Goal: Task Accomplishment & Management: Manage account settings

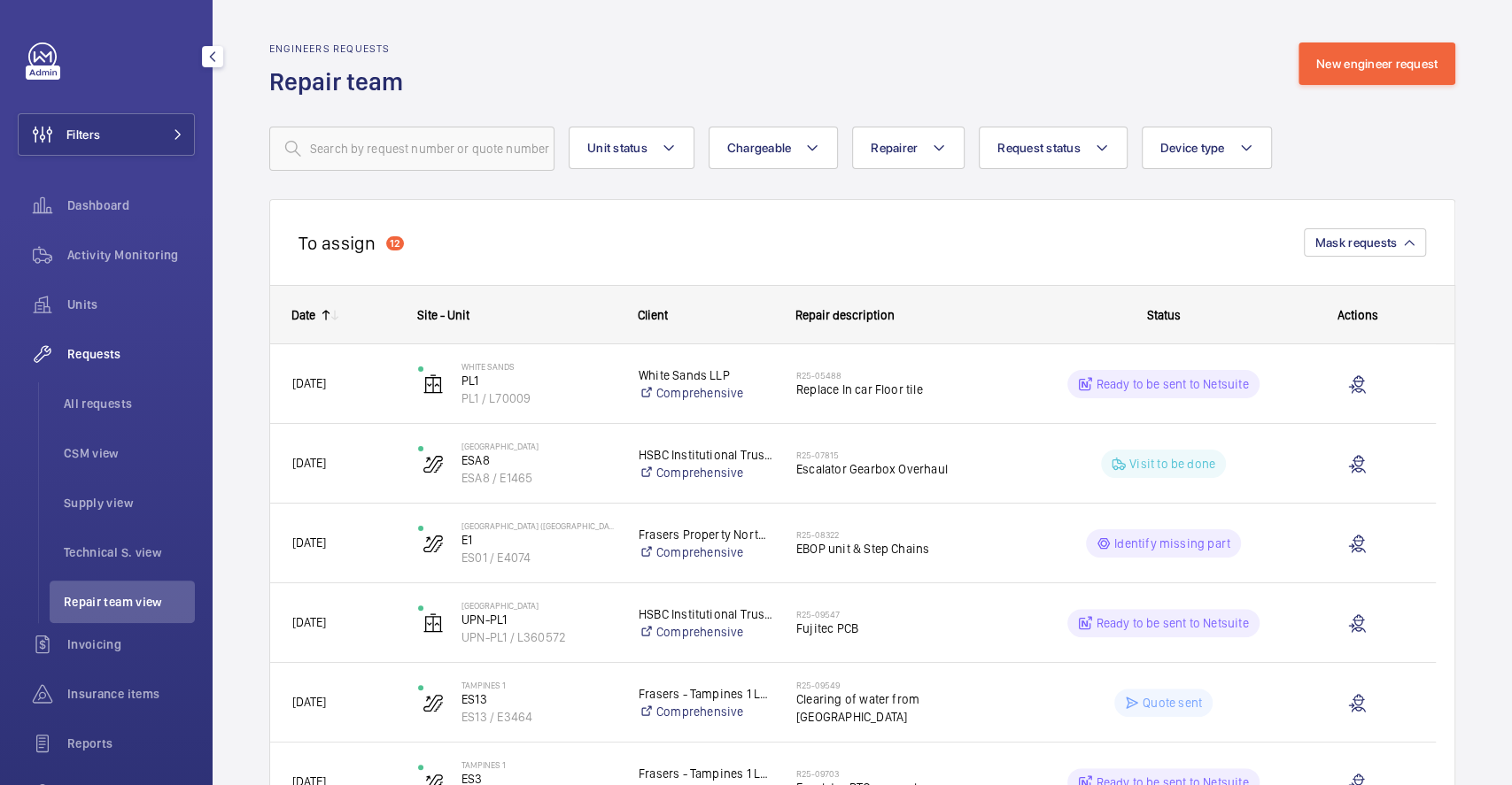
scroll to position [117, 0]
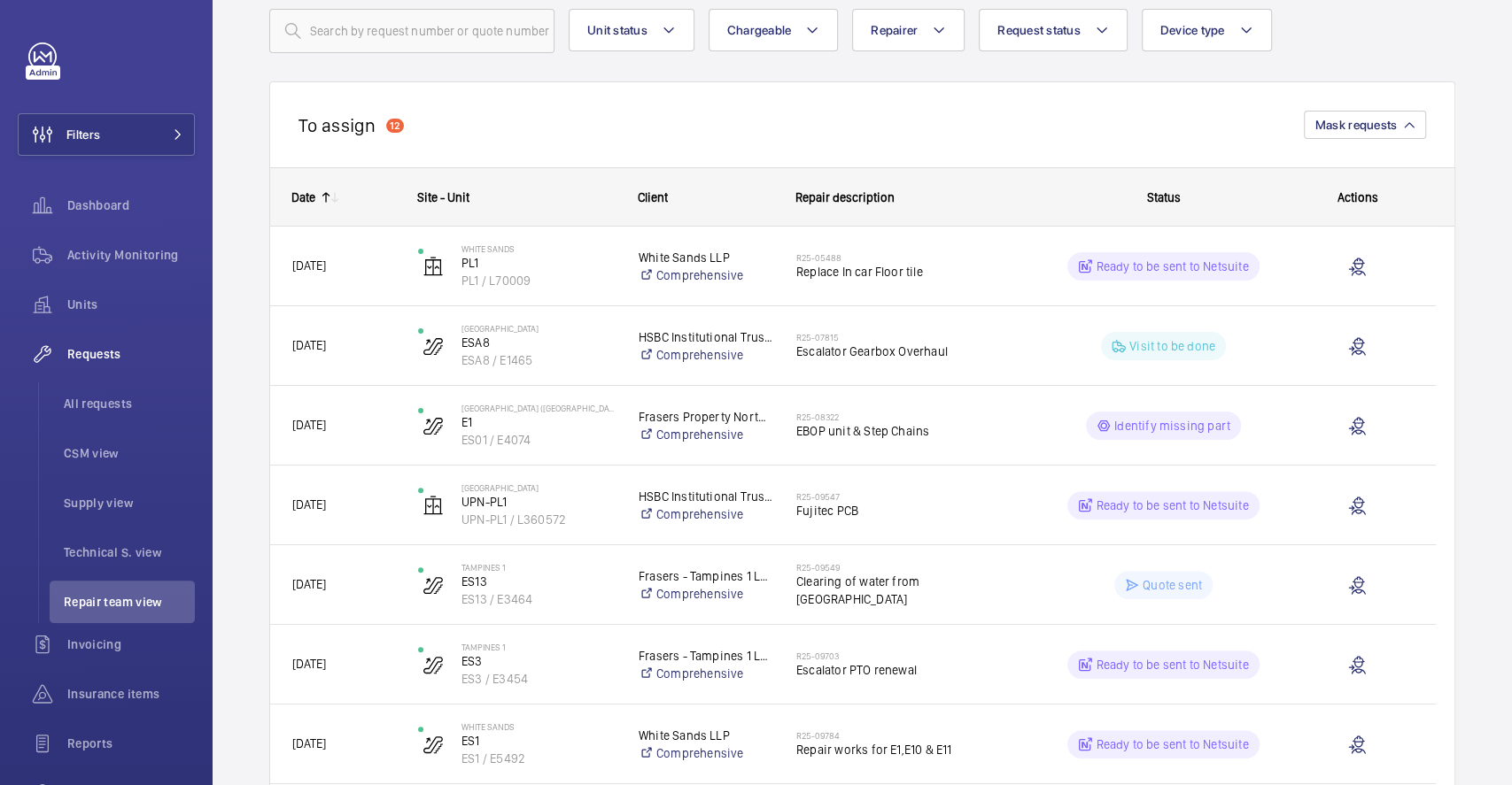
click at [1177, 136] on div "To assign 12 Mask requests" at bounding box center [862, 124] width 1186 height 86
click at [94, 556] on span "Technical S. view" at bounding box center [129, 553] width 131 height 18
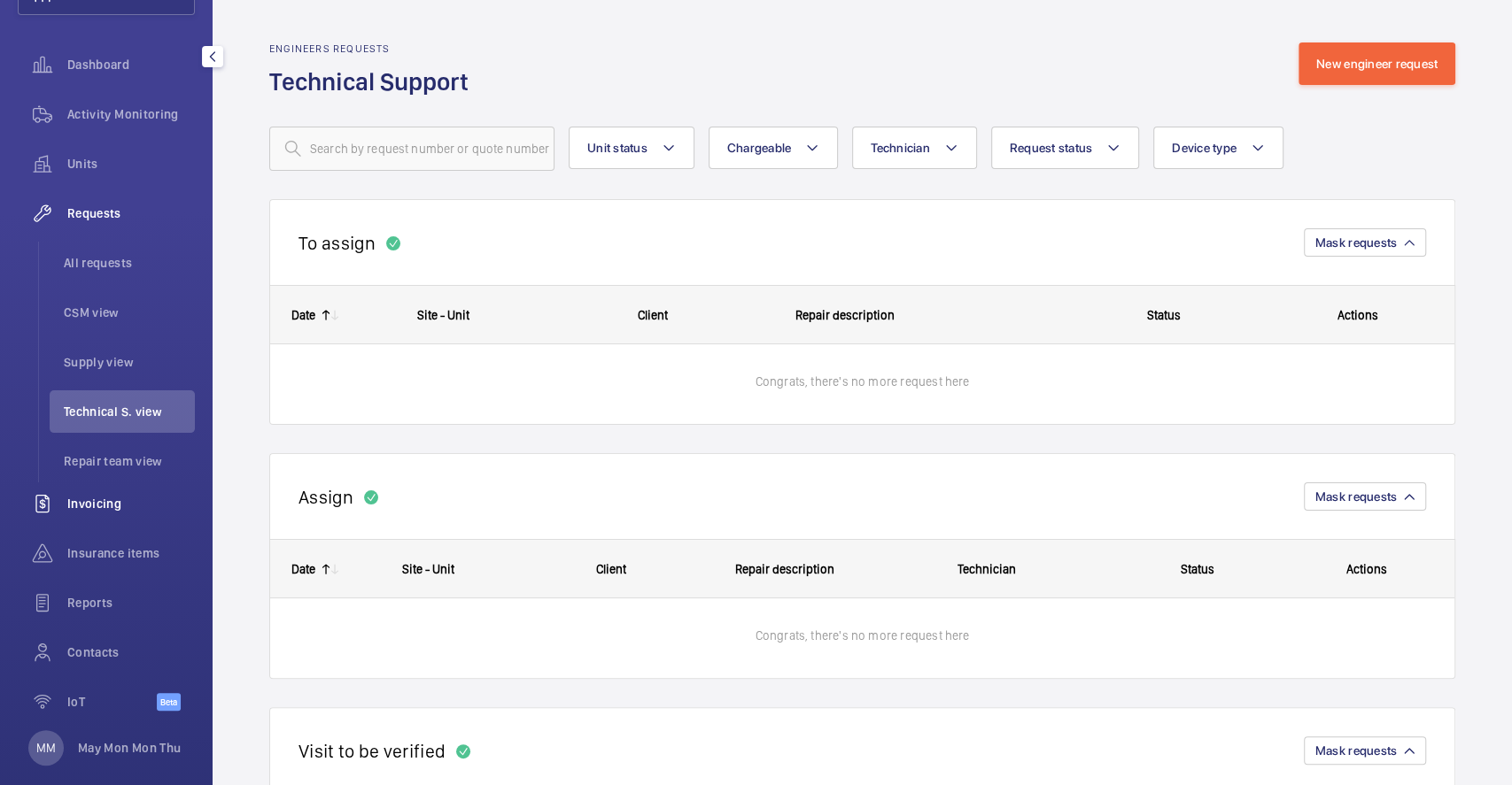
scroll to position [142, 0]
click at [108, 443] on li "Repair team view" at bounding box center [122, 460] width 146 height 42
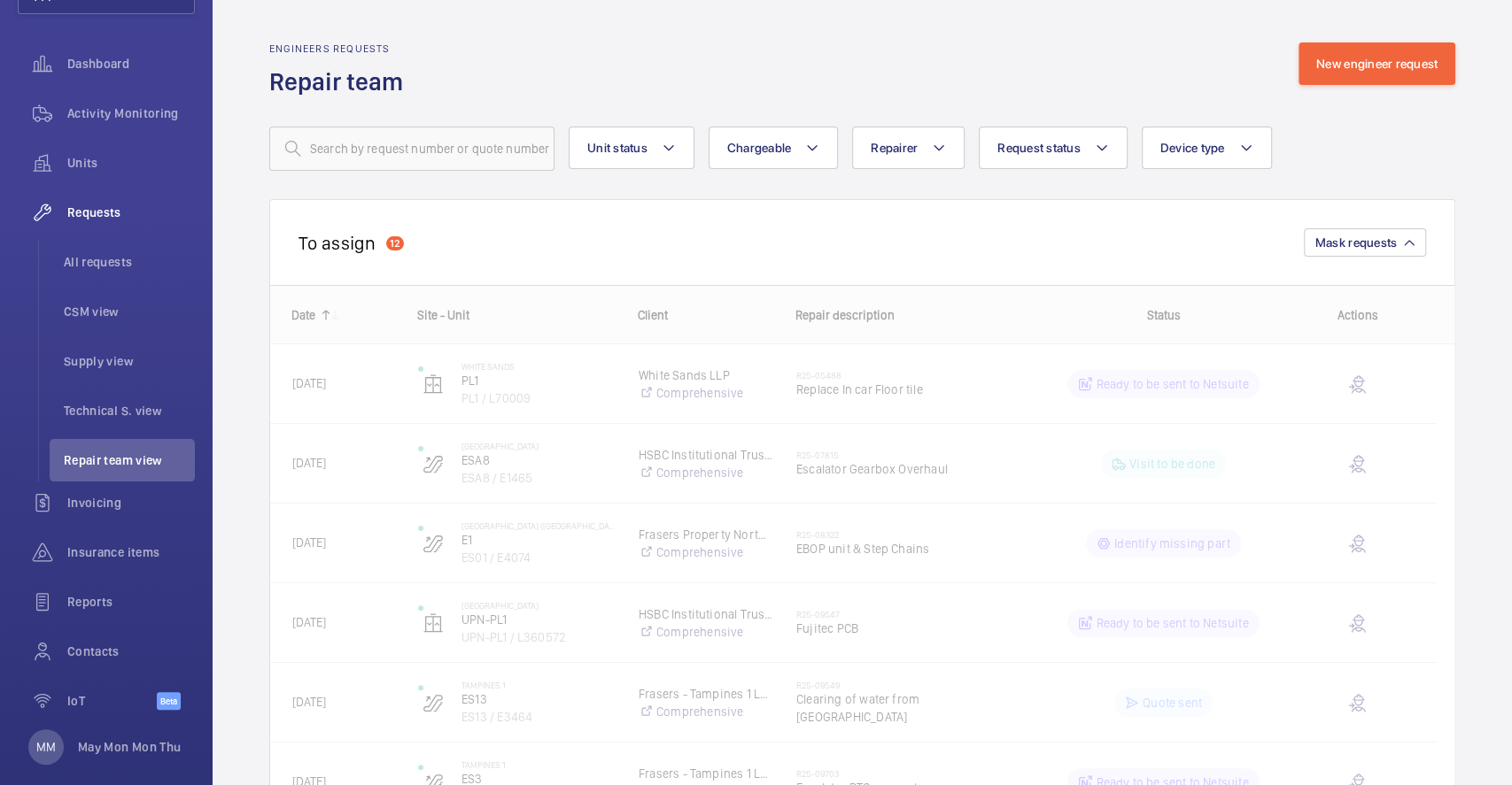
click at [626, 256] on div "To assign 12 Mask requests" at bounding box center [862, 242] width 1186 height 86
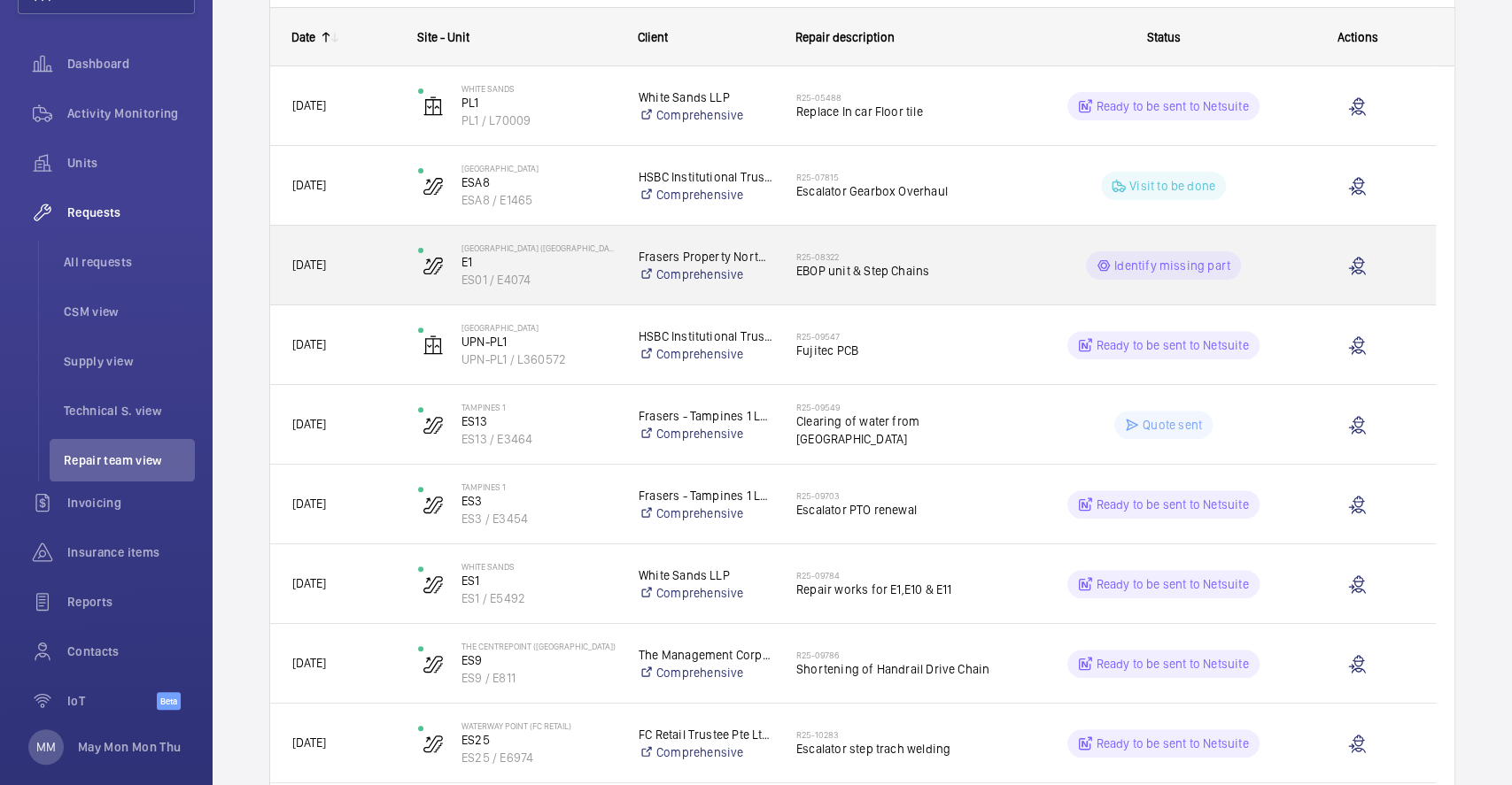
scroll to position [169, 0]
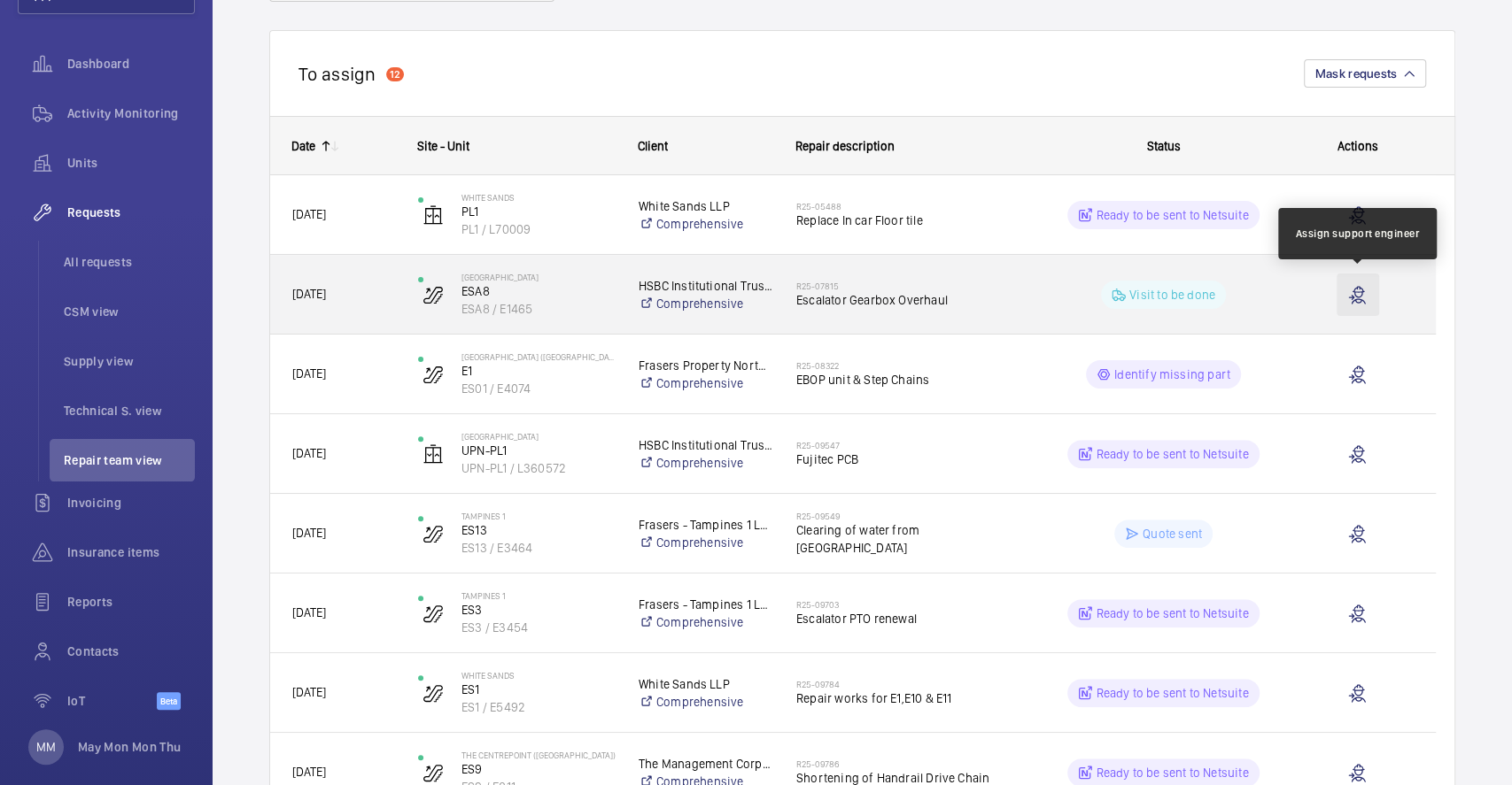
click at [1352, 289] on wm-front-icon-button "Press SPACE to select this row." at bounding box center [1357, 294] width 42 height 42
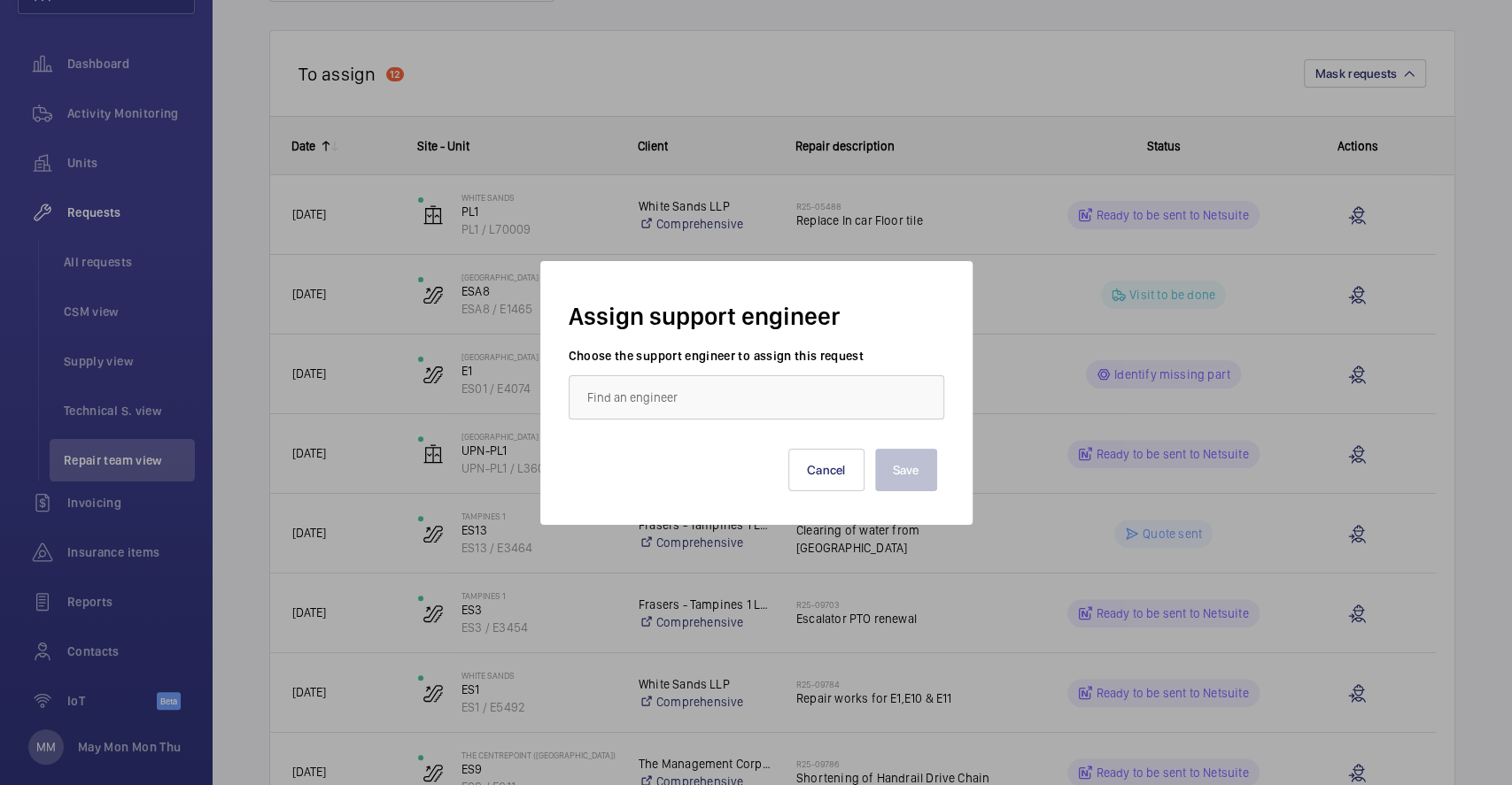
click at [992, 143] on div at bounding box center [756, 392] width 1512 height 785
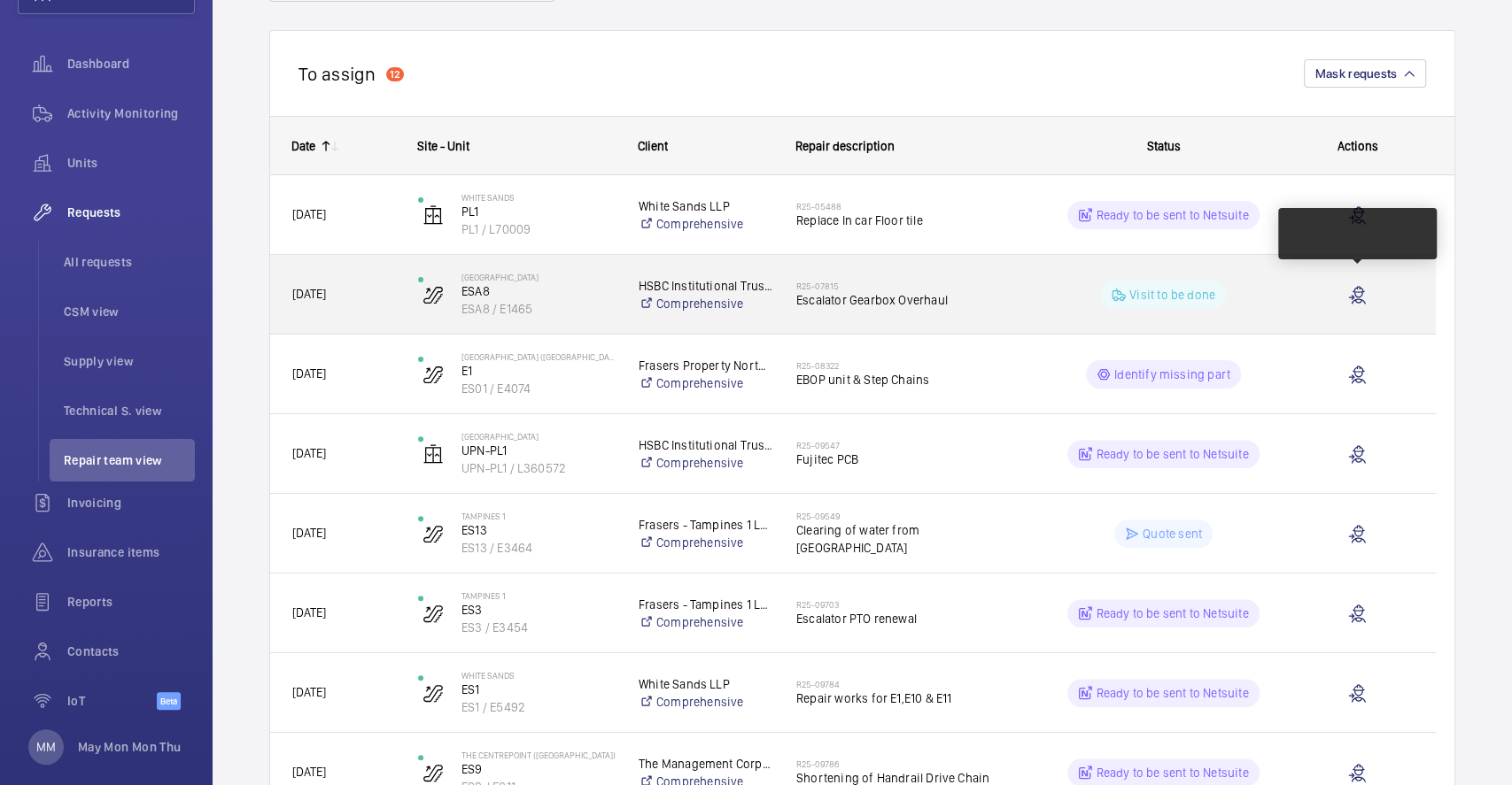
drag, startPoint x: 1353, startPoint y: 291, endPoint x: 1445, endPoint y: 353, distance: 110.9
click at [1445, 353] on wm-front-repair-requests-repair-team-view "Engineers requests Repair team New engineer request Unit status Chargeable Repa…" at bounding box center [862, 757] width 1300 height 1852
drag, startPoint x: 1445, startPoint y: 353, endPoint x: 1354, endPoint y: 301, distance: 104.8
click at [1354, 301] on wm-front-repair-requests-repair-team-view "Engineers requests Repair team New engineer request Unit status Chargeable Repa…" at bounding box center [862, 757] width 1300 height 1852
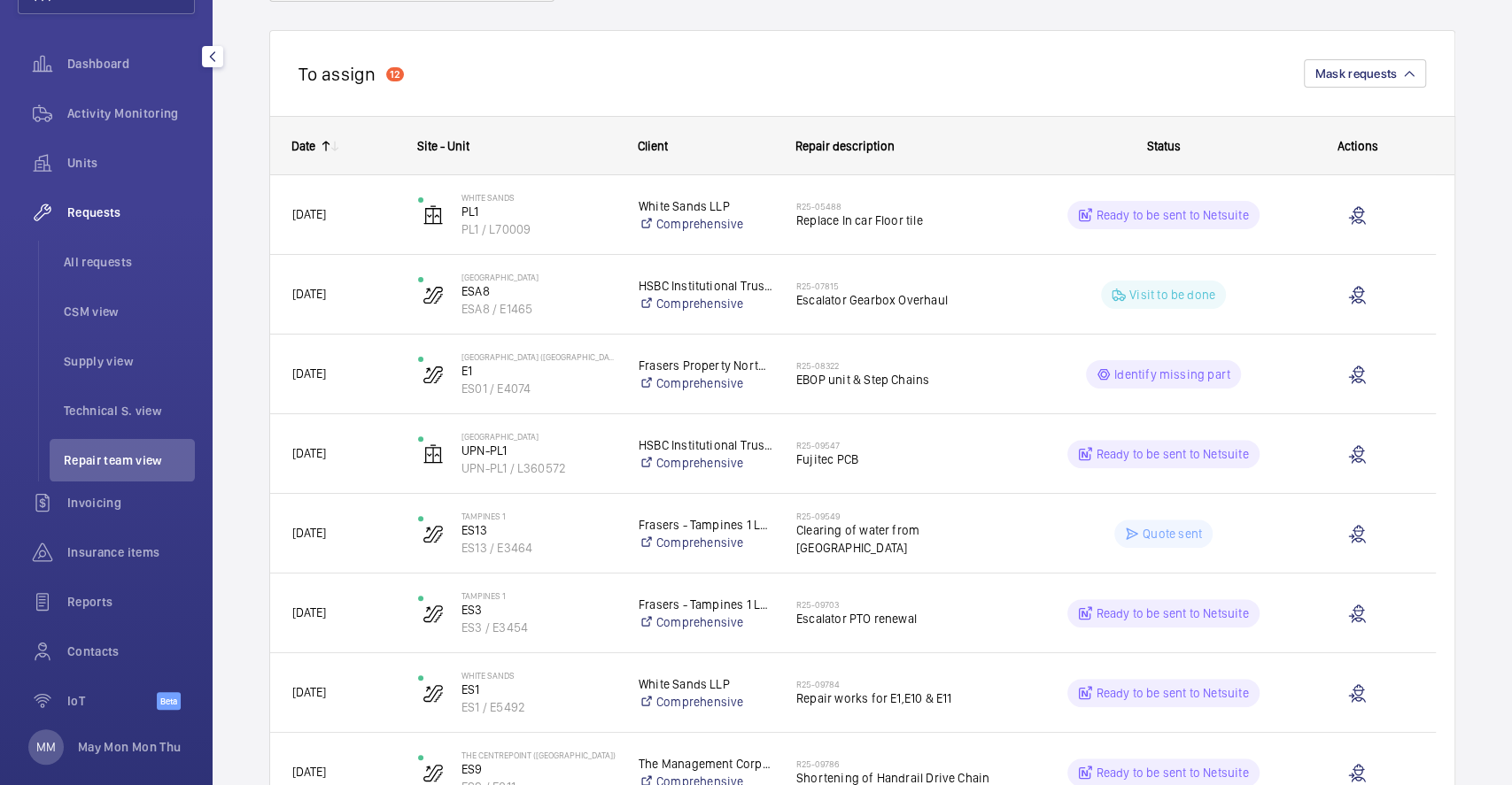
click at [58, 387] on ul "All requests CSM view Supply view Technical S. view Repair team view" at bounding box center [116, 361] width 156 height 241
click at [70, 415] on span "Technical S. view" at bounding box center [129, 411] width 131 height 18
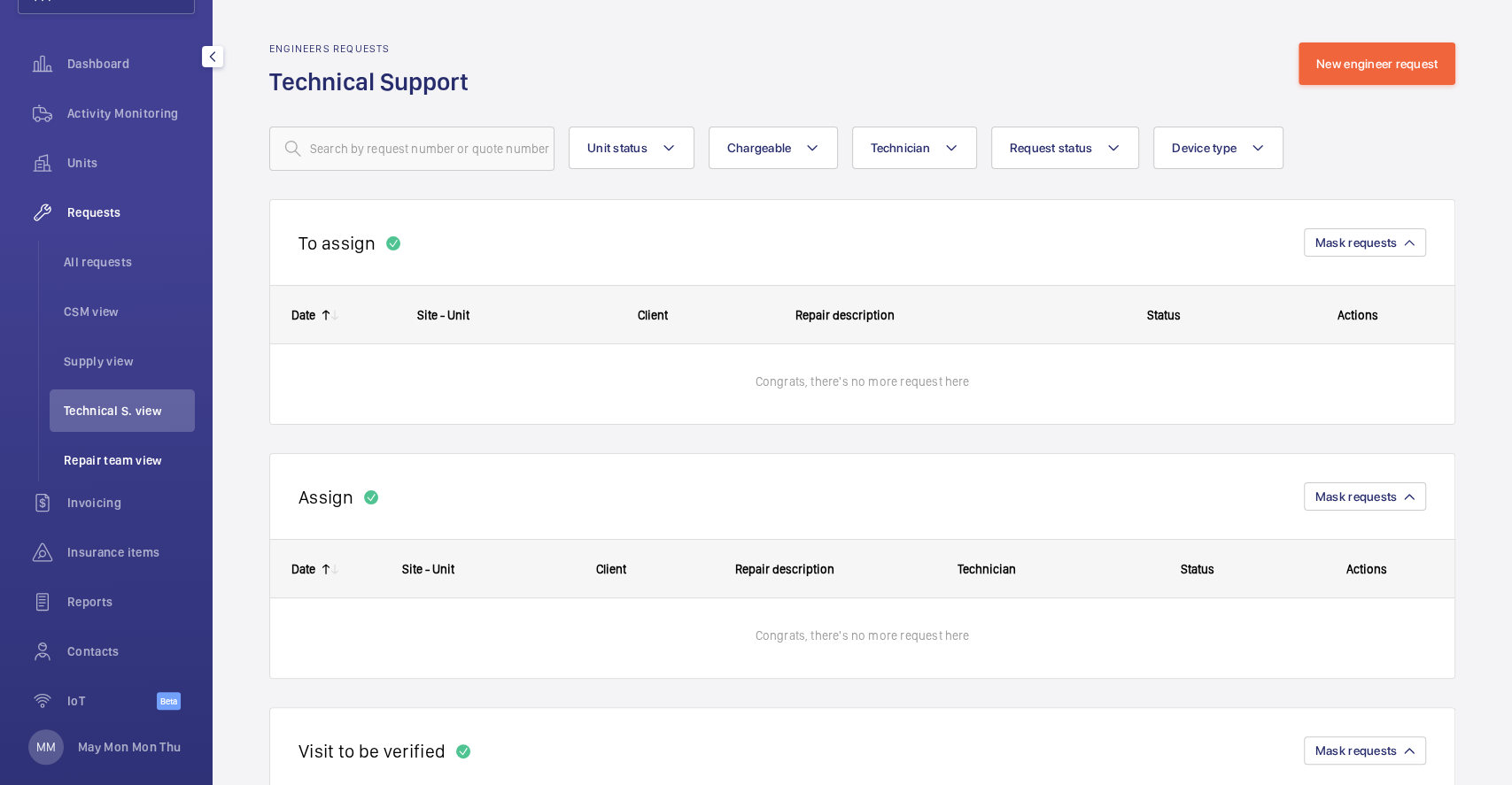
click at [75, 468] on span "Repair team view" at bounding box center [129, 461] width 131 height 18
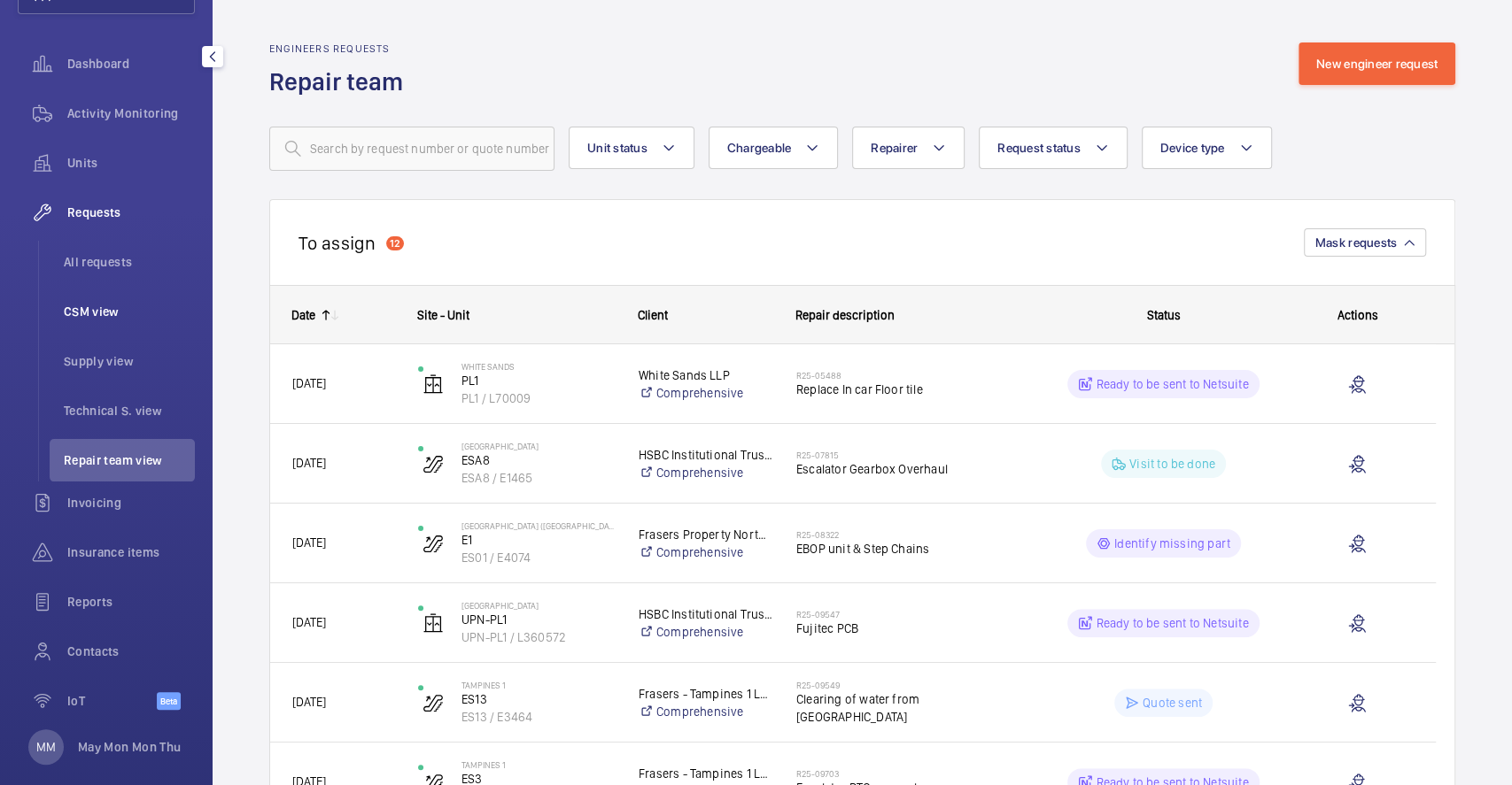
click at [118, 314] on span "CSM view" at bounding box center [129, 312] width 131 height 18
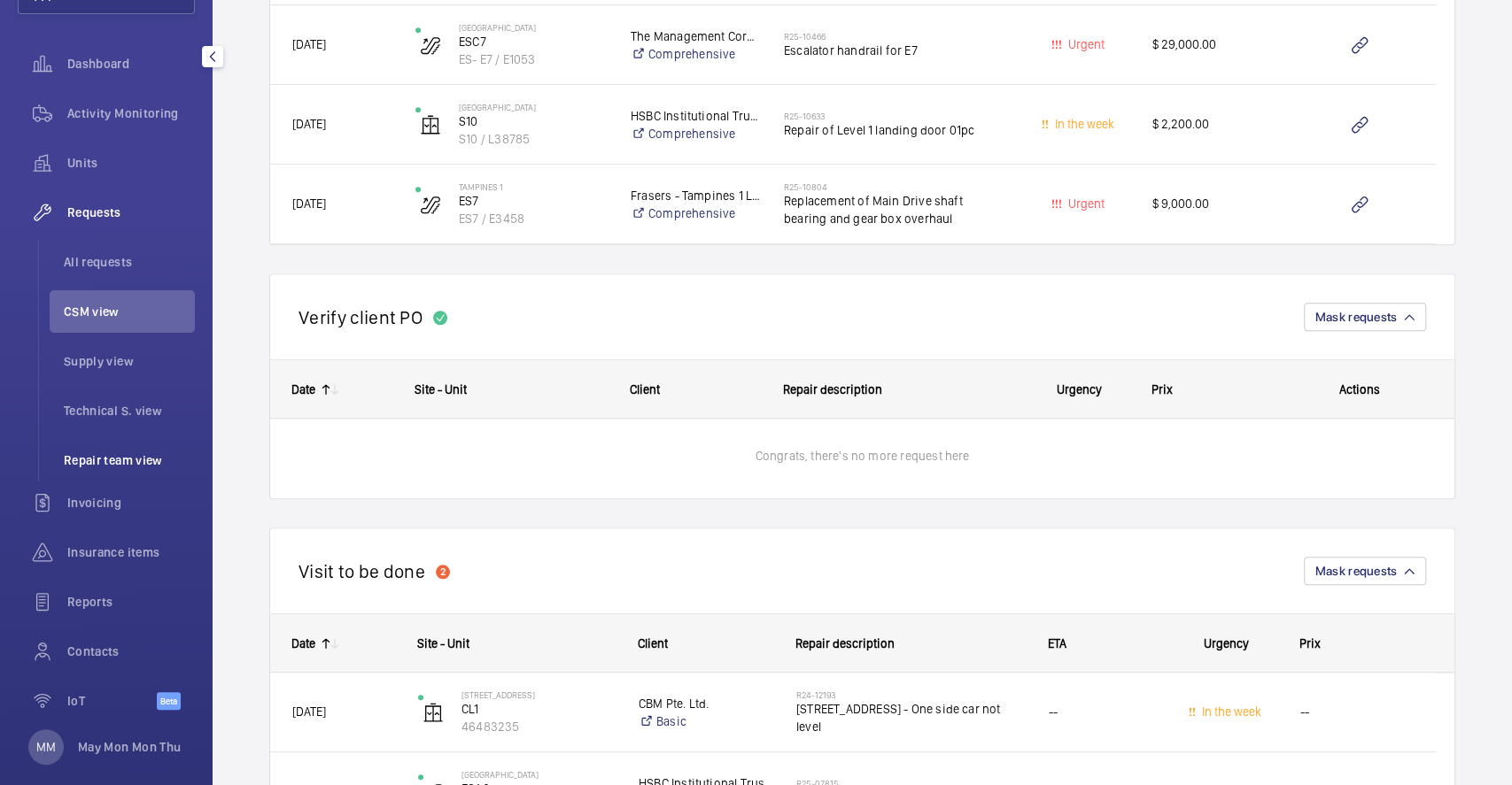
scroll to position [163, 0]
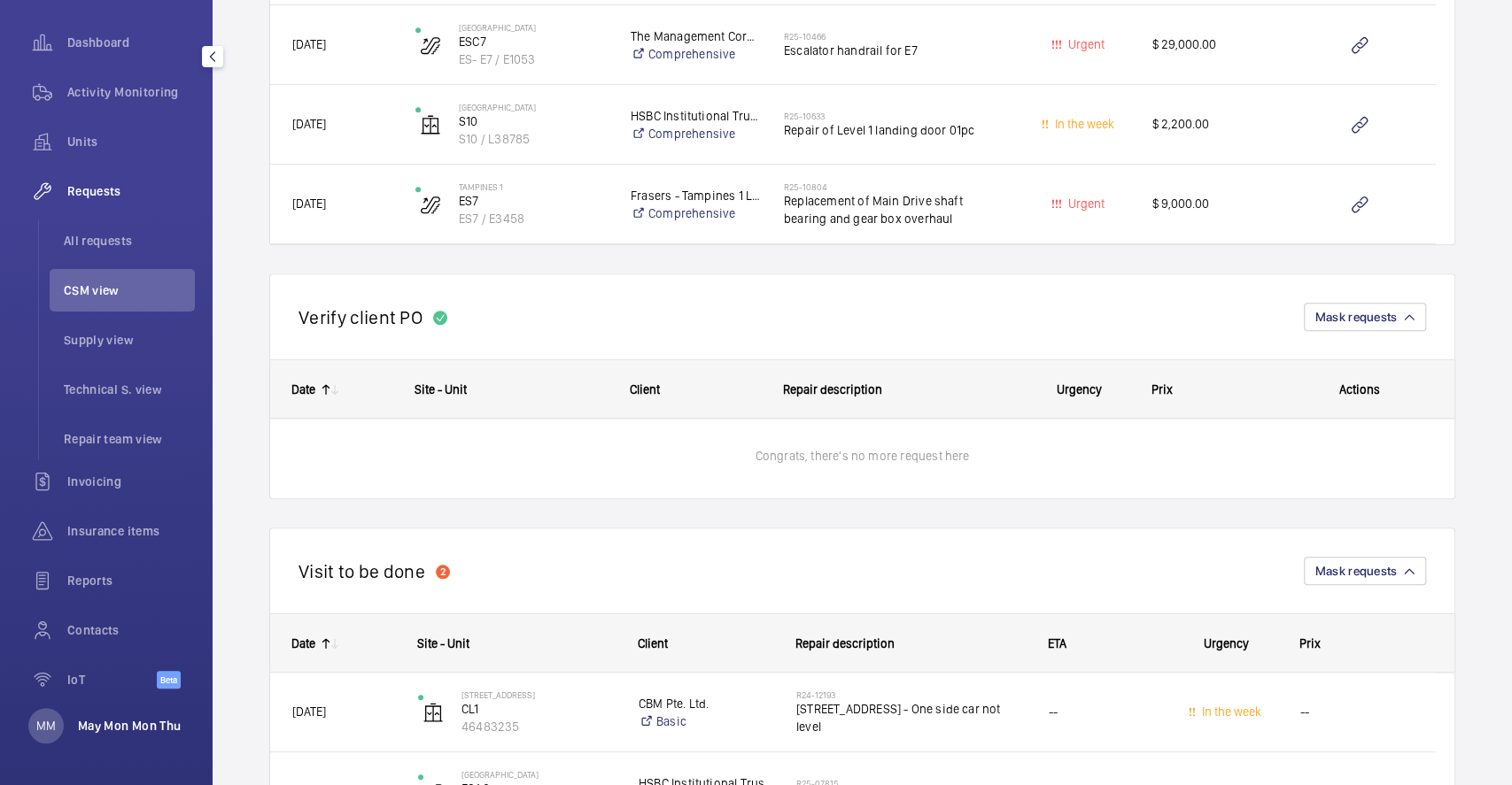
click at [109, 726] on p "May Mon Mon Thu" at bounding box center [129, 726] width 103 height 18
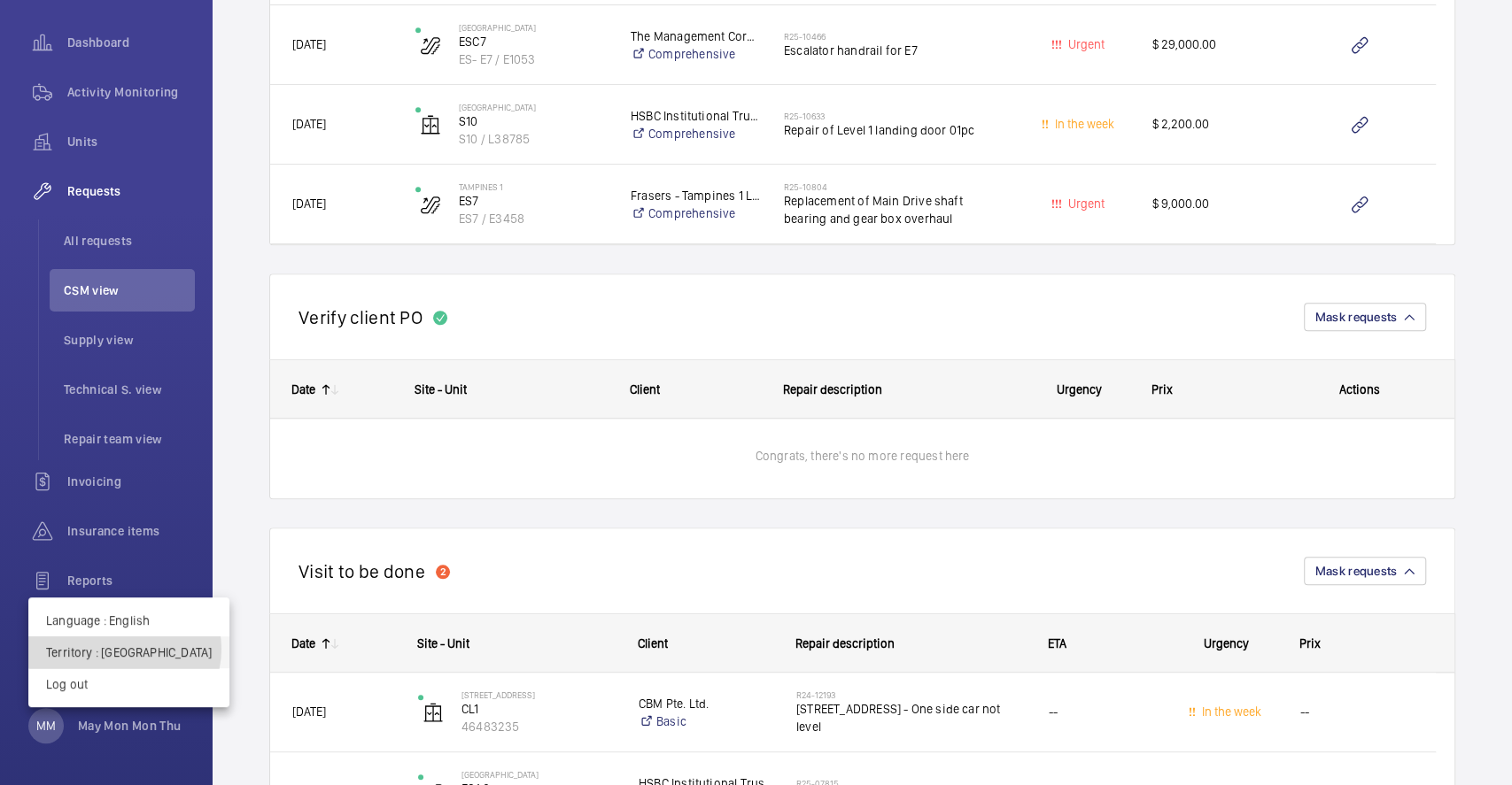
click at [124, 649] on p "Territory : Singapour" at bounding box center [128, 652] width 165 height 18
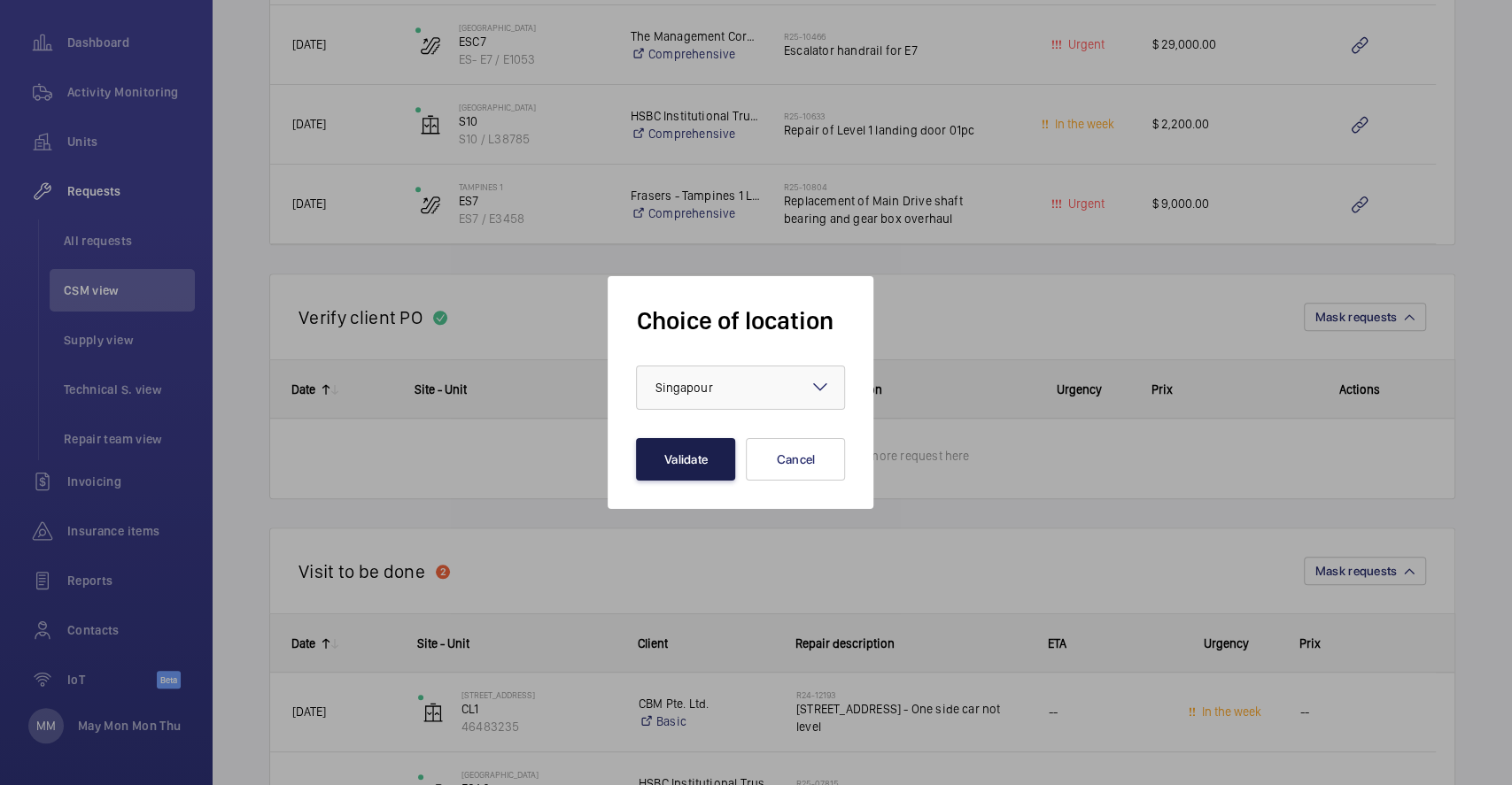
click at [694, 462] on button "Validate" at bounding box center [686, 459] width 99 height 42
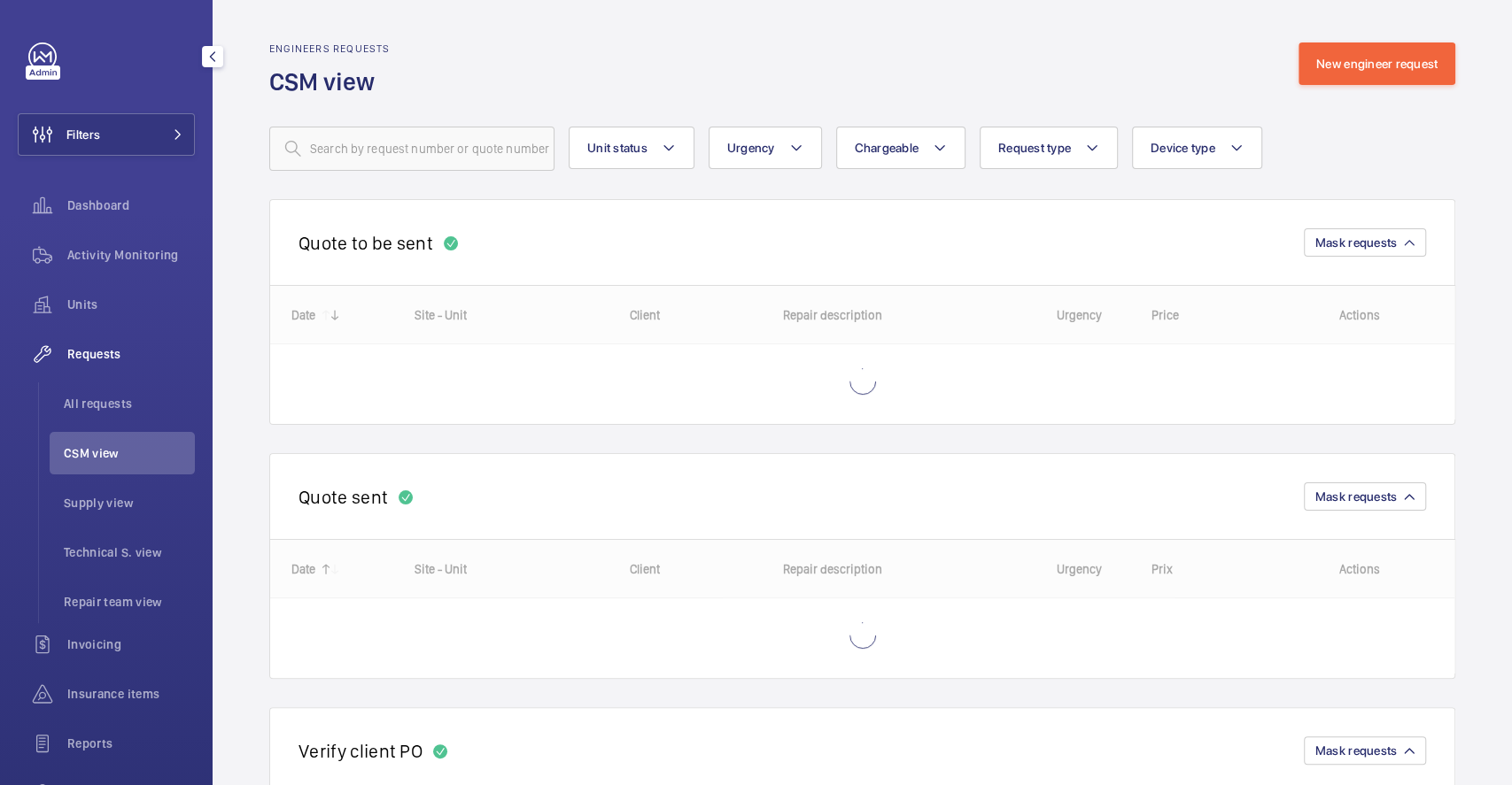
scroll to position [163, 0]
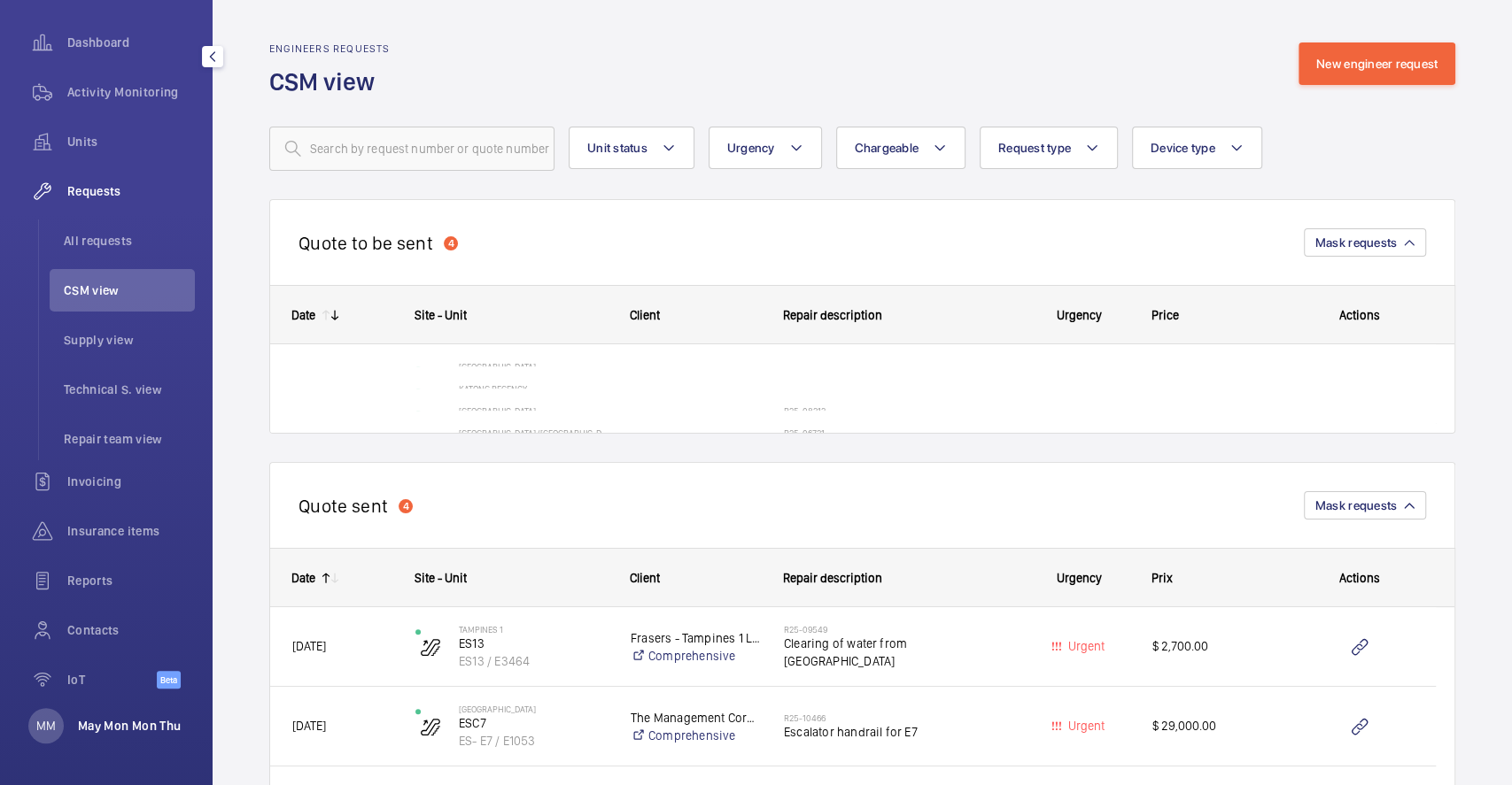
click at [89, 726] on p "May Mon Mon Thu" at bounding box center [129, 726] width 103 height 18
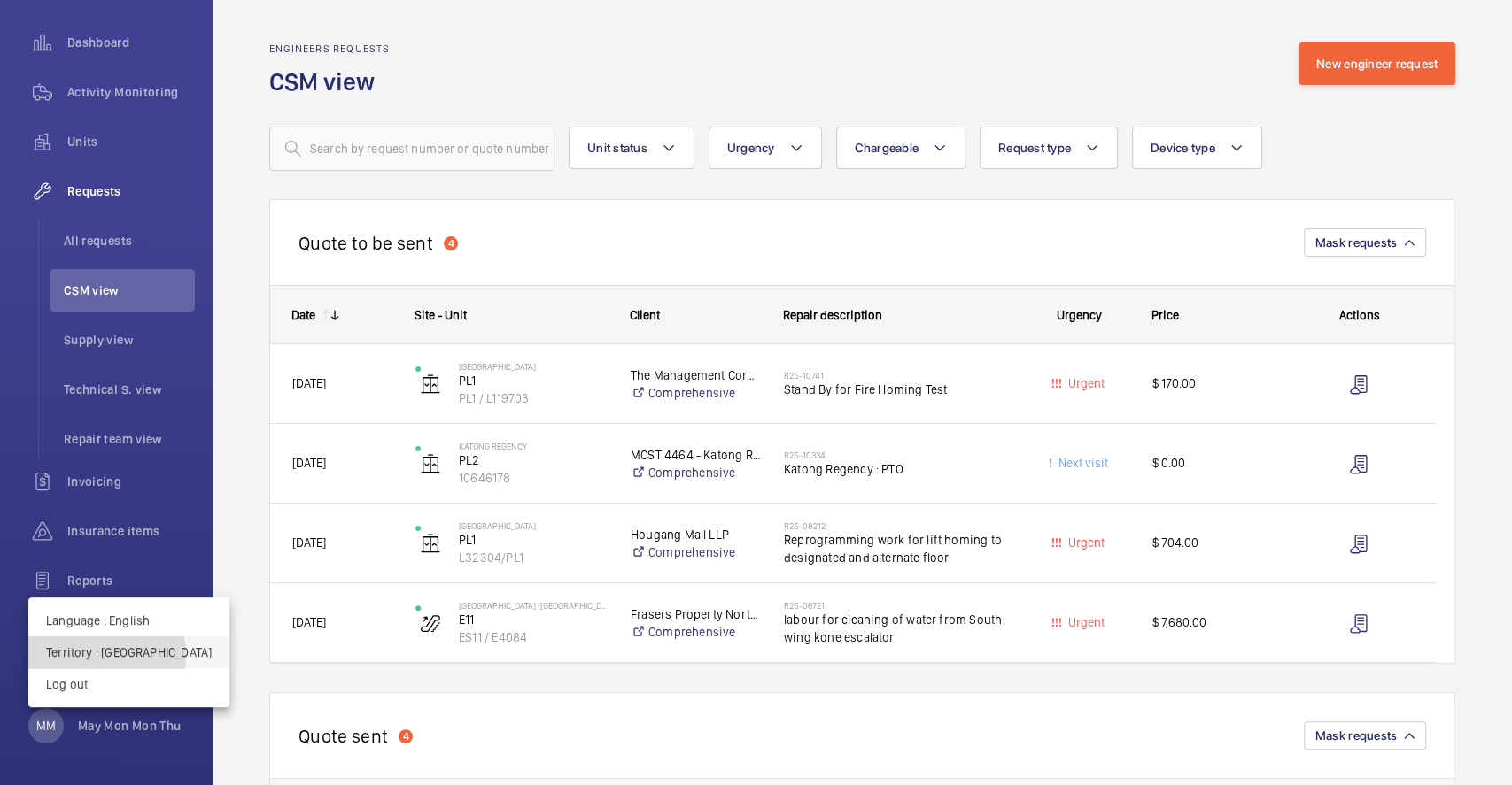
click at [107, 655] on p "Territory : [GEOGRAPHIC_DATA]" at bounding box center [128, 652] width 165 height 18
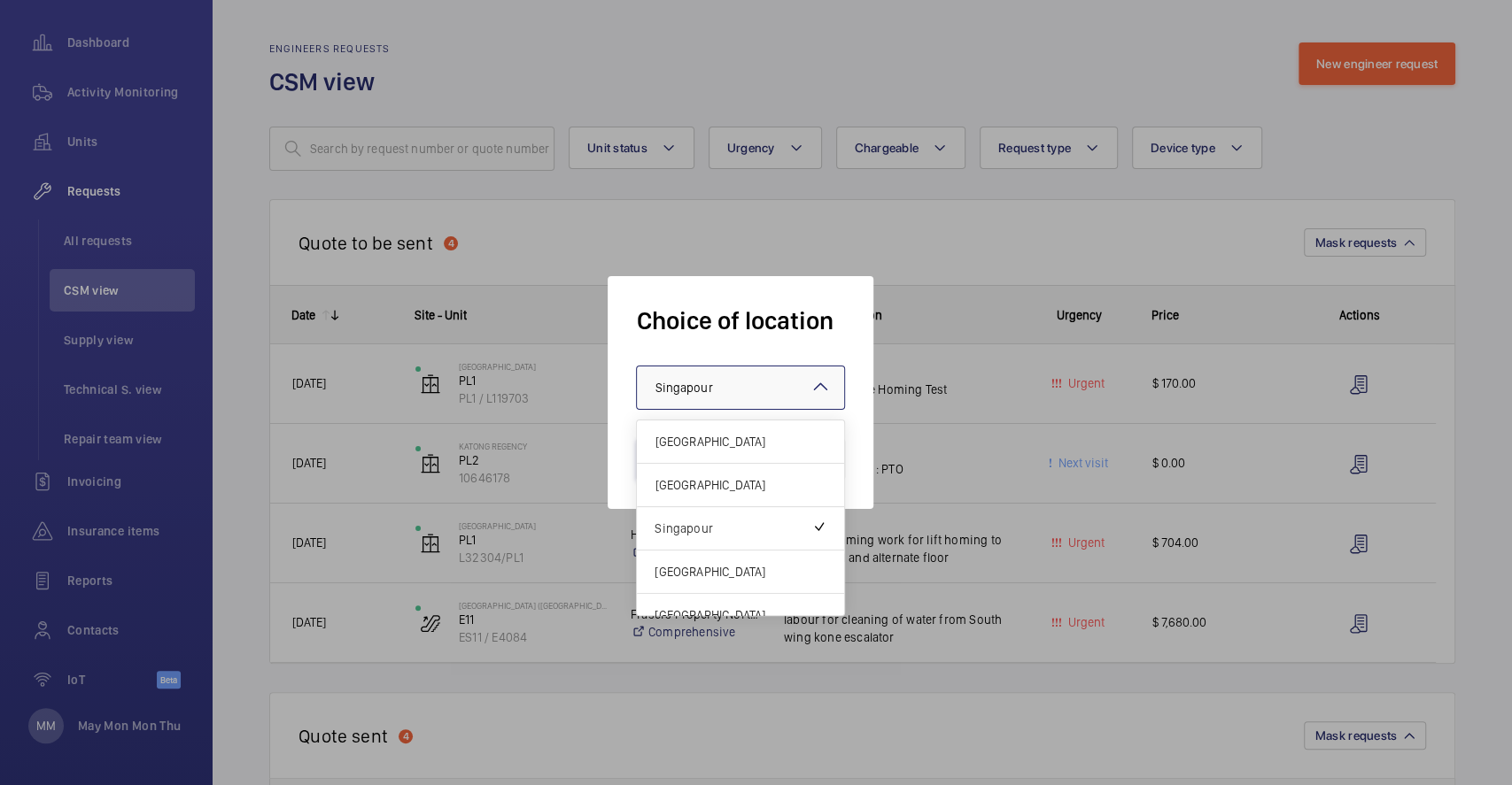
click at [765, 372] on div at bounding box center [740, 388] width 207 height 42
click at [742, 465] on div "[GEOGRAPHIC_DATA]" at bounding box center [740, 486] width 207 height 43
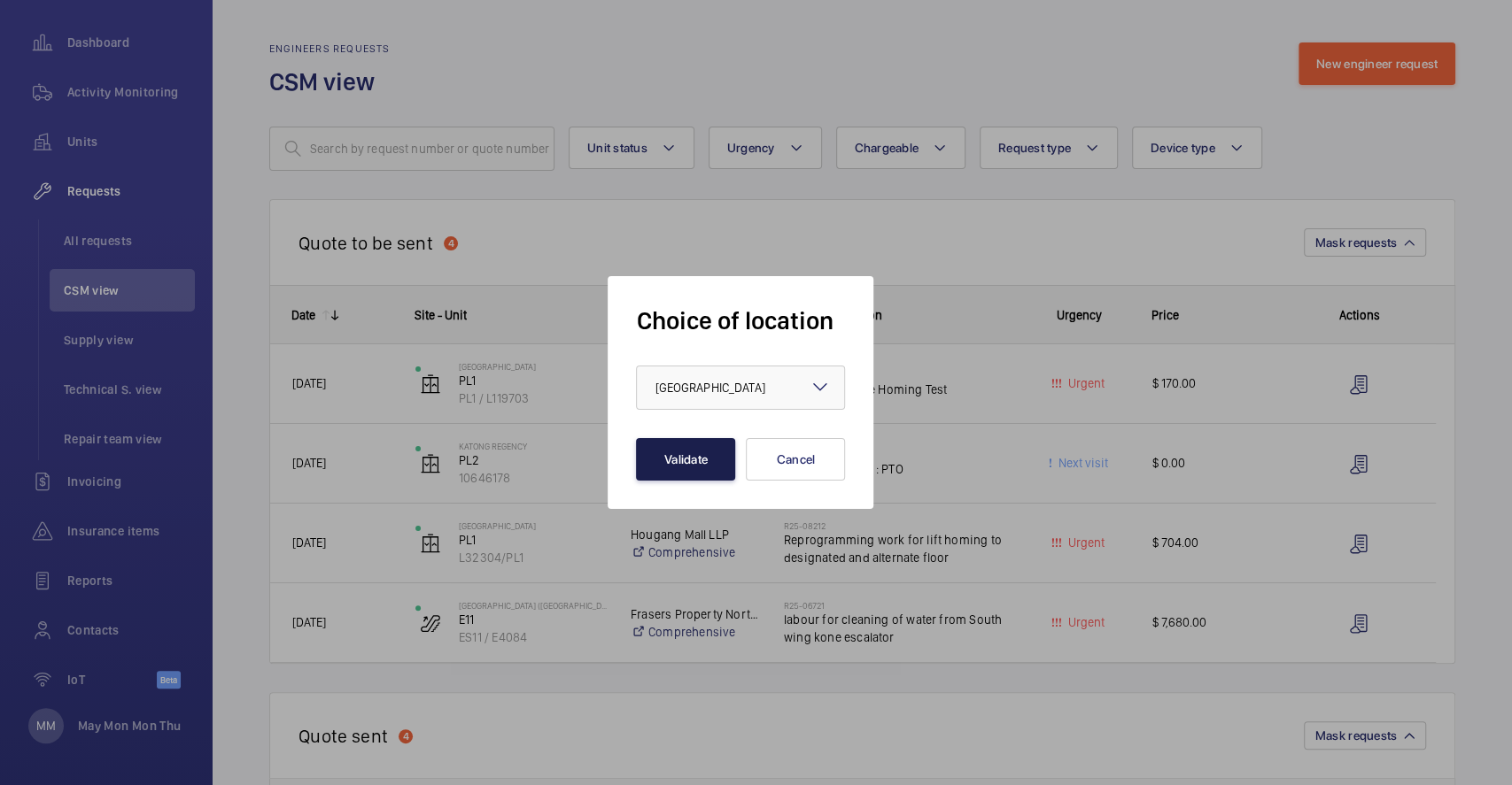
click at [701, 440] on button "Validate" at bounding box center [686, 459] width 99 height 42
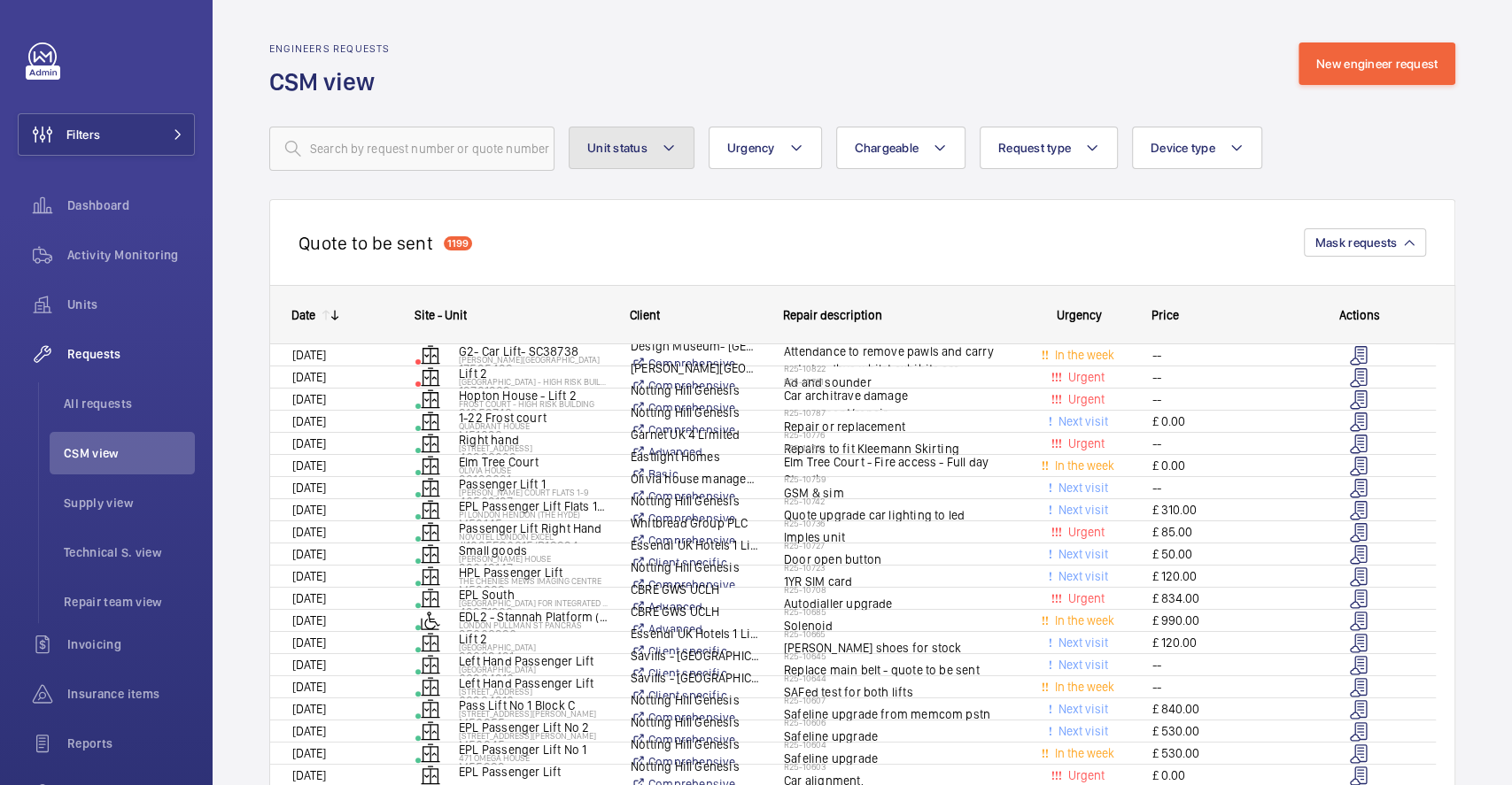
click at [631, 154] on span "Unit status" at bounding box center [617, 148] width 61 height 14
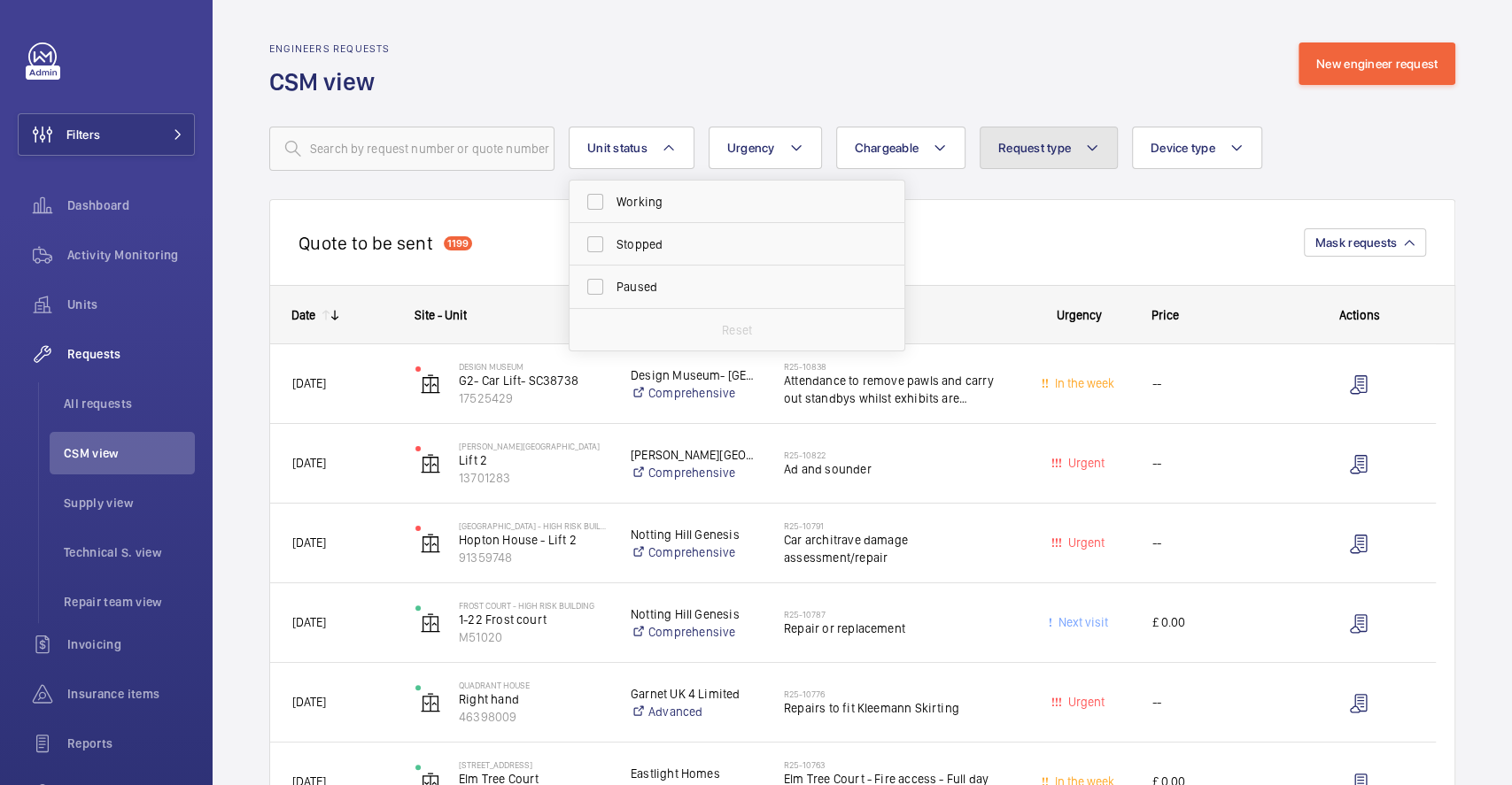
click at [1077, 153] on button "Request type" at bounding box center [1048, 147] width 138 height 42
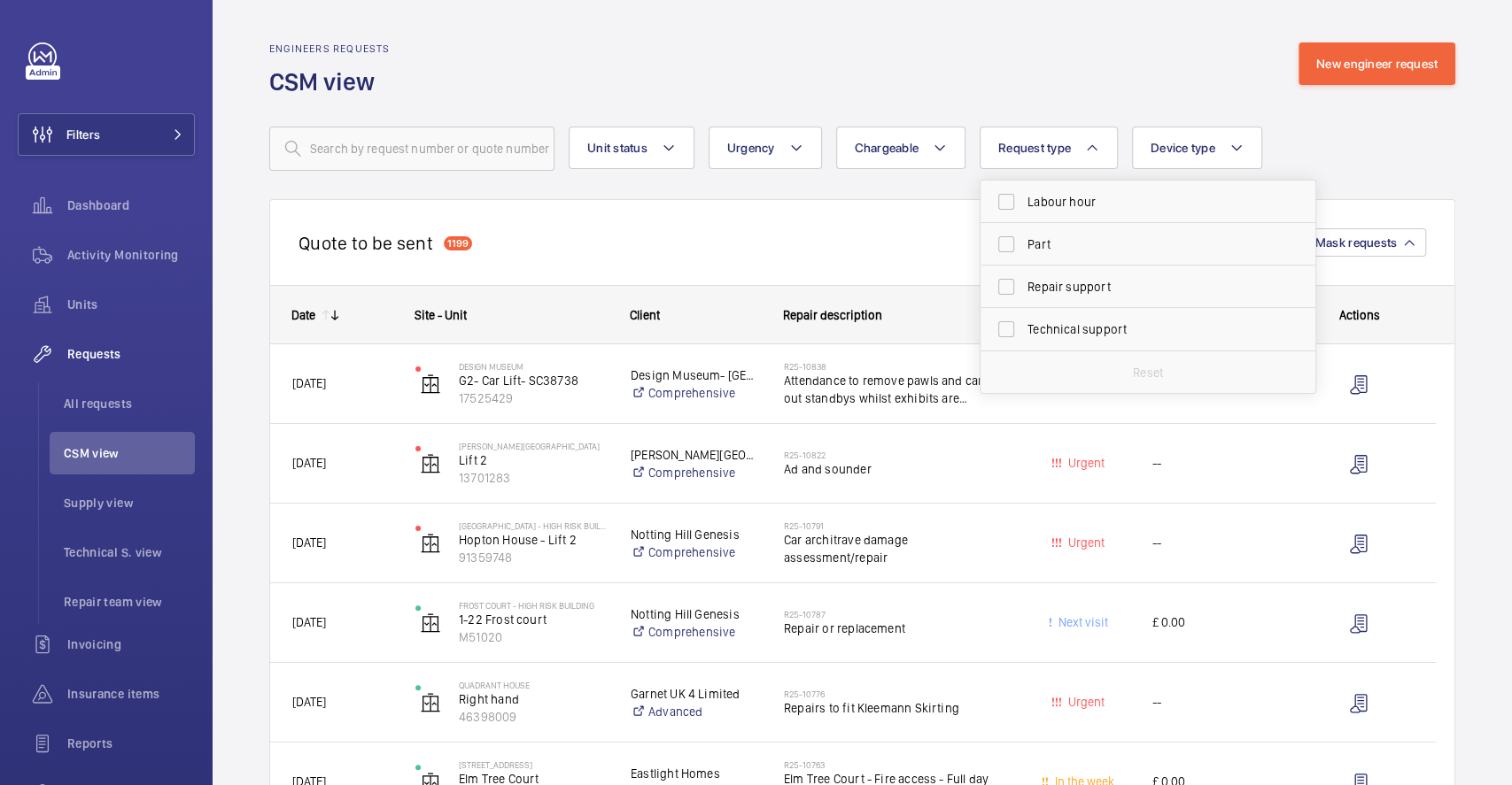
click at [990, 44] on div "Engineers requests CSM view New engineer request" at bounding box center [862, 70] width 1186 height 56
click at [133, 563] on li "Technical S. view" at bounding box center [122, 552] width 146 height 42
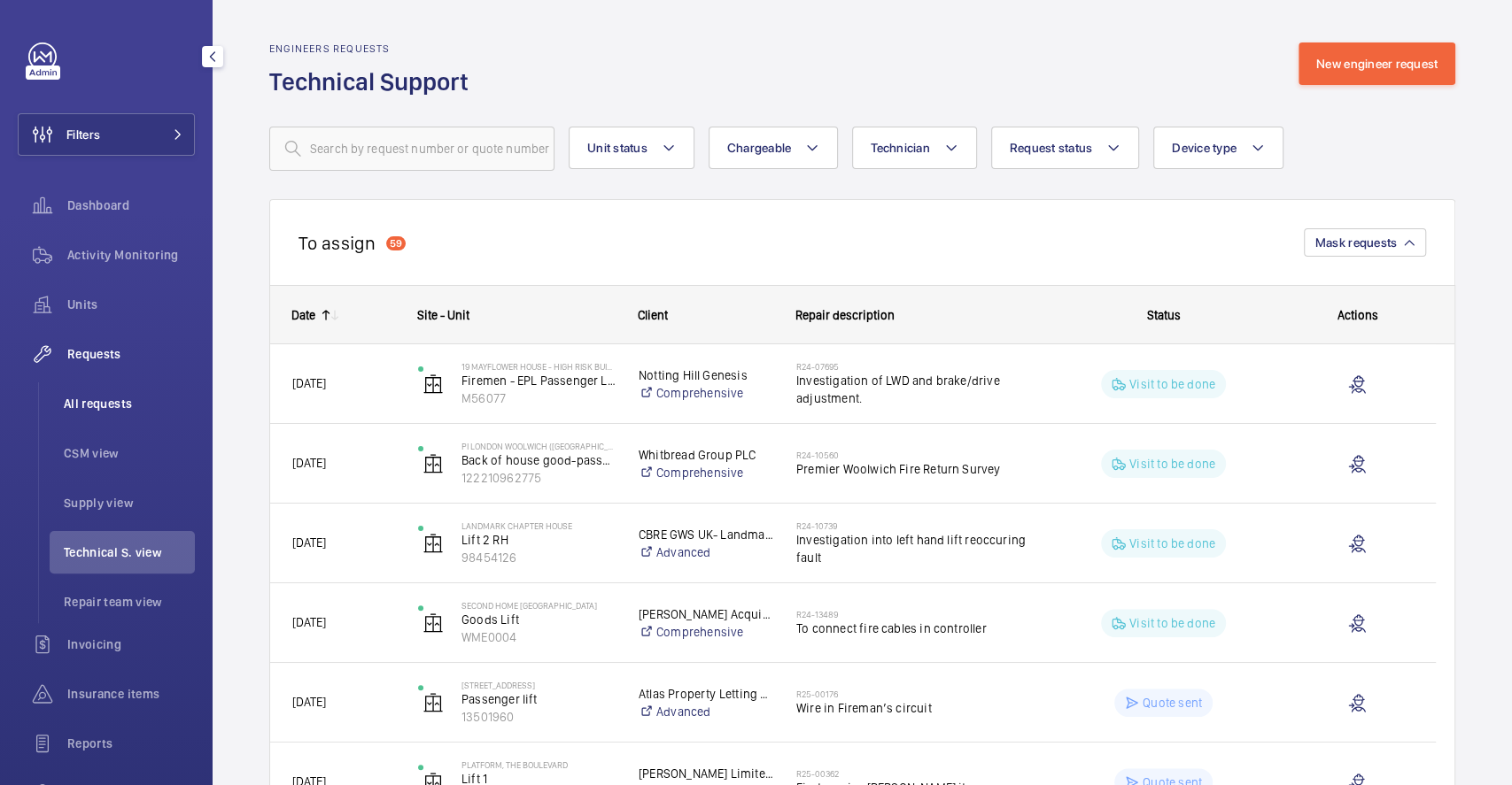
click at [113, 403] on span "All requests" at bounding box center [129, 404] width 131 height 18
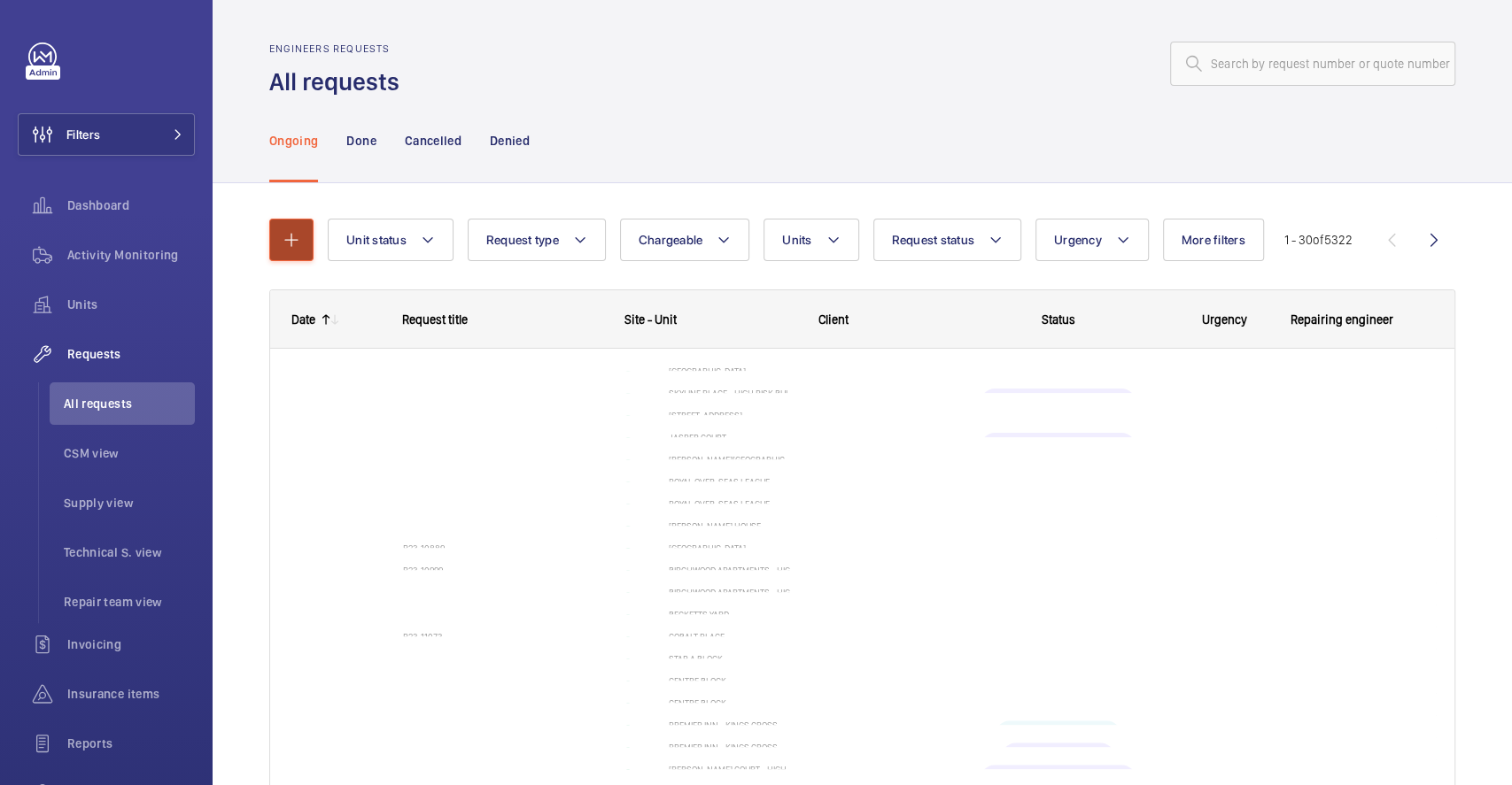
click at [290, 241] on mat-icon "button" at bounding box center [292, 240] width 22 height 22
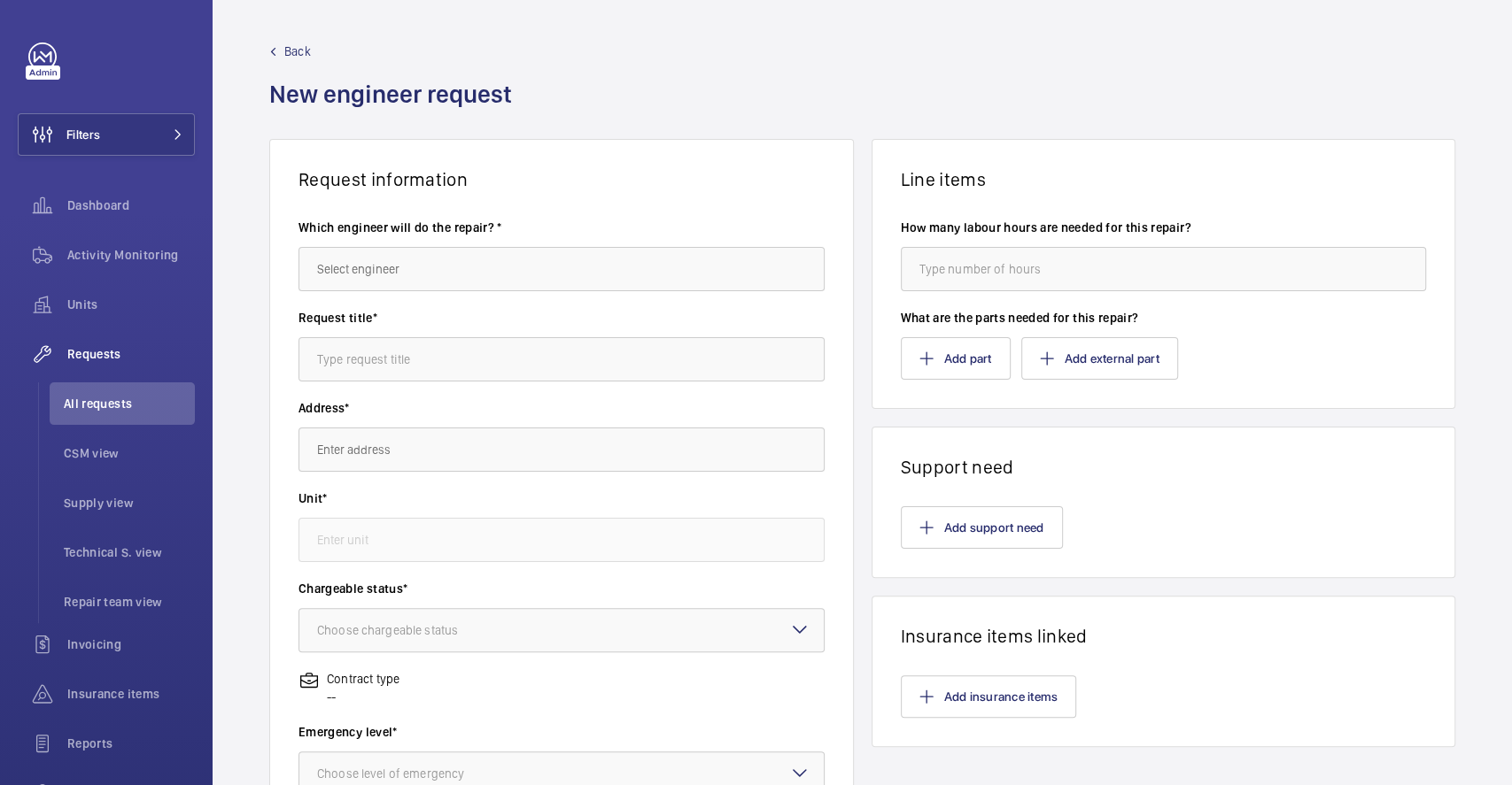
click at [290, 60] on span "Back" at bounding box center [297, 51] width 26 height 18
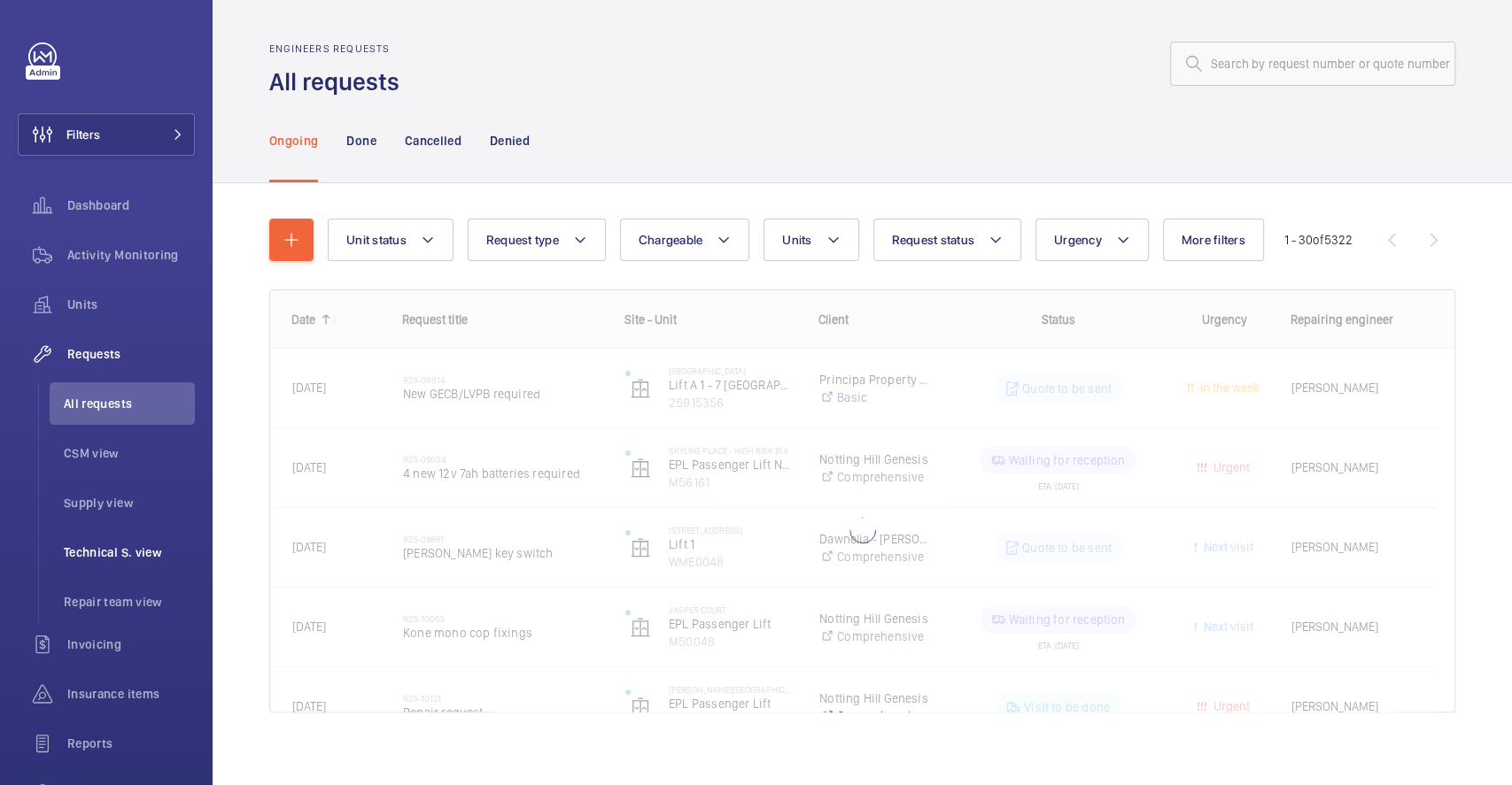
click at [121, 573] on li "Technical S. view" at bounding box center [122, 552] width 146 height 42
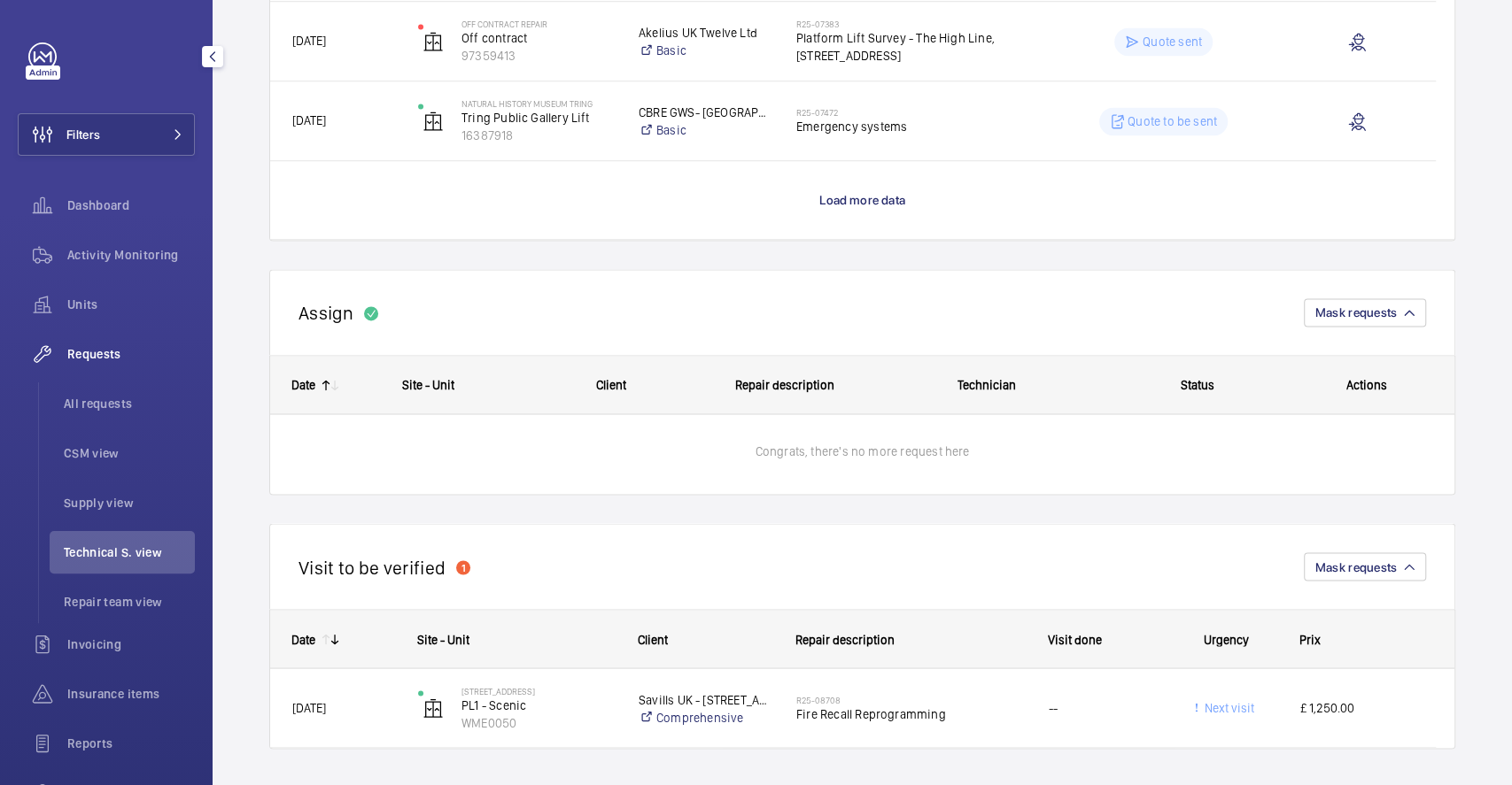
scroll to position [1782, 0]
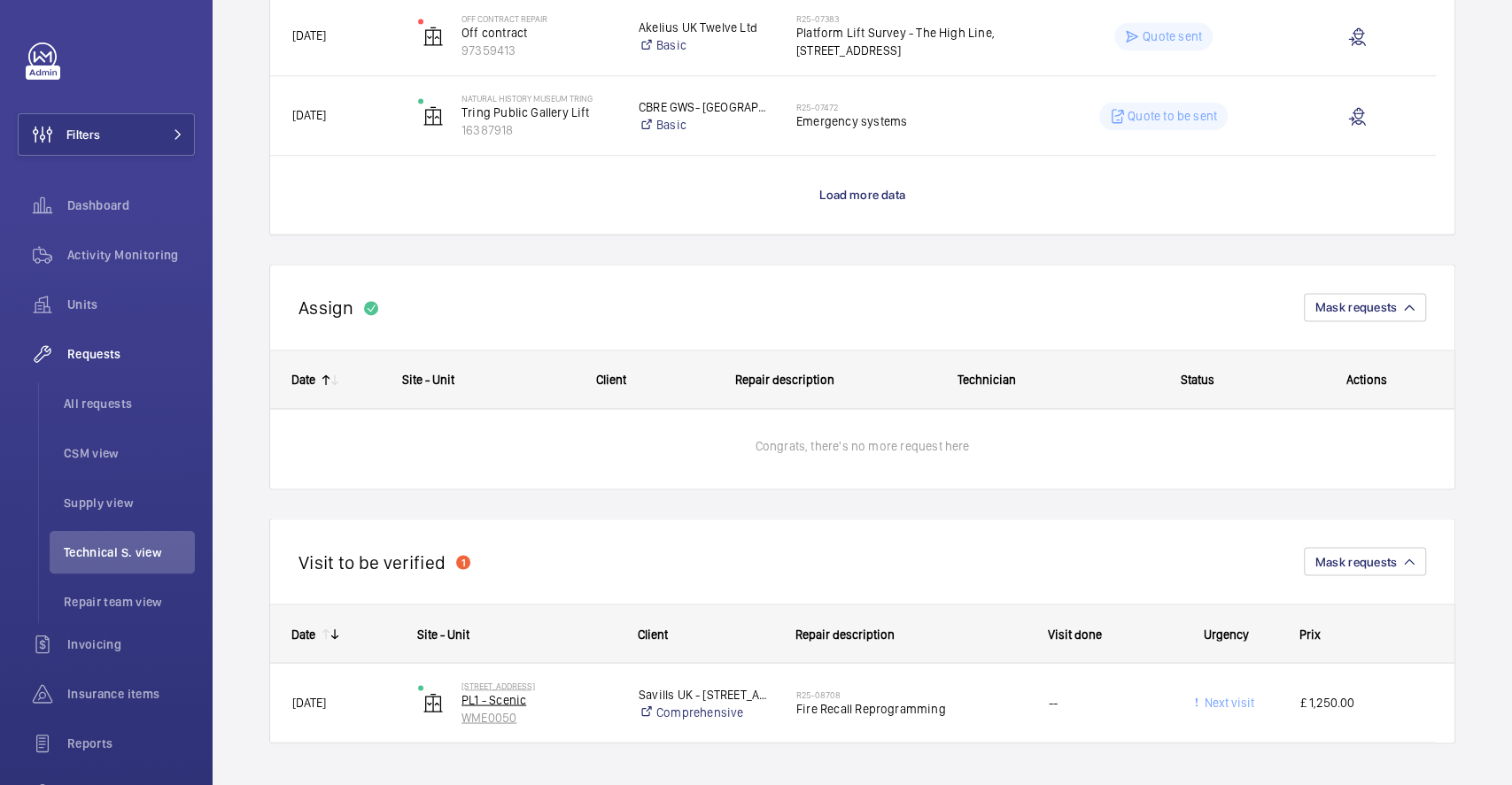
click at [539, 697] on p "PL1 - Scenic" at bounding box center [539, 699] width 155 height 18
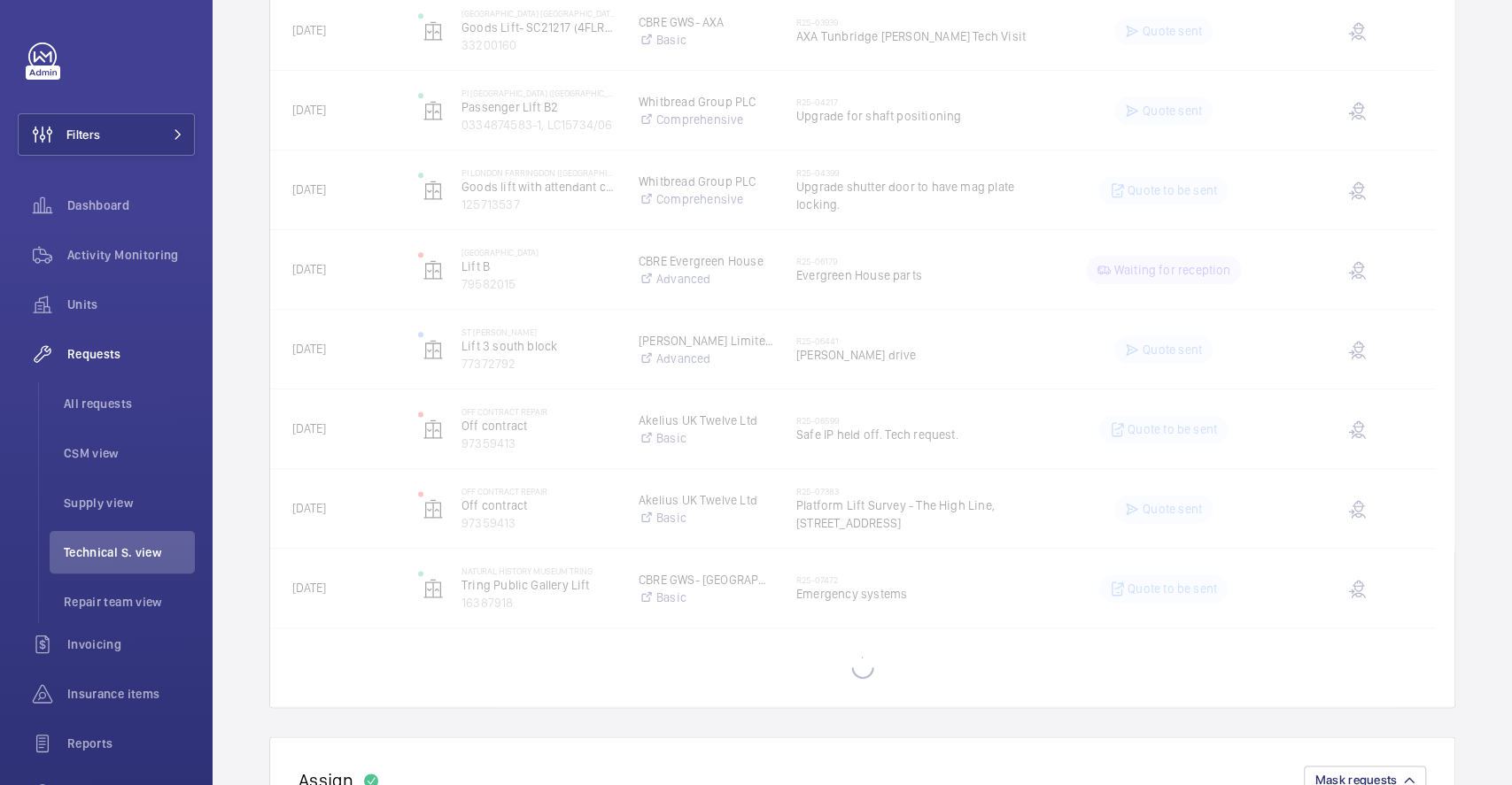
scroll to position [1782, 0]
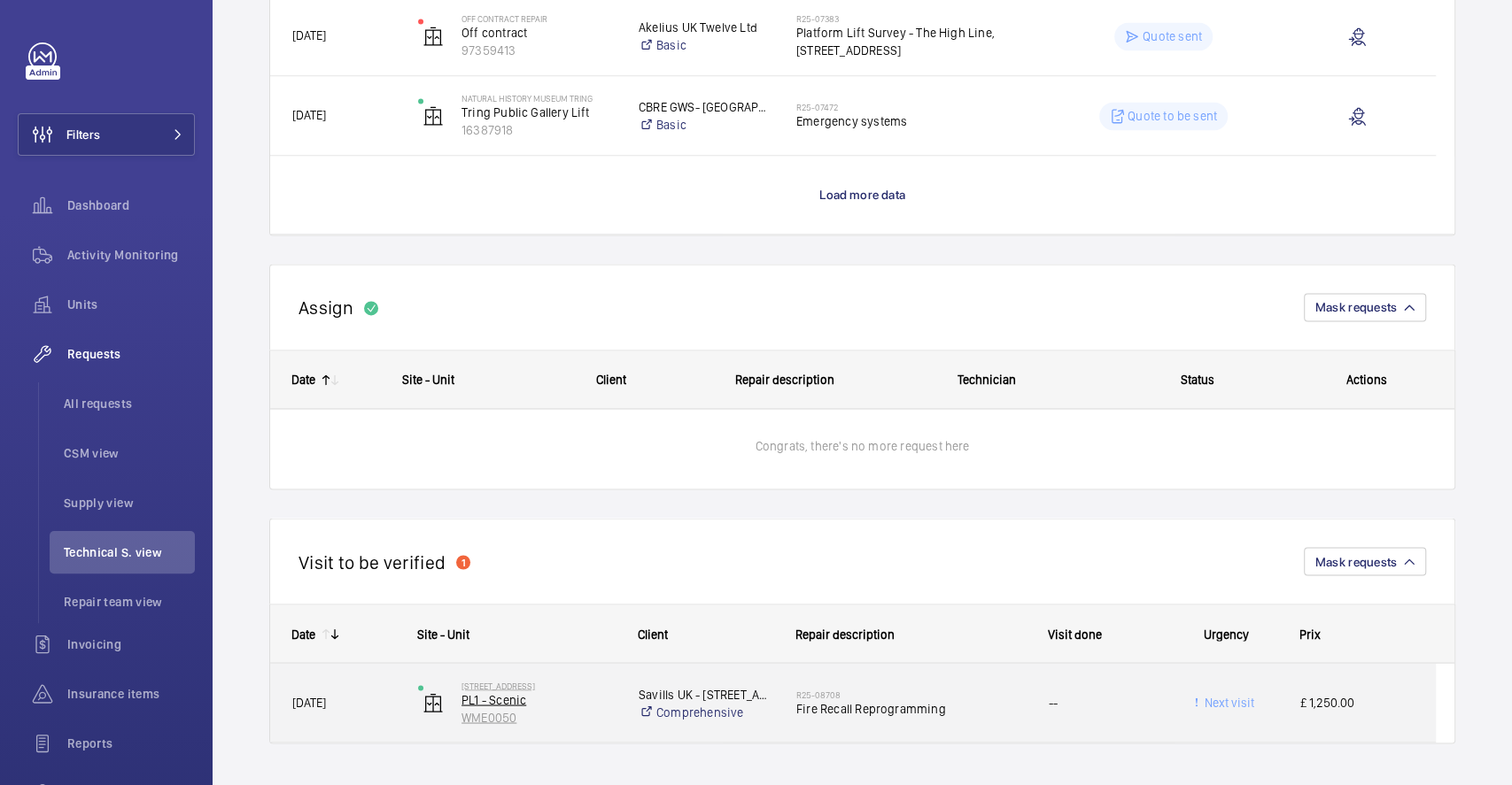
click at [577, 698] on p "PL1 - Scenic" at bounding box center [539, 699] width 155 height 18
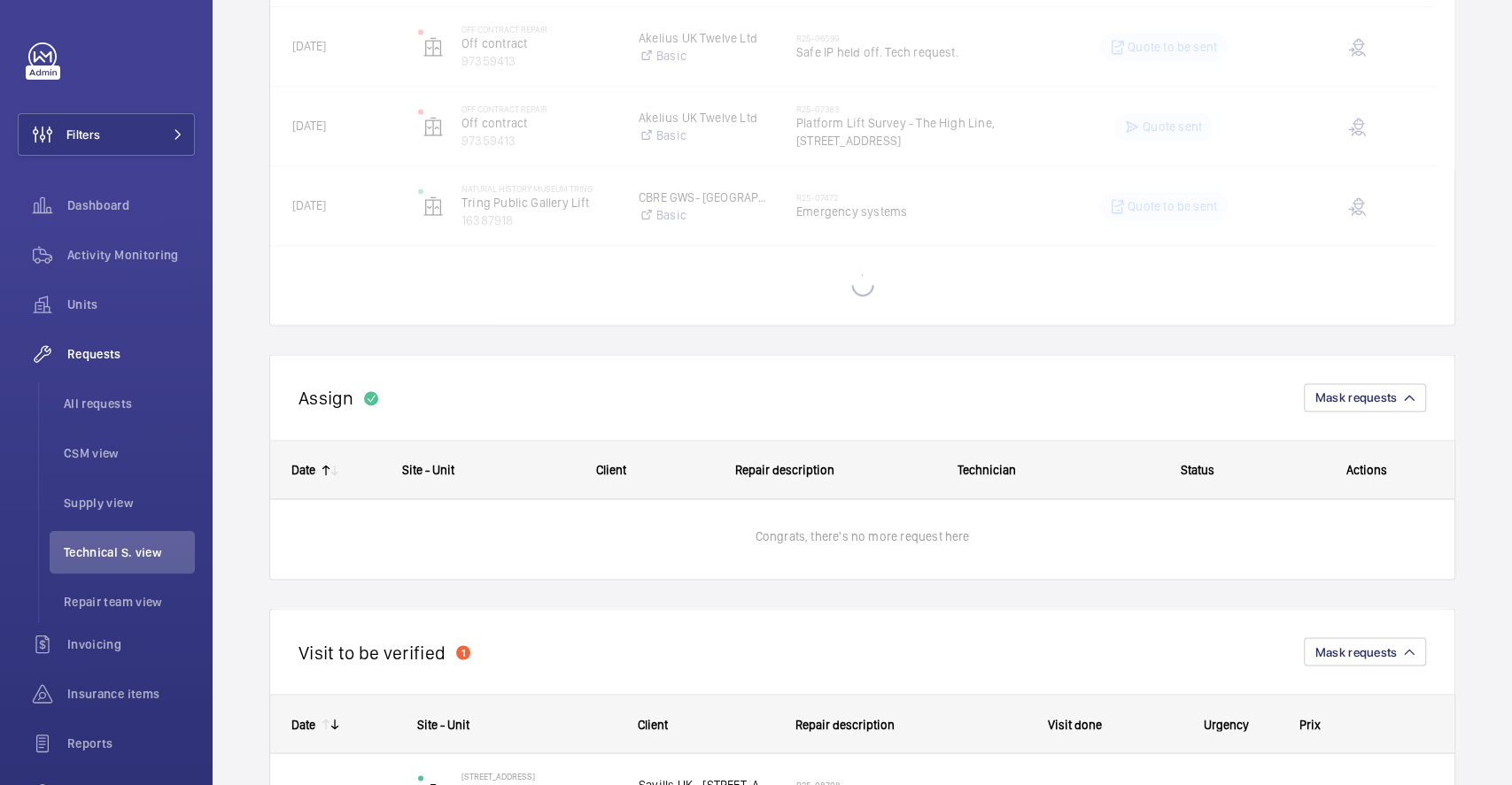
scroll to position [1782, 0]
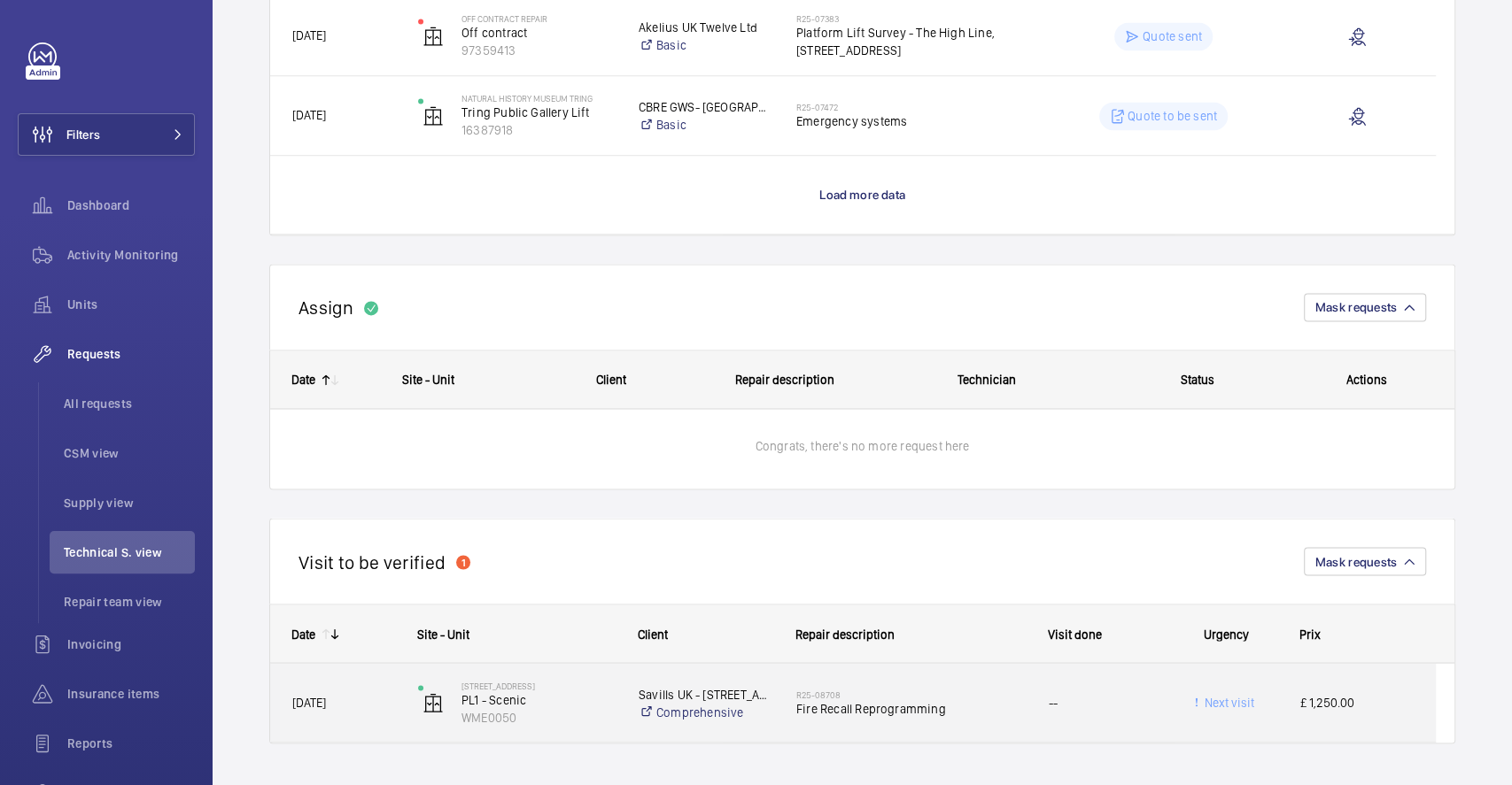
click at [363, 732] on div "[DATE]" at bounding box center [333, 702] width 126 height 79
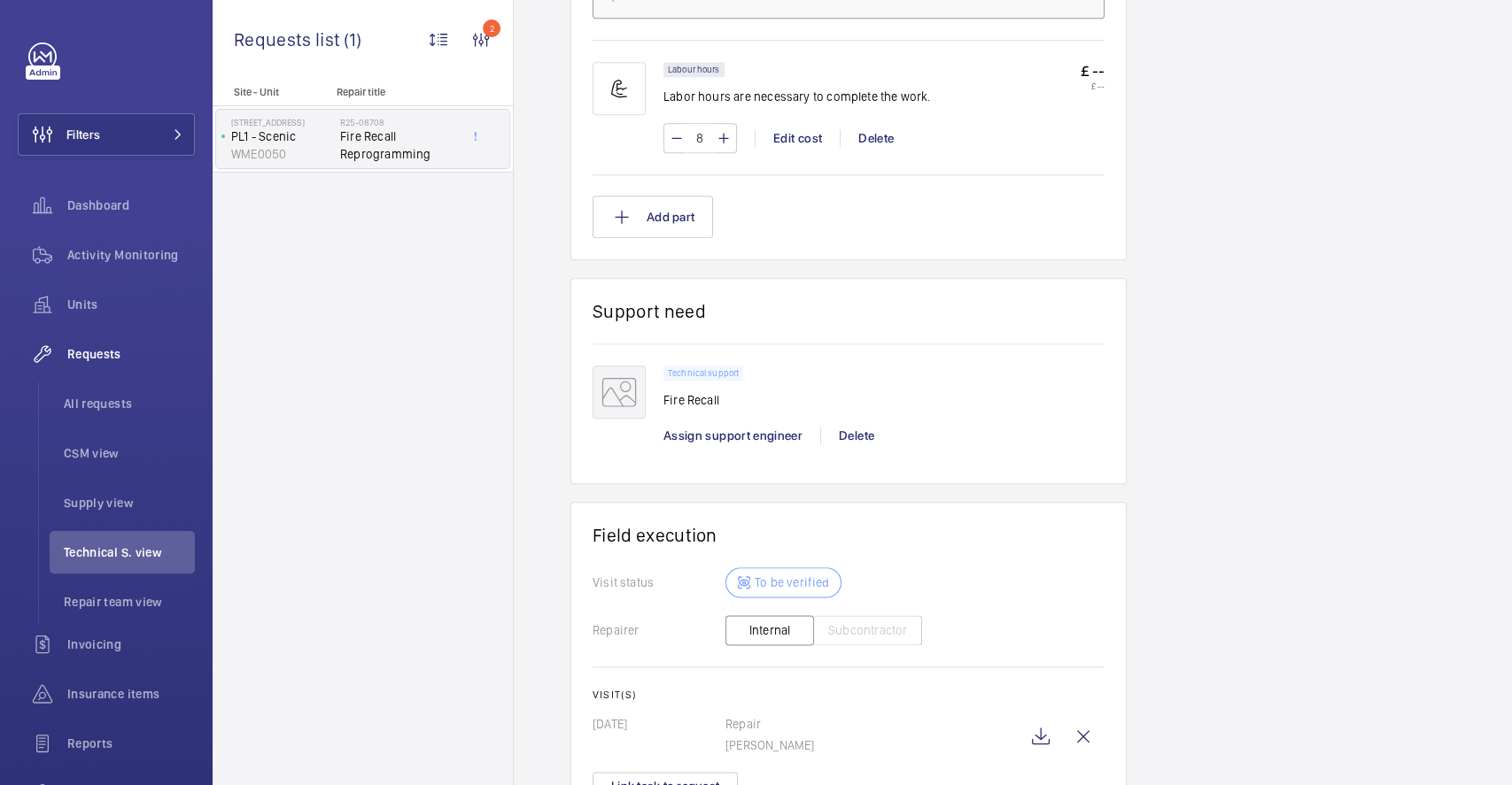
scroll to position [1311, 0]
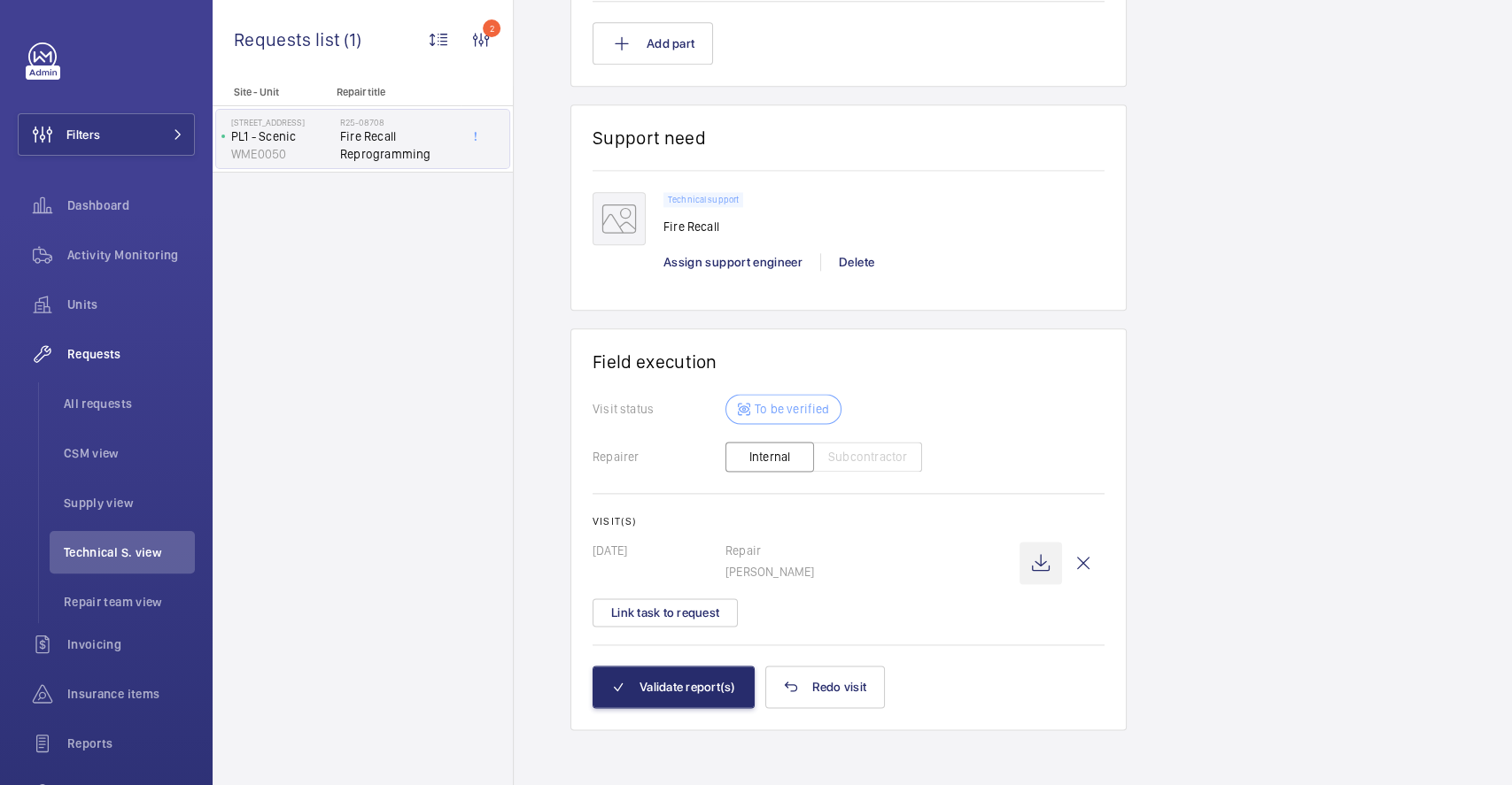
click at [1037, 563] on wm-front-icon-button at bounding box center [1040, 563] width 42 height 42
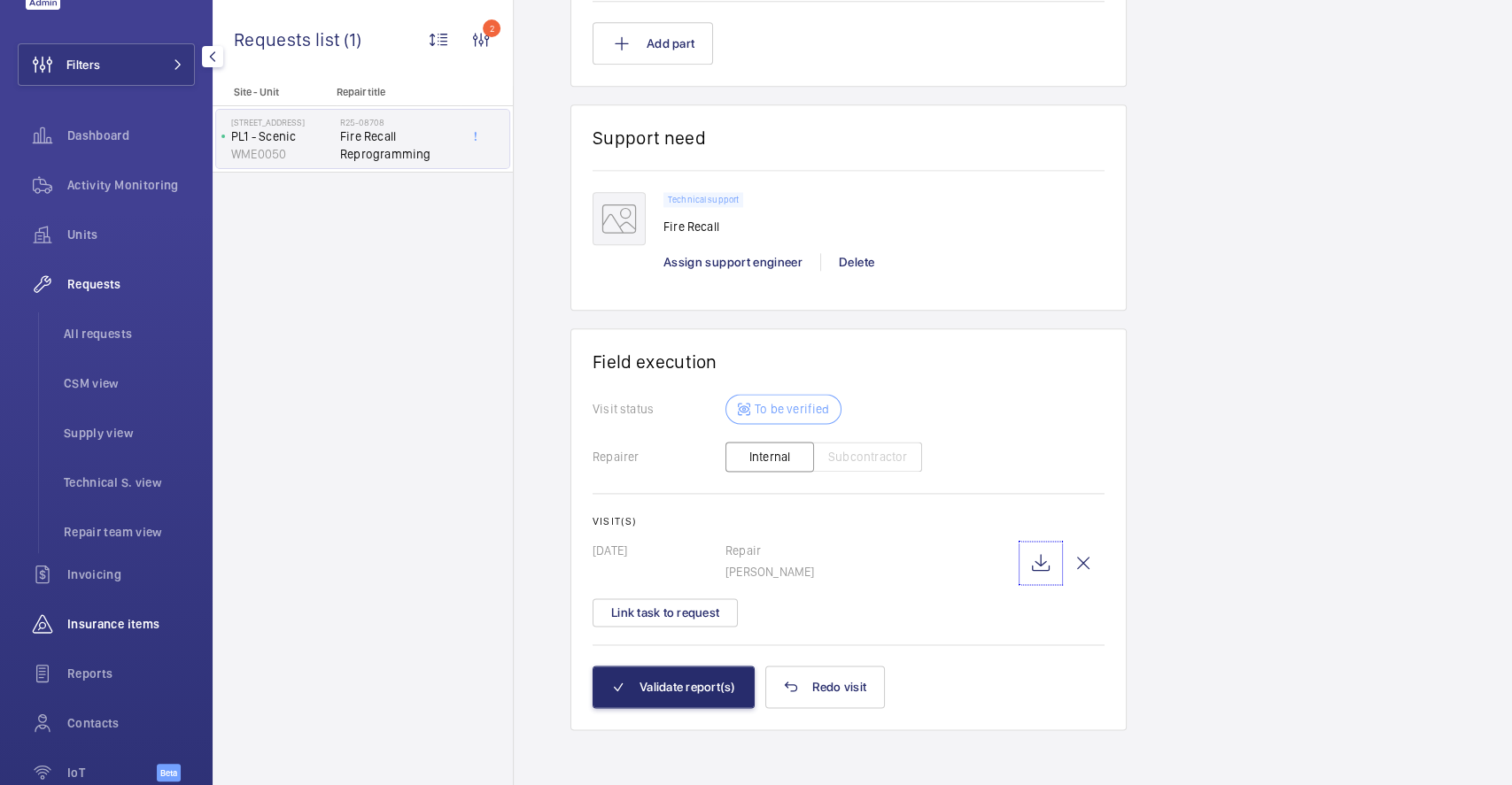
scroll to position [163, 0]
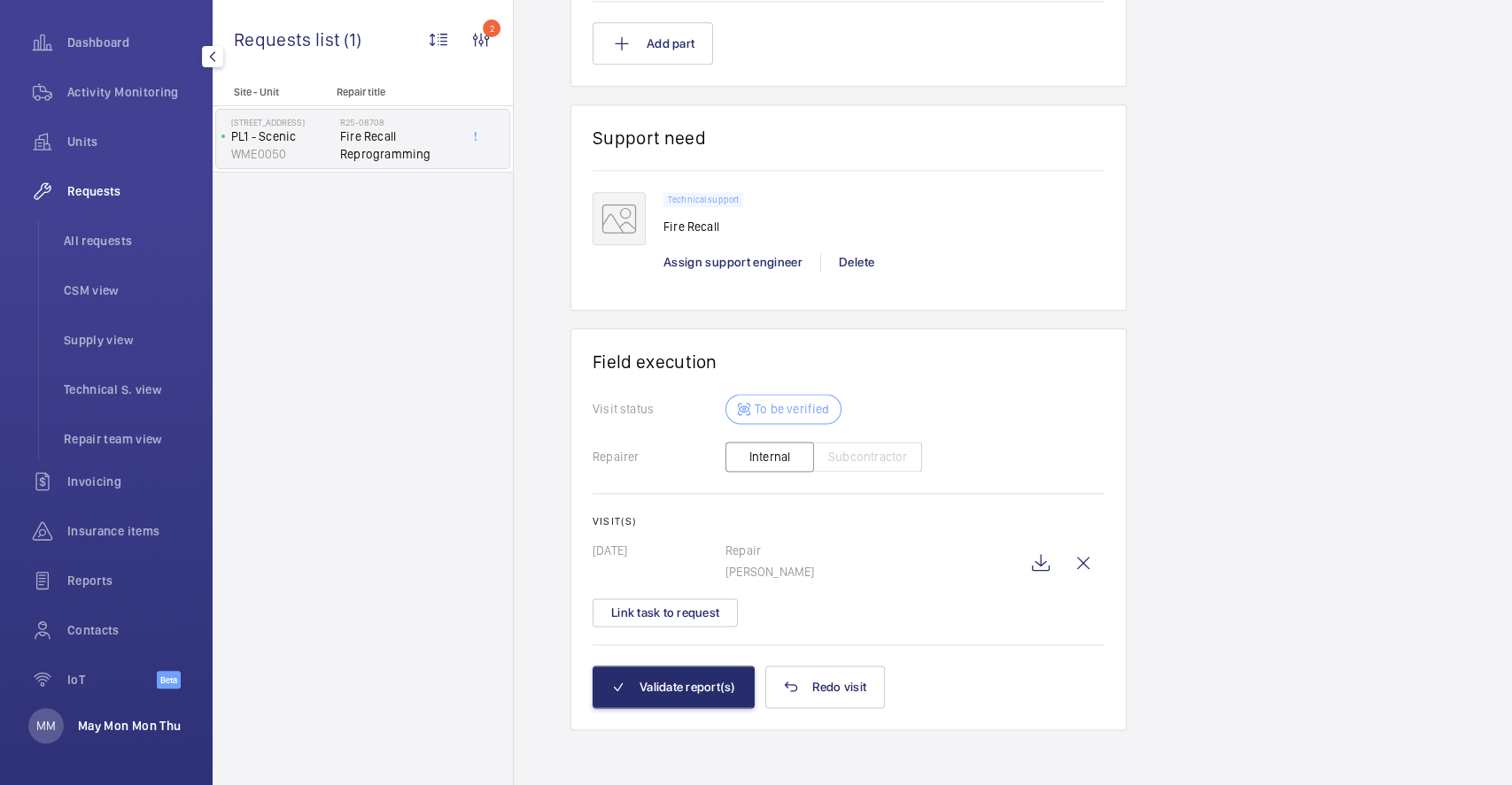
click at [127, 718] on p "May Mon Mon Thu" at bounding box center [129, 726] width 103 height 18
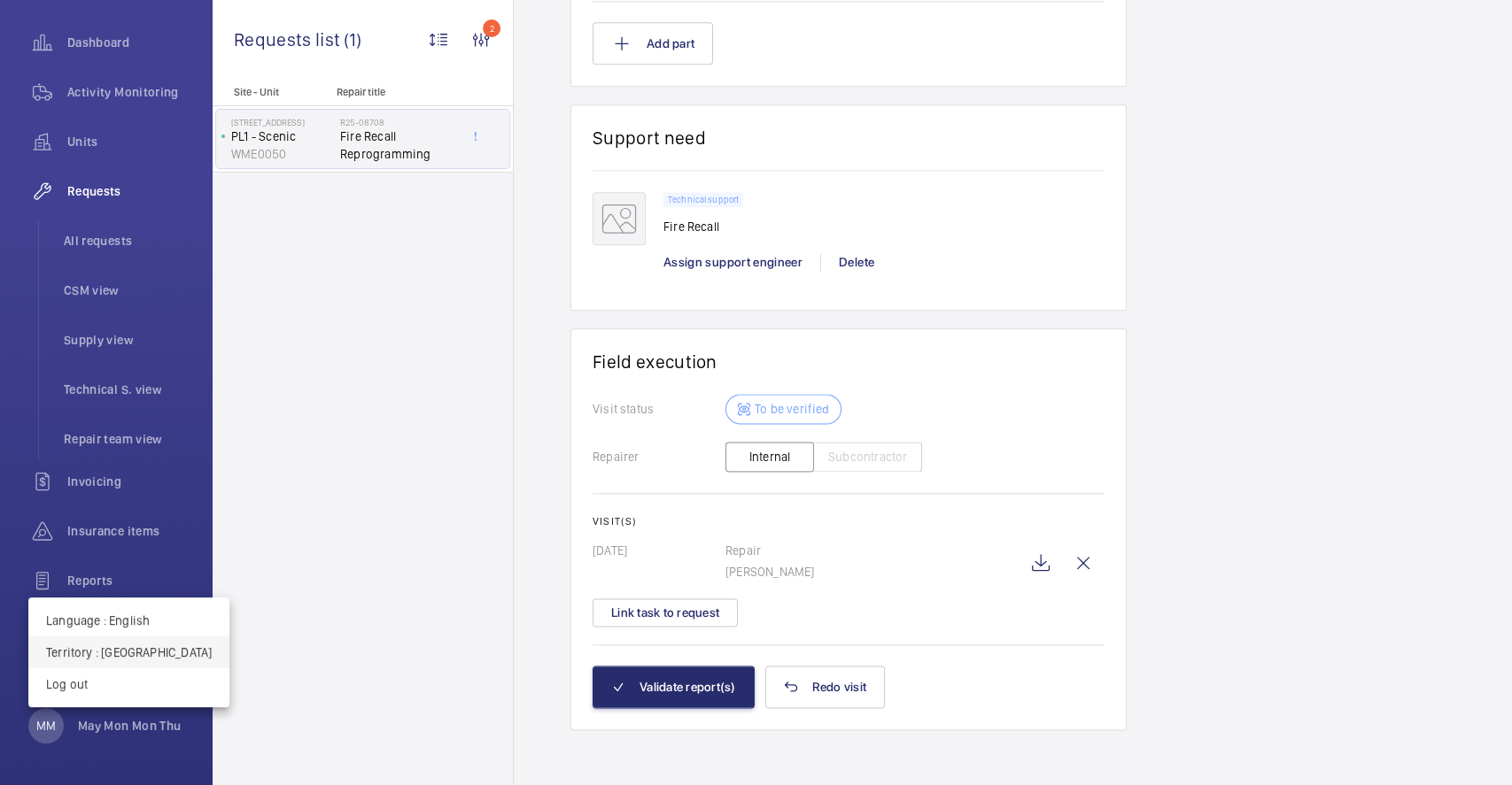
click at [146, 652] on p "Territory : United Kingdom" at bounding box center [128, 652] width 165 height 18
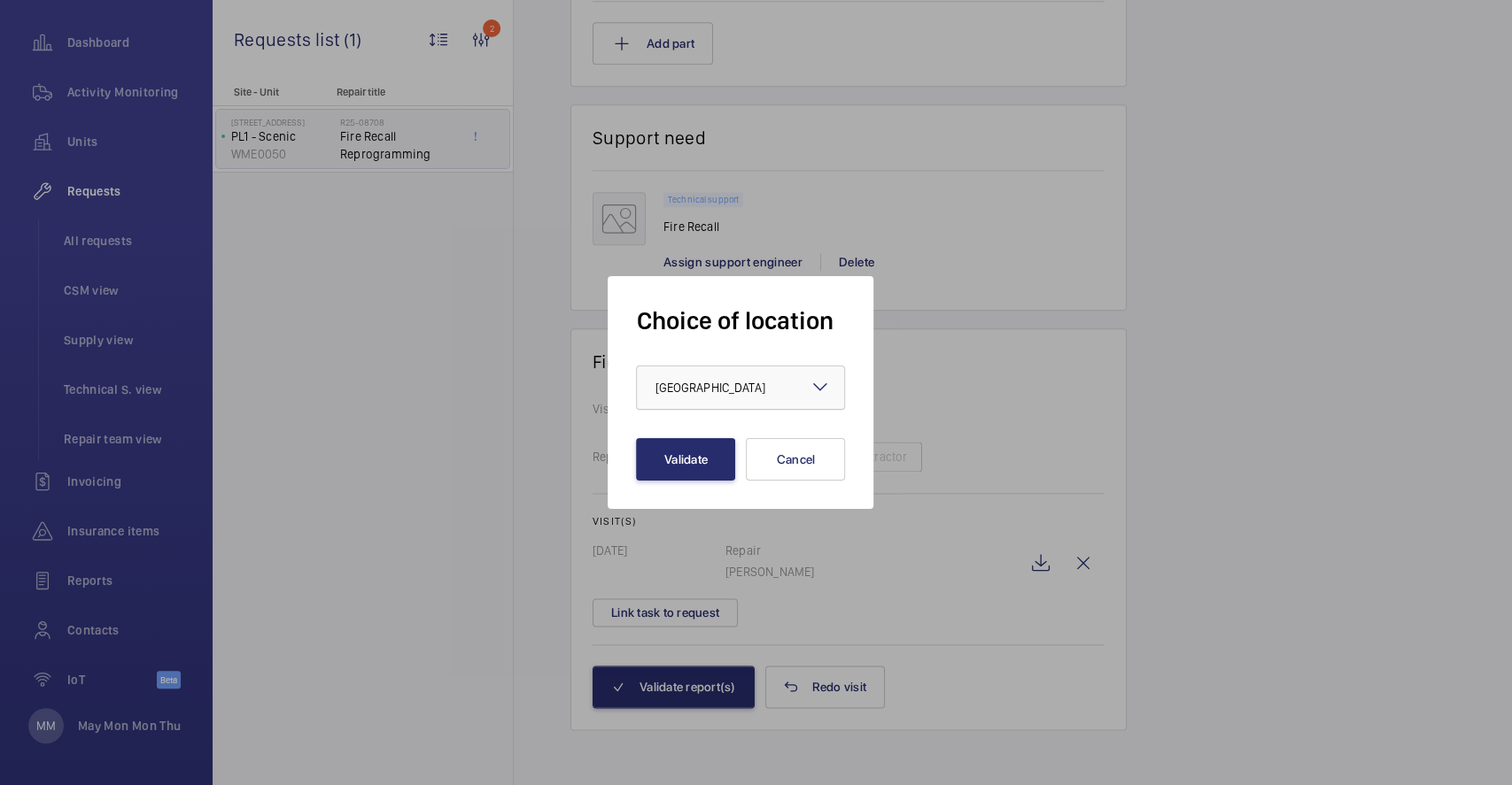
click at [718, 387] on span "[GEOGRAPHIC_DATA]" at bounding box center [709, 388] width 110 height 14
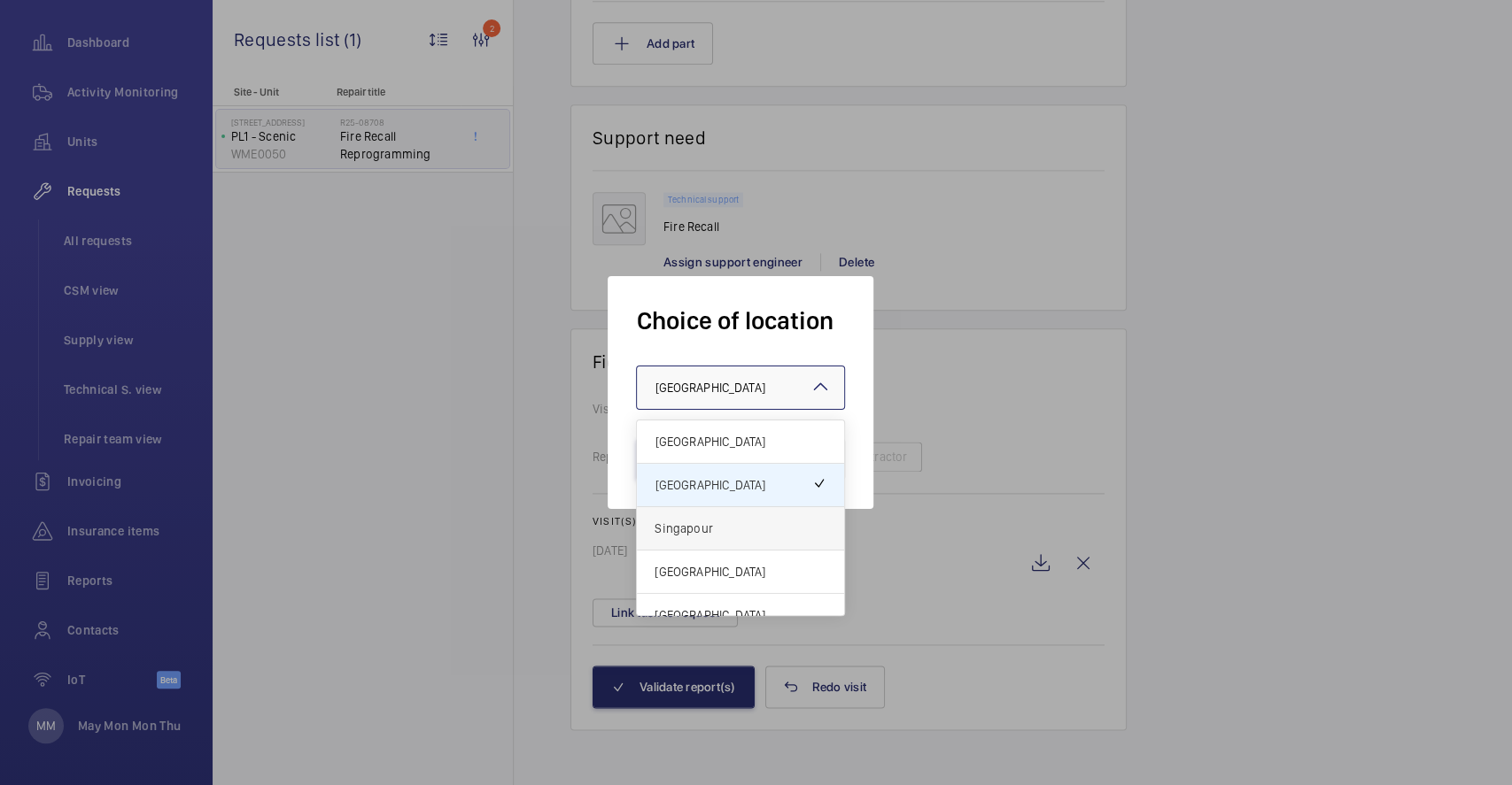
click at [723, 521] on span "Singapour" at bounding box center [740, 528] width 172 height 18
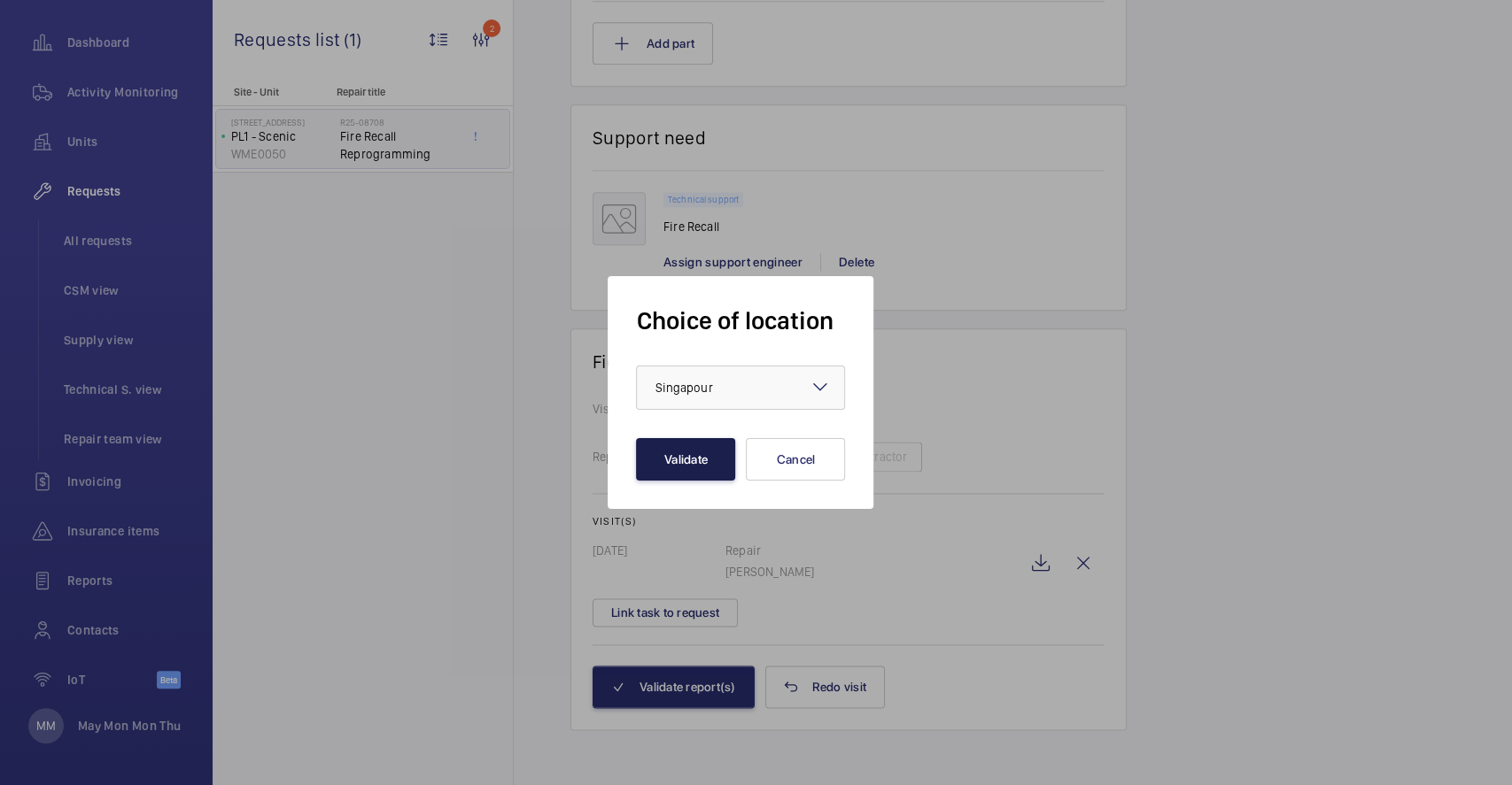
click at [673, 465] on button "Validate" at bounding box center [686, 459] width 99 height 42
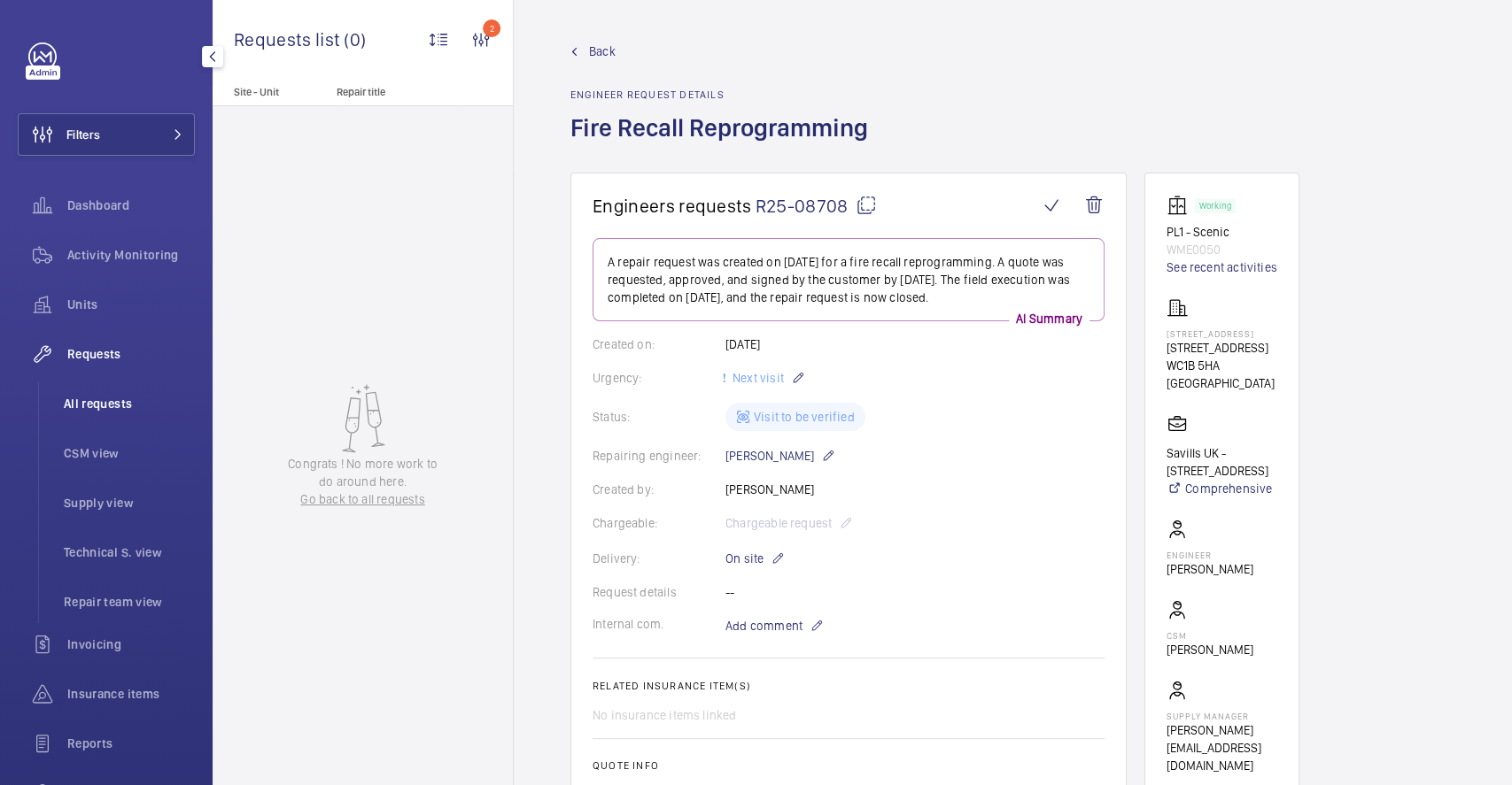
click at [94, 395] on span "All requests" at bounding box center [129, 404] width 131 height 18
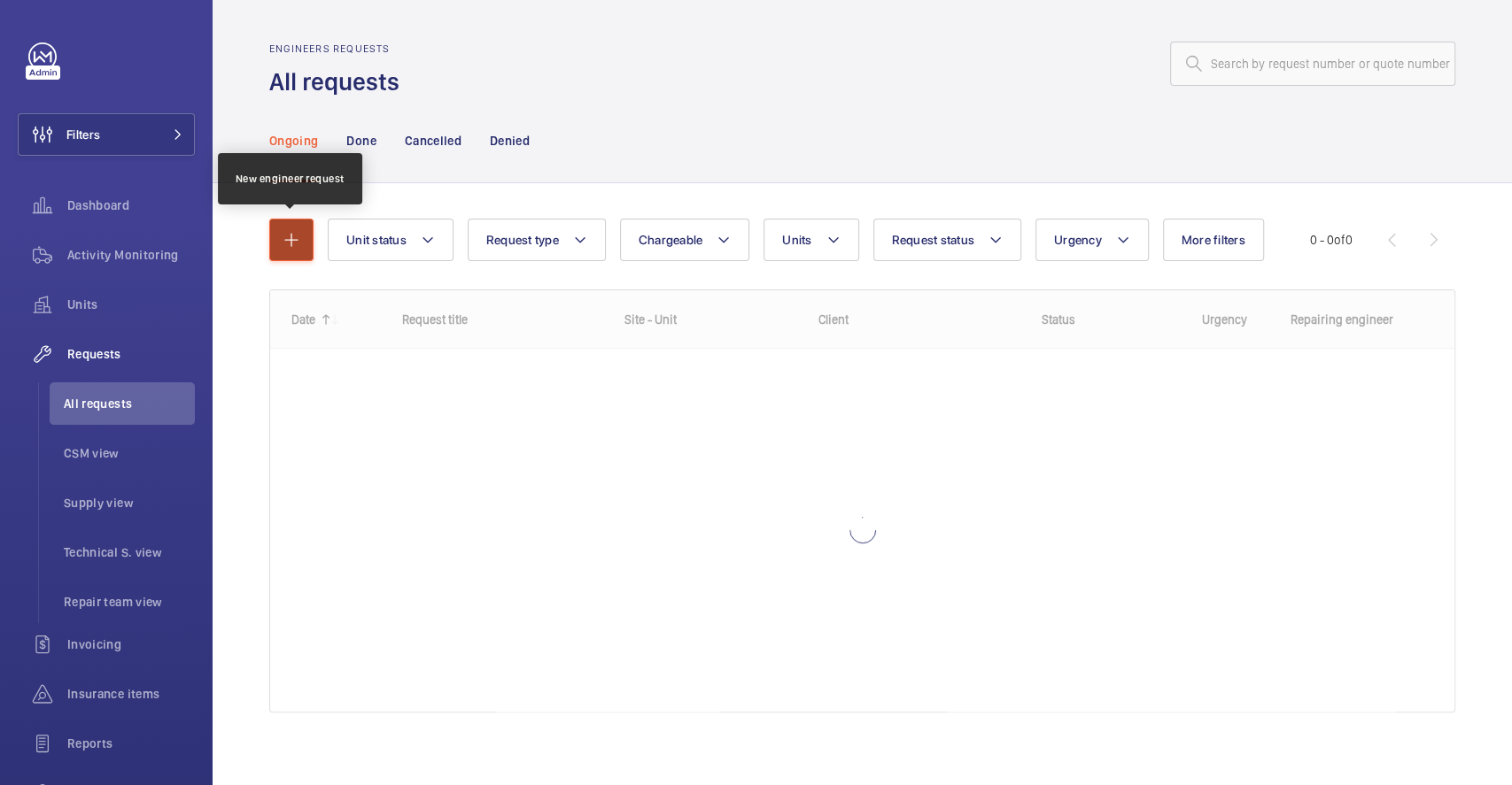
click at [286, 241] on mat-icon "button" at bounding box center [292, 240] width 22 height 22
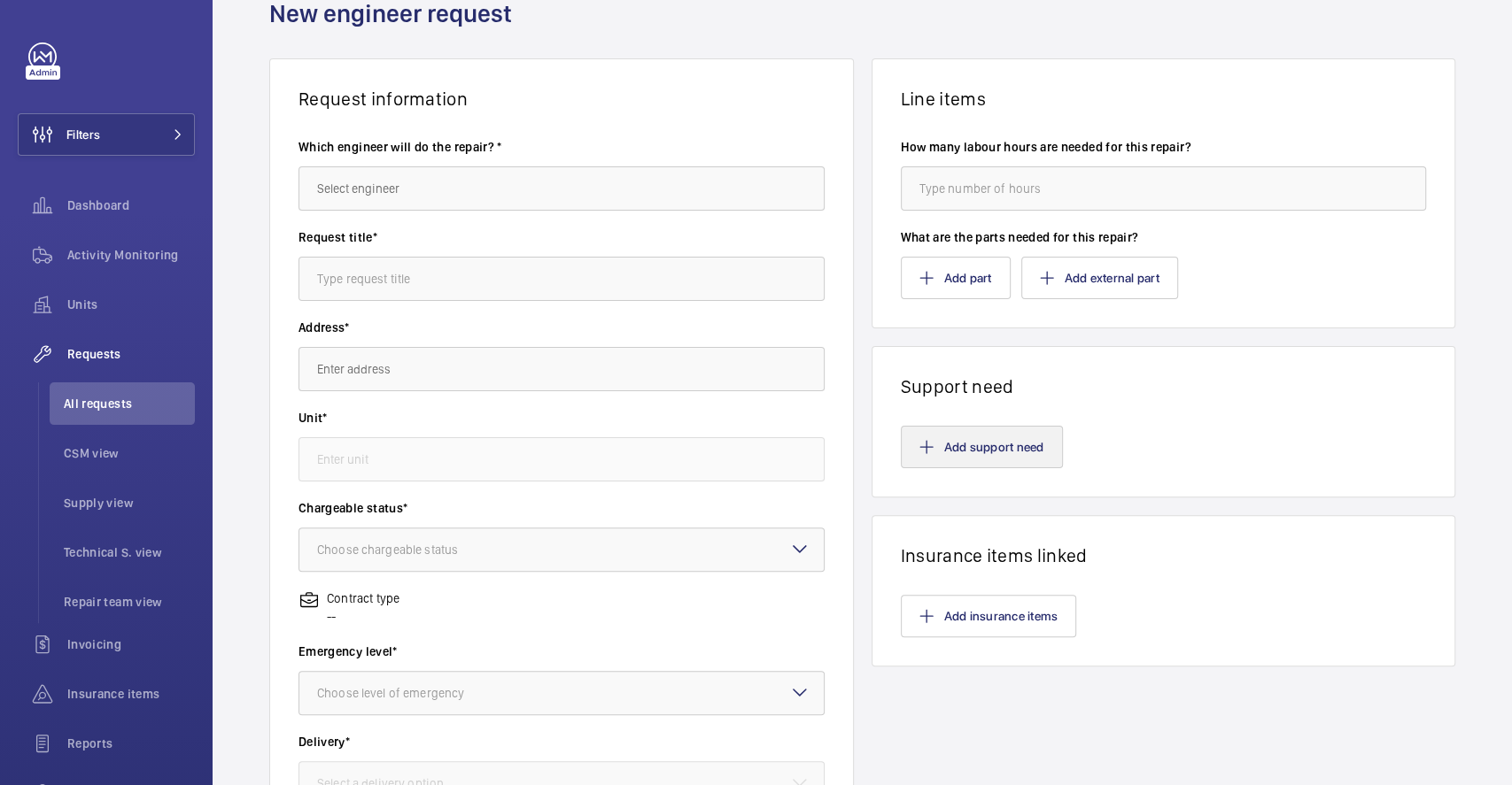
scroll to position [117, 0]
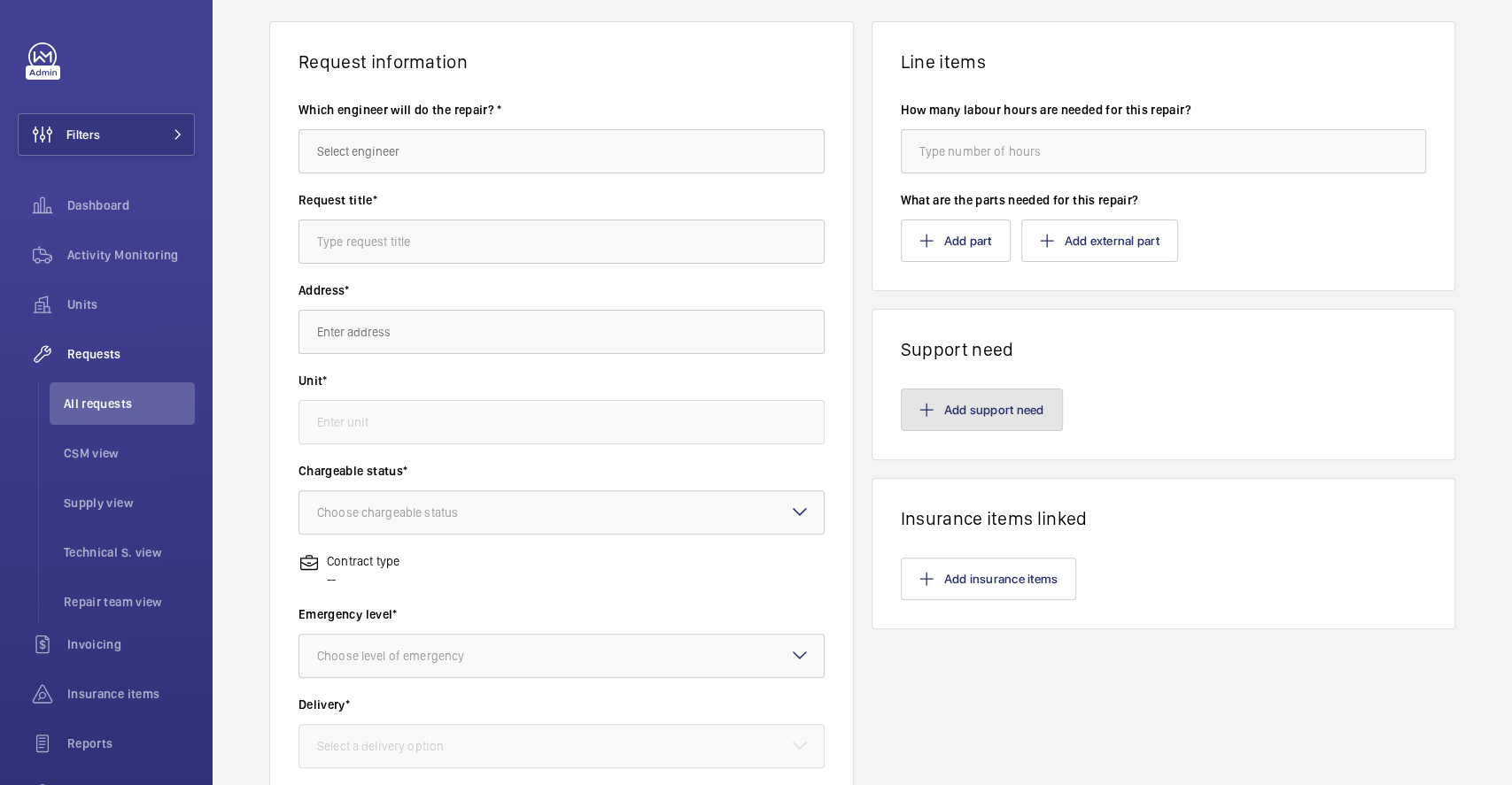
click at [960, 424] on button "Add support need" at bounding box center [981, 409] width 162 height 42
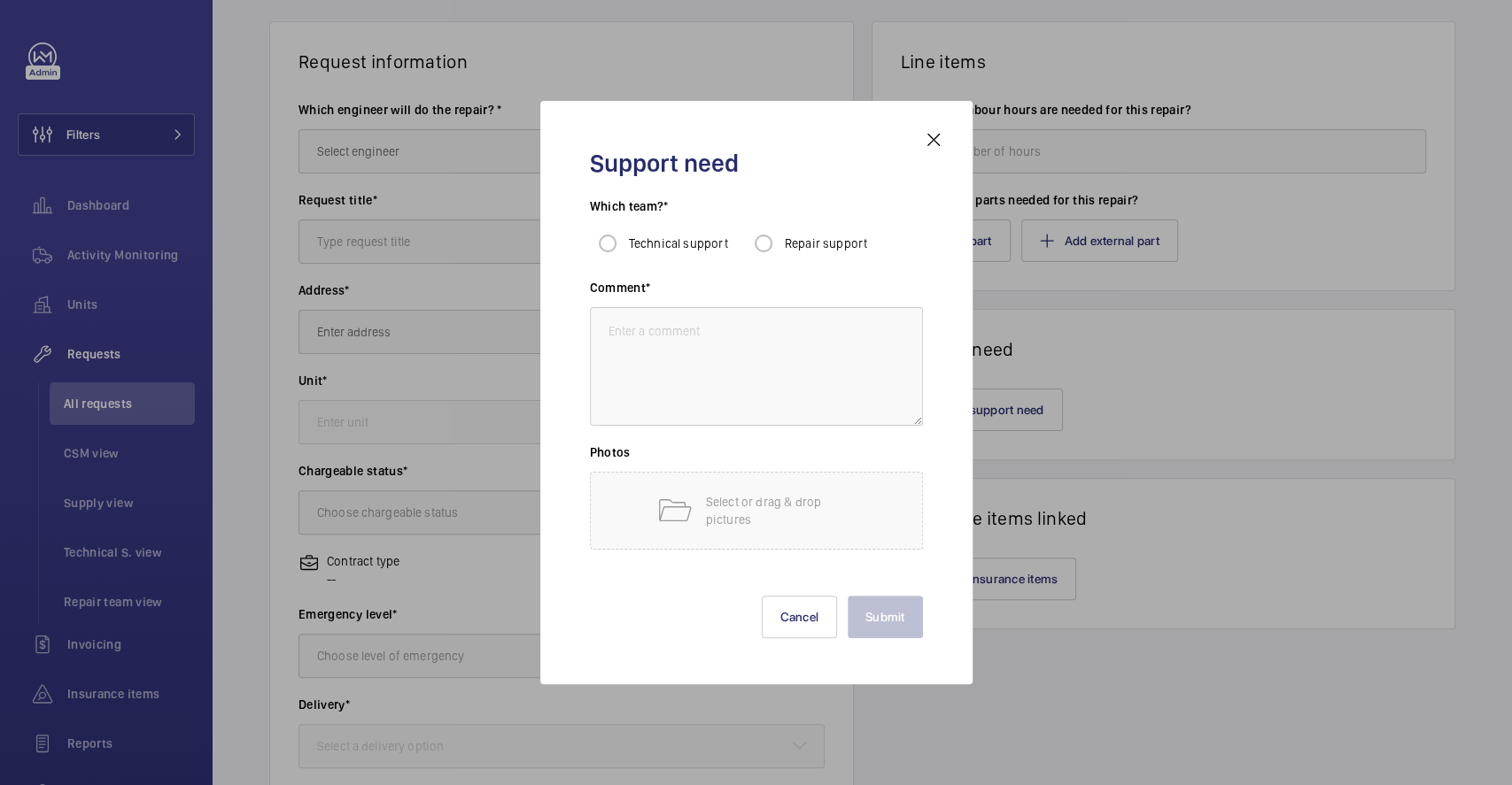
click at [942, 143] on mat-icon at bounding box center [934, 140] width 22 height 22
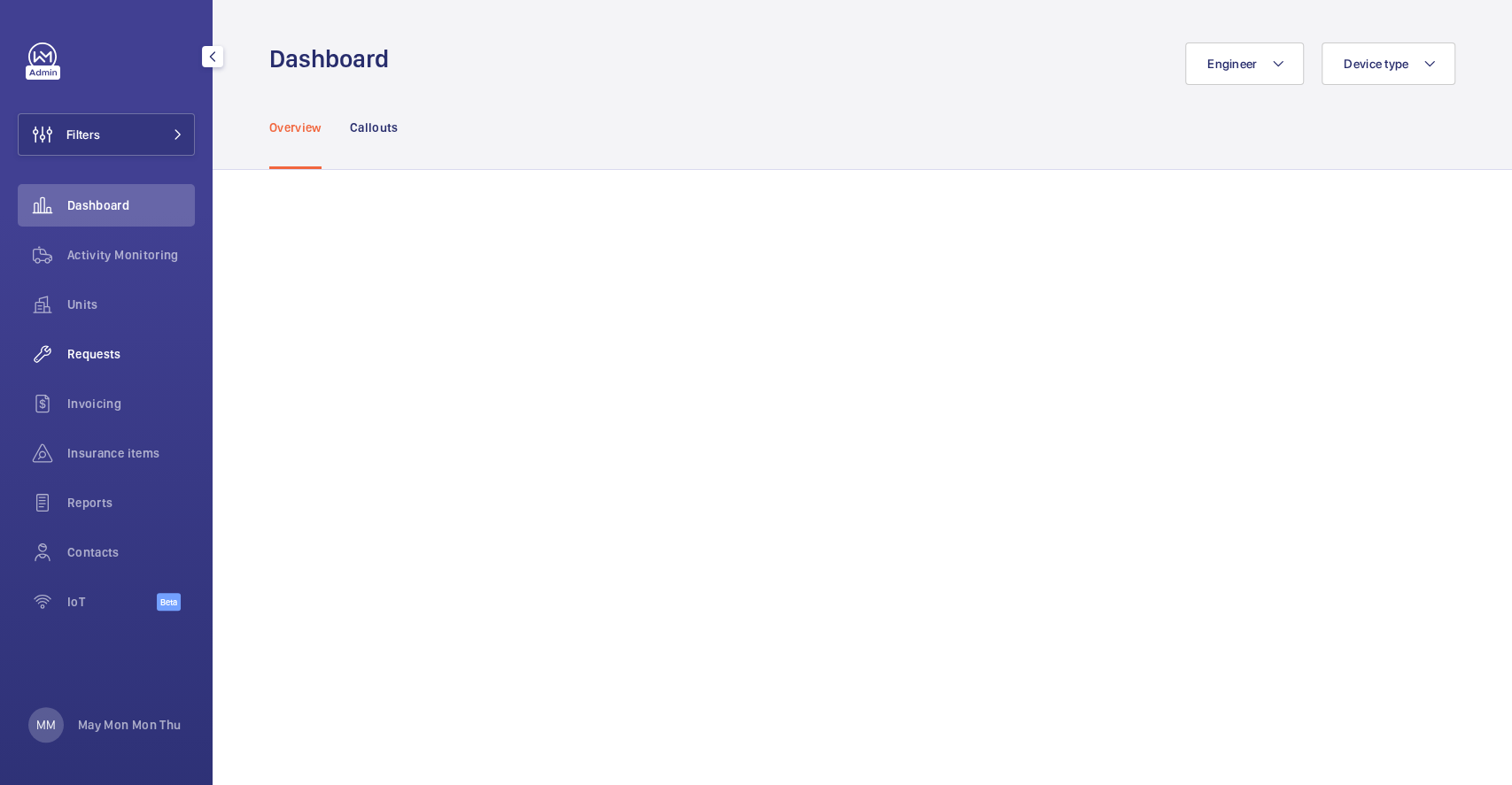
click at [90, 343] on div "Requests" at bounding box center [107, 353] width 177 height 42
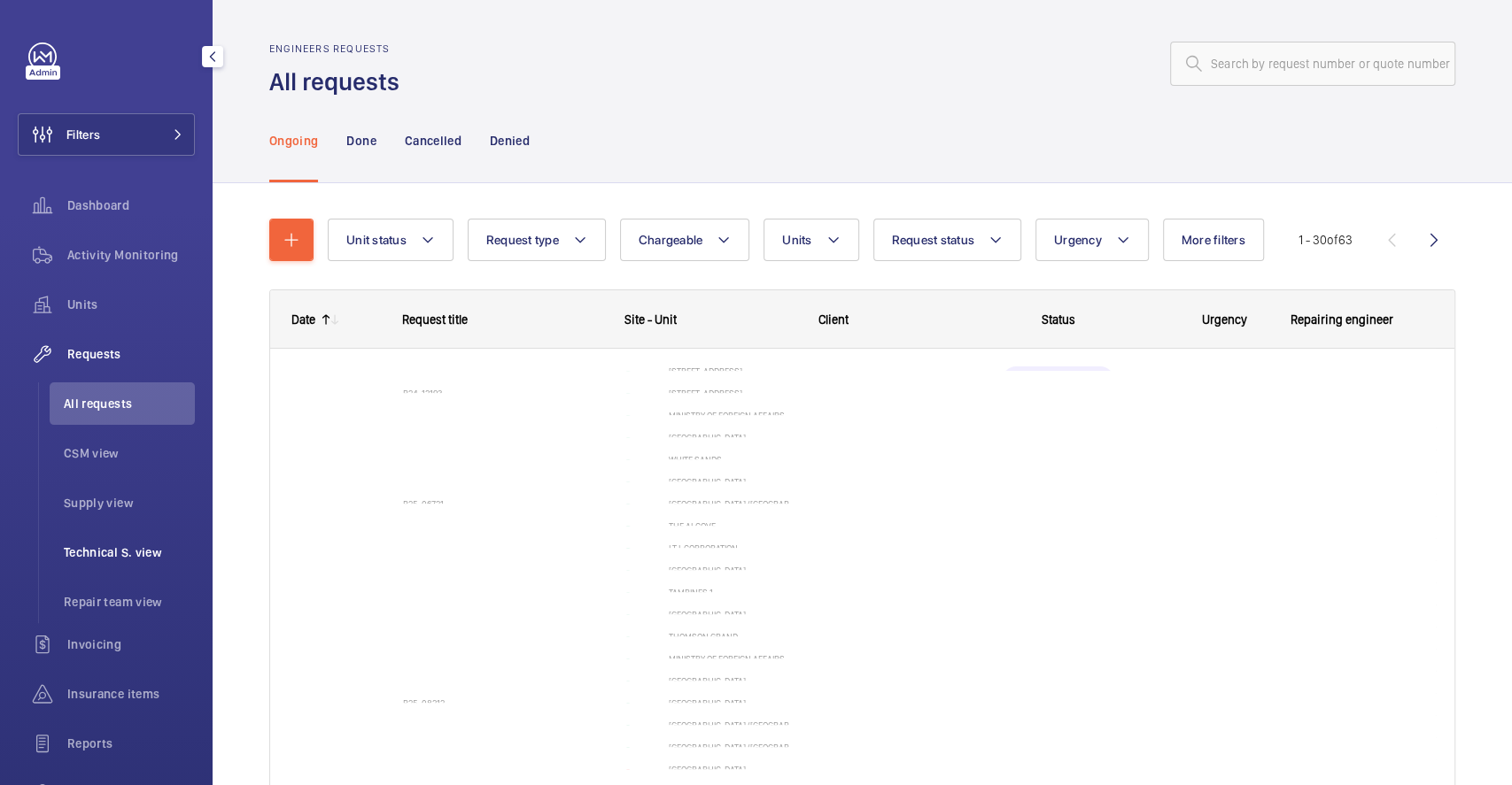
click at [118, 548] on span "Technical S. view" at bounding box center [129, 553] width 131 height 18
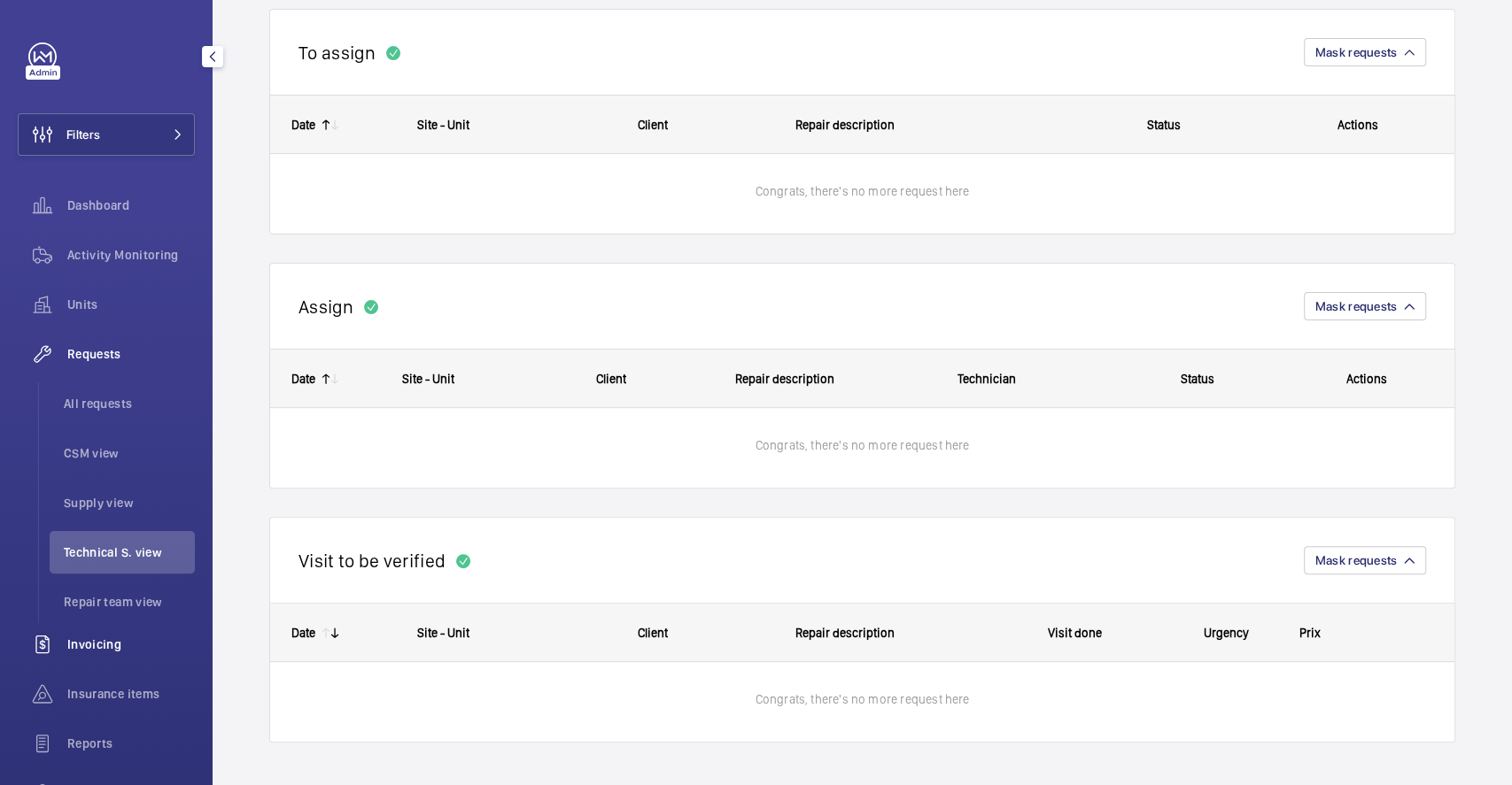
scroll to position [163, 0]
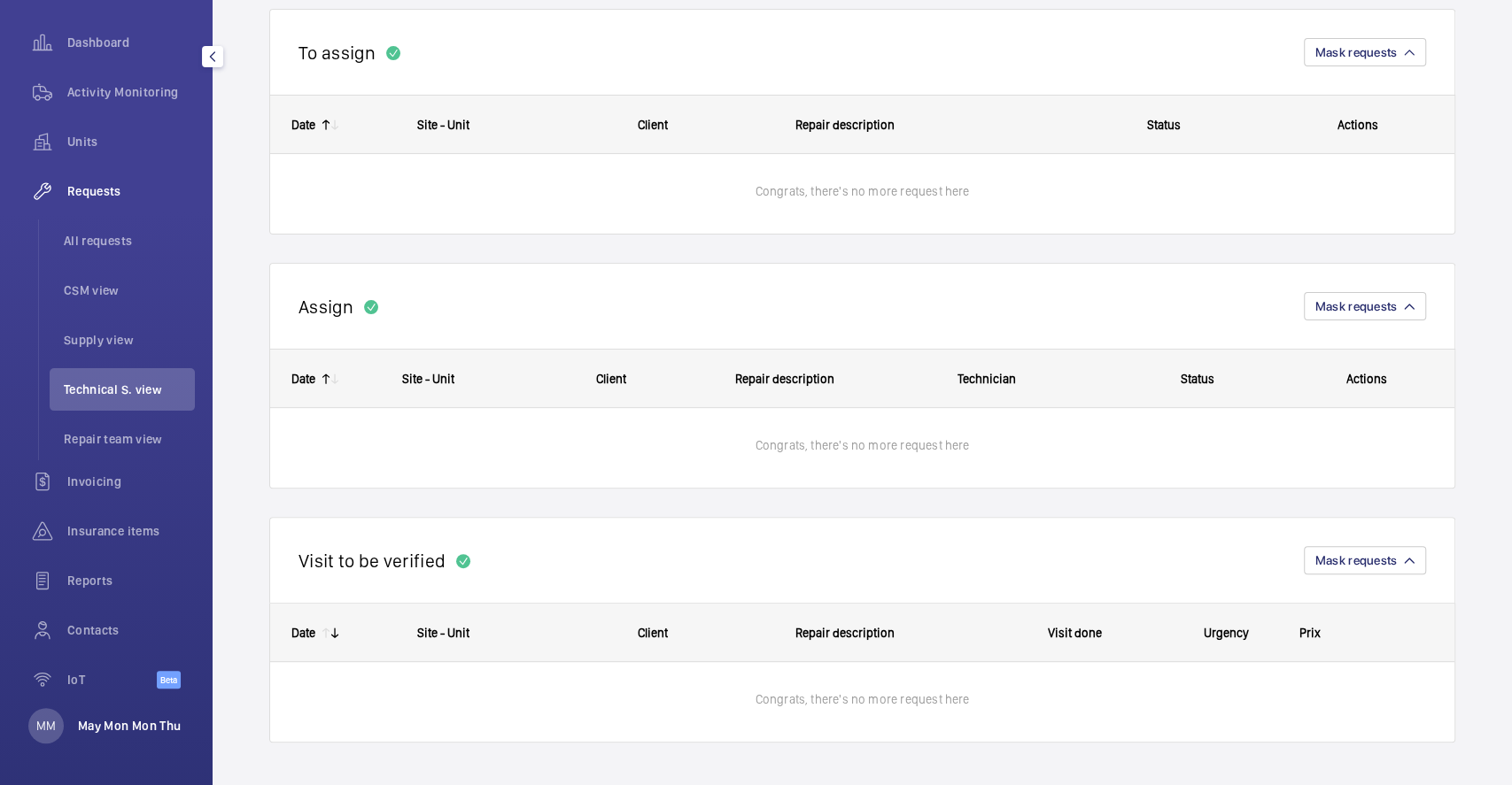
click at [92, 724] on p "May Mon Mon Thu" at bounding box center [129, 726] width 103 height 18
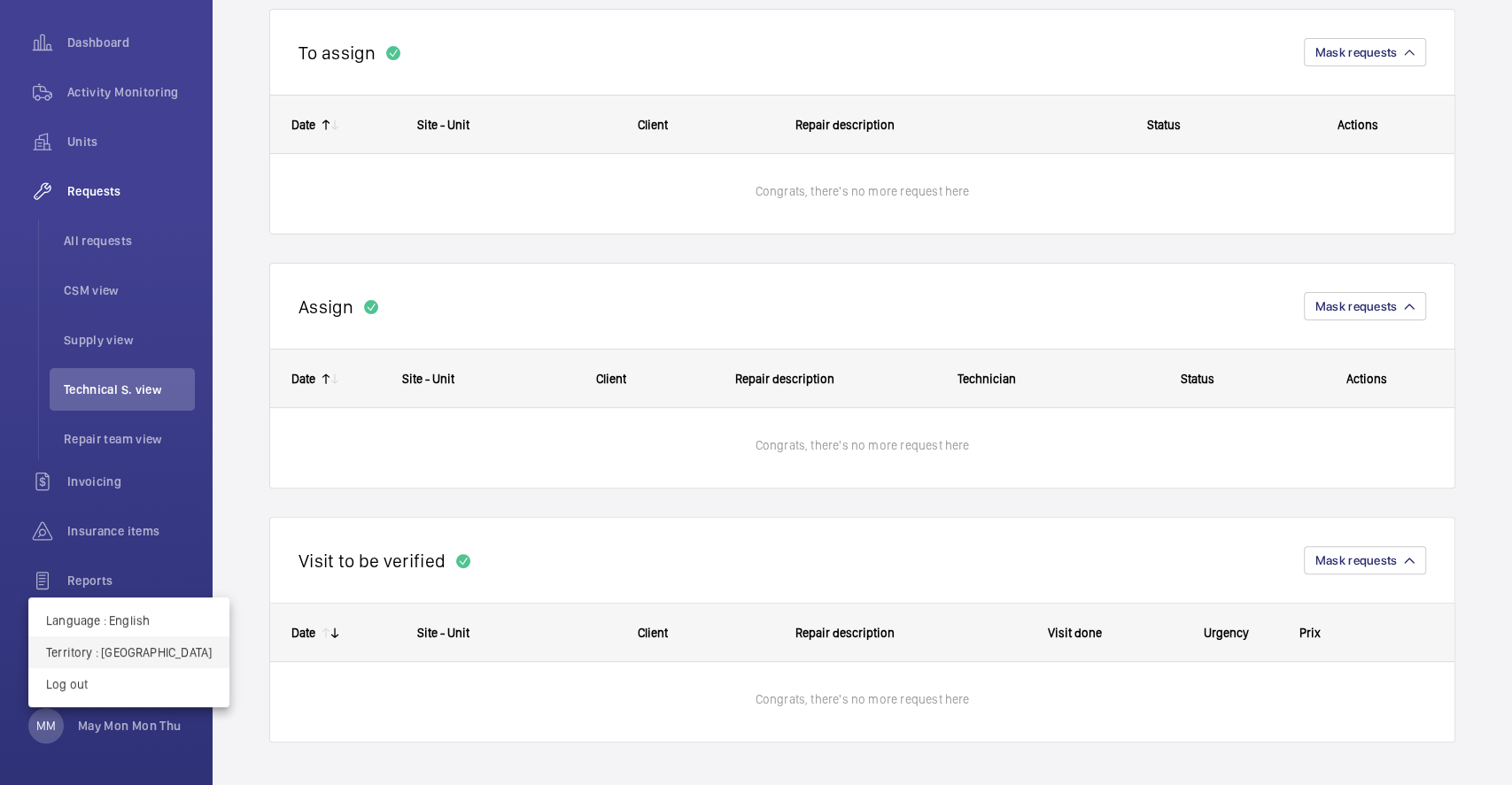
click at [134, 649] on p "Territory : [GEOGRAPHIC_DATA]" at bounding box center [128, 652] width 165 height 18
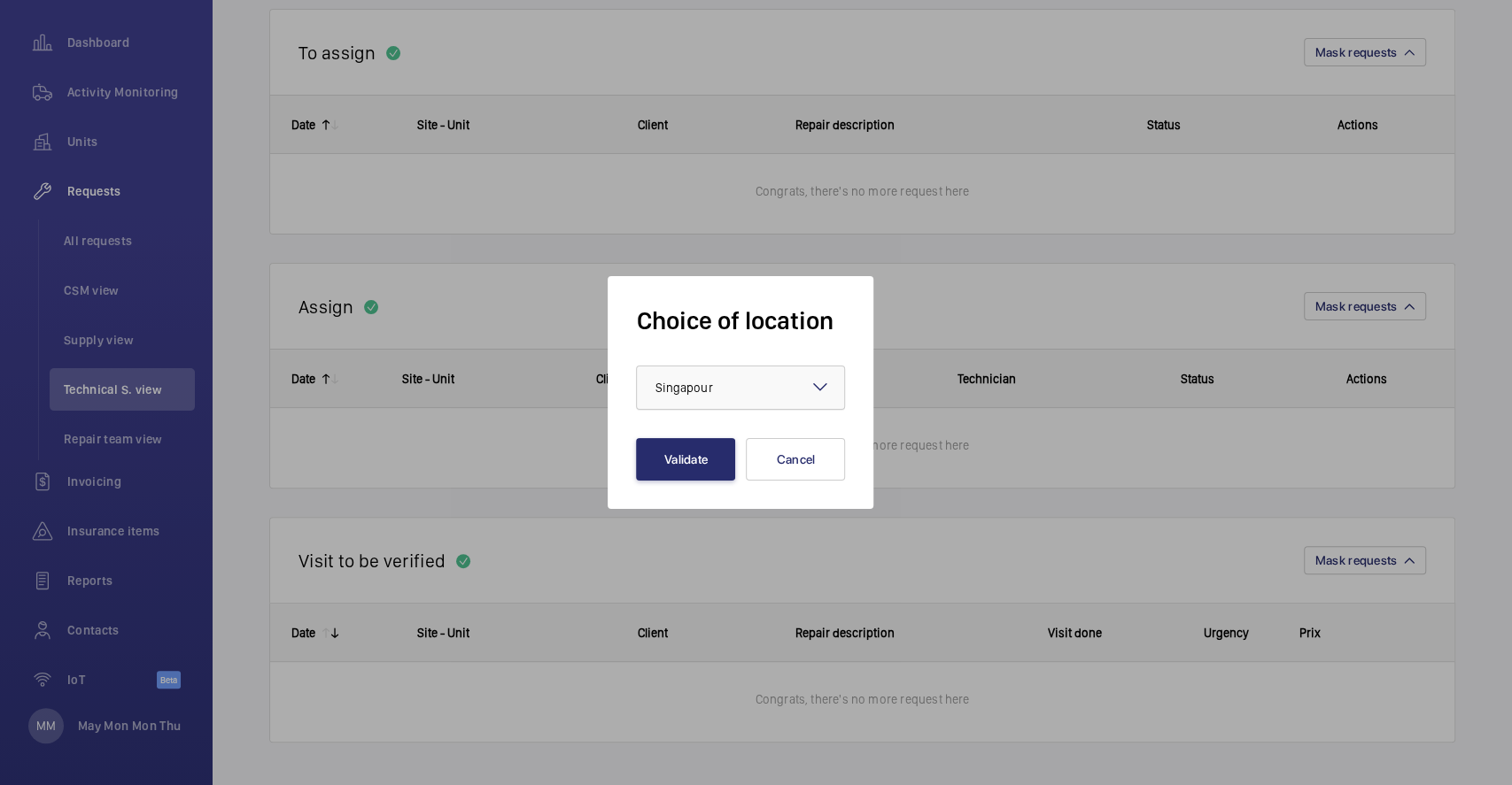
click at [669, 396] on div "× Singapour" at bounding box center [705, 388] width 102 height 18
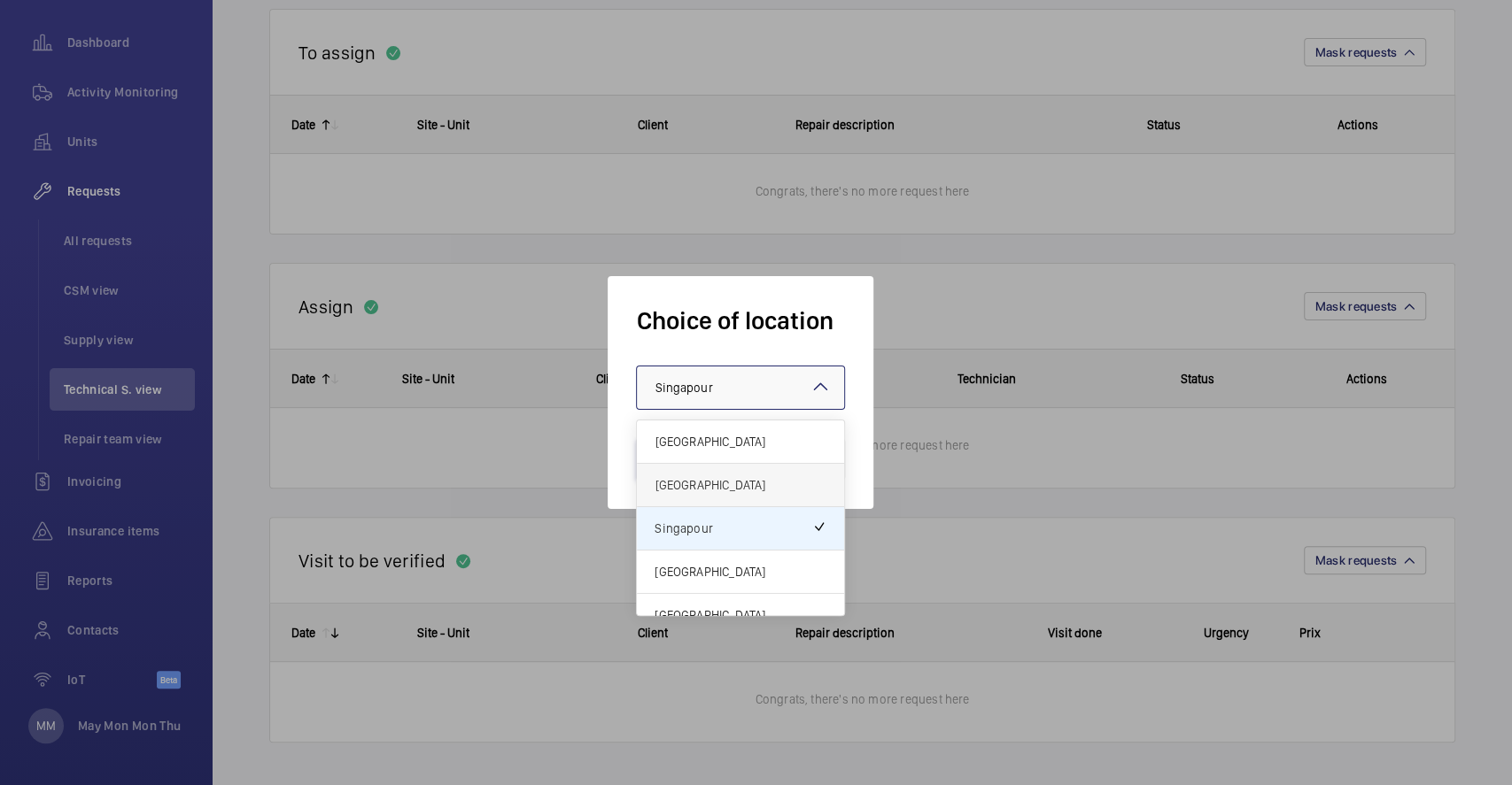
click at [707, 491] on span "[GEOGRAPHIC_DATA]" at bounding box center [740, 485] width 172 height 18
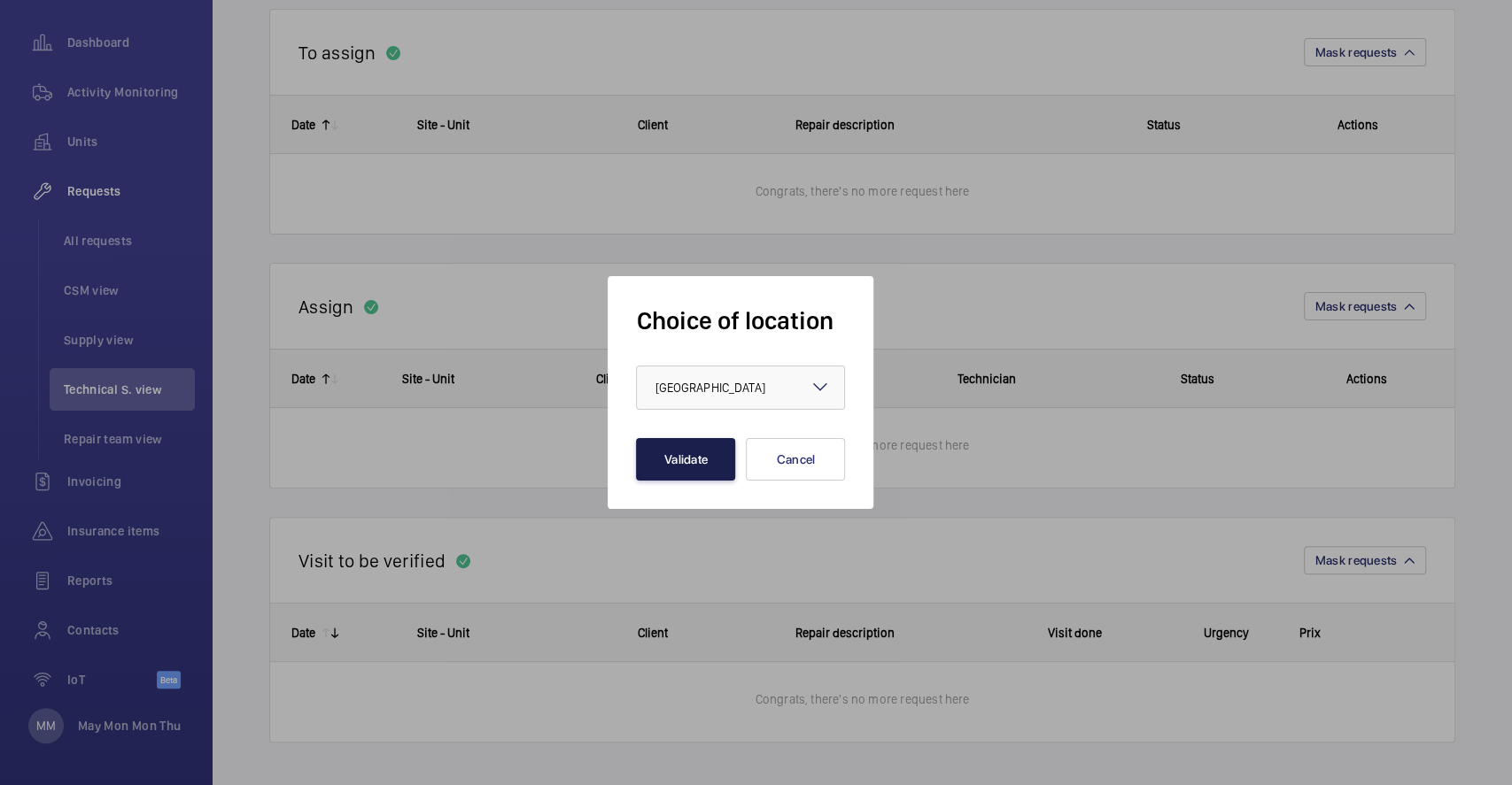
click at [718, 461] on button "Validate" at bounding box center [686, 459] width 99 height 42
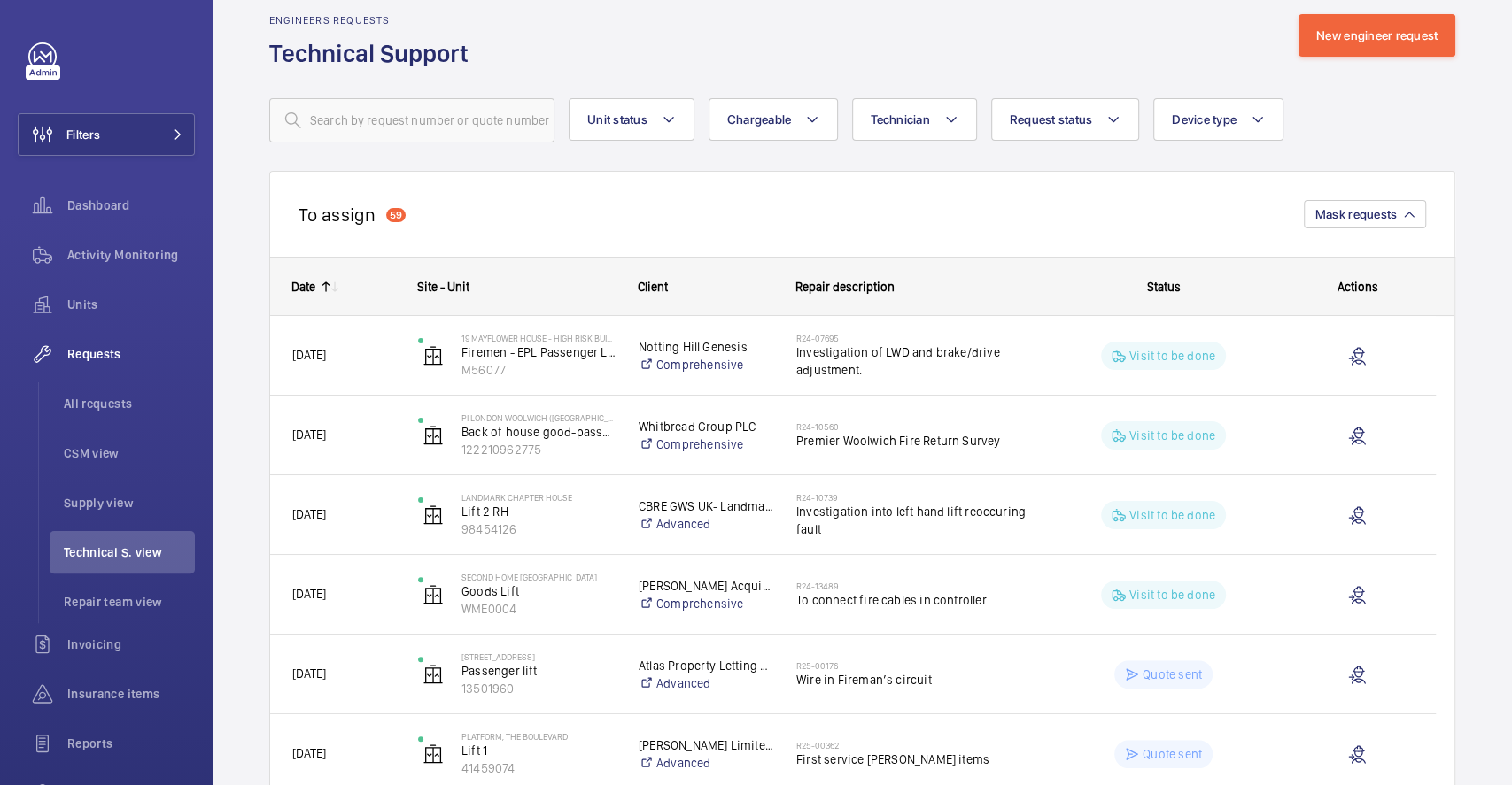
scroll to position [33, 0]
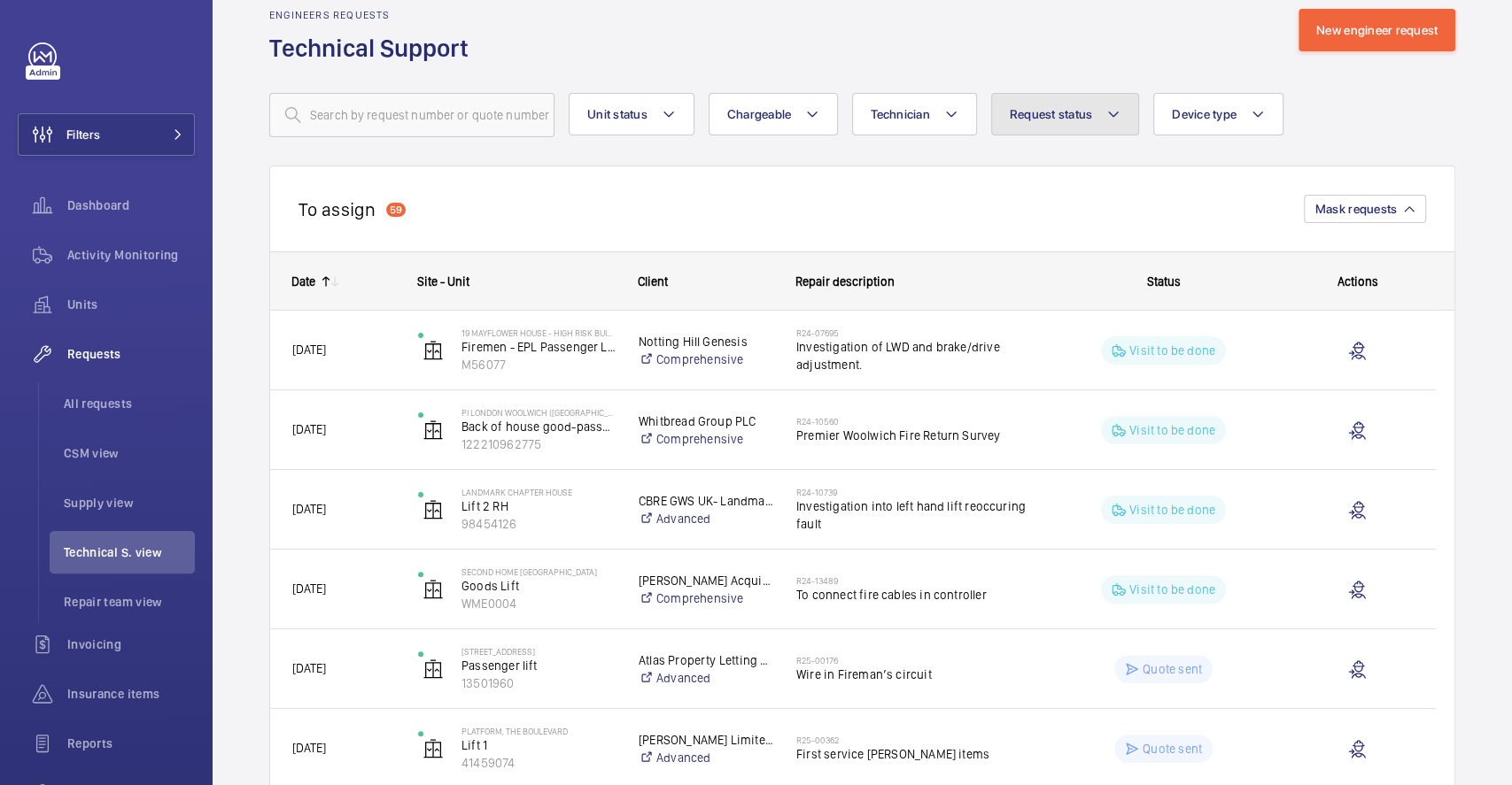
click at [1122, 124] on button "Request status" at bounding box center [1066, 114] width 149 height 42
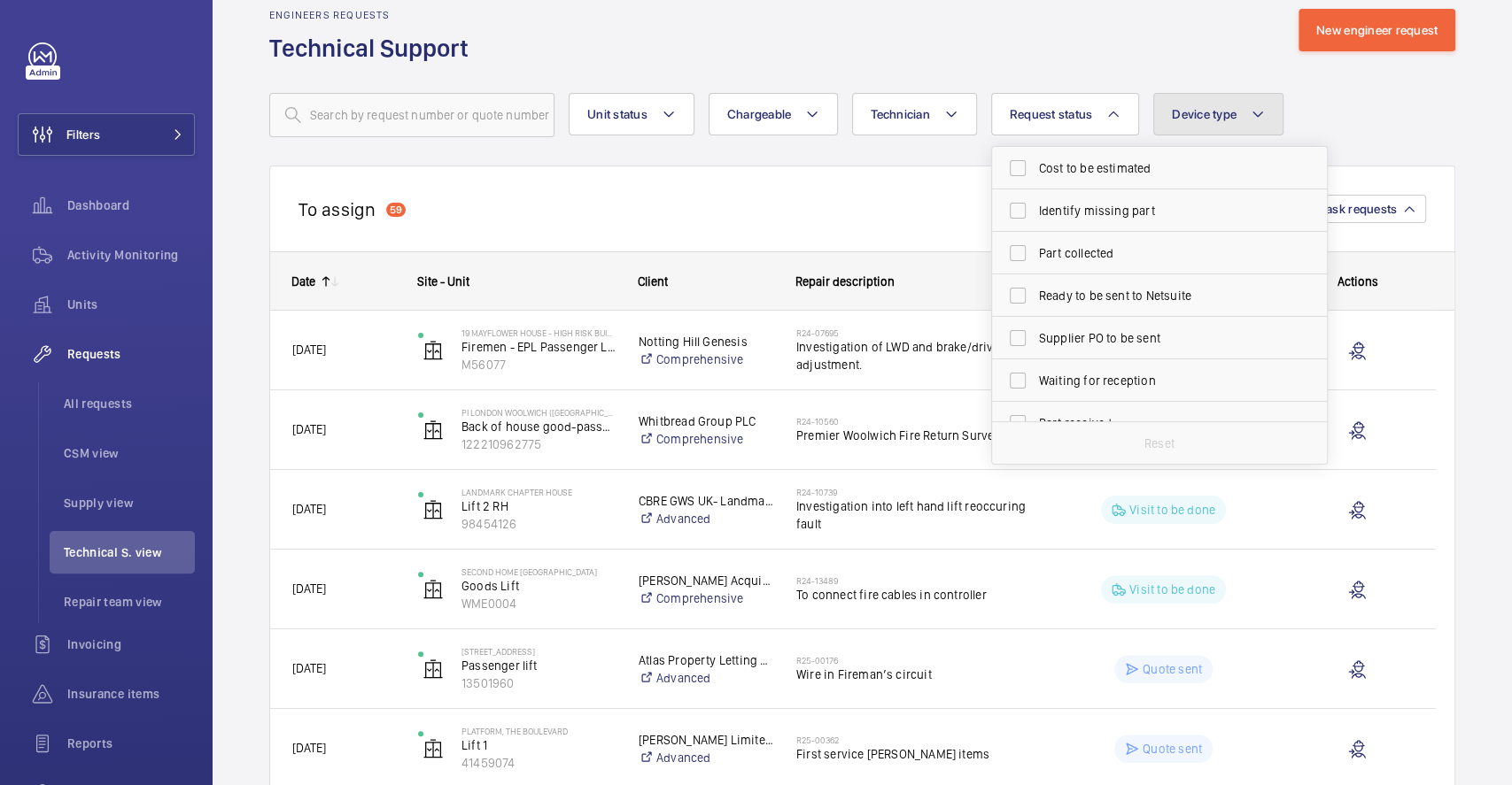
click at [1226, 117] on span "Device type" at bounding box center [1205, 115] width 65 height 14
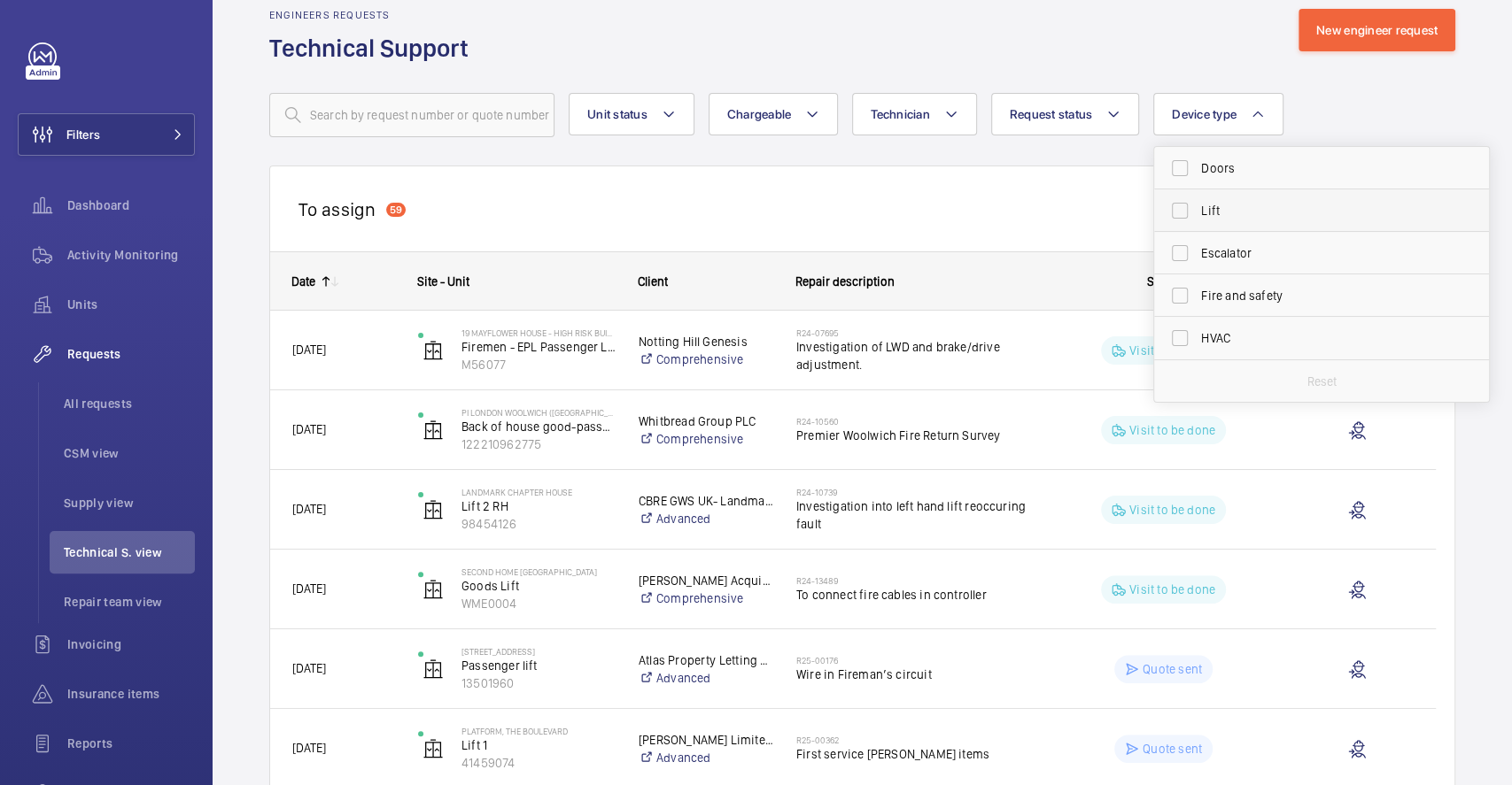
click at [1183, 210] on label "Lift" at bounding box center [1308, 210] width 308 height 42
click at [1183, 210] on input "Lift" at bounding box center [1179, 210] width 35 height 35
checkbox input "true"
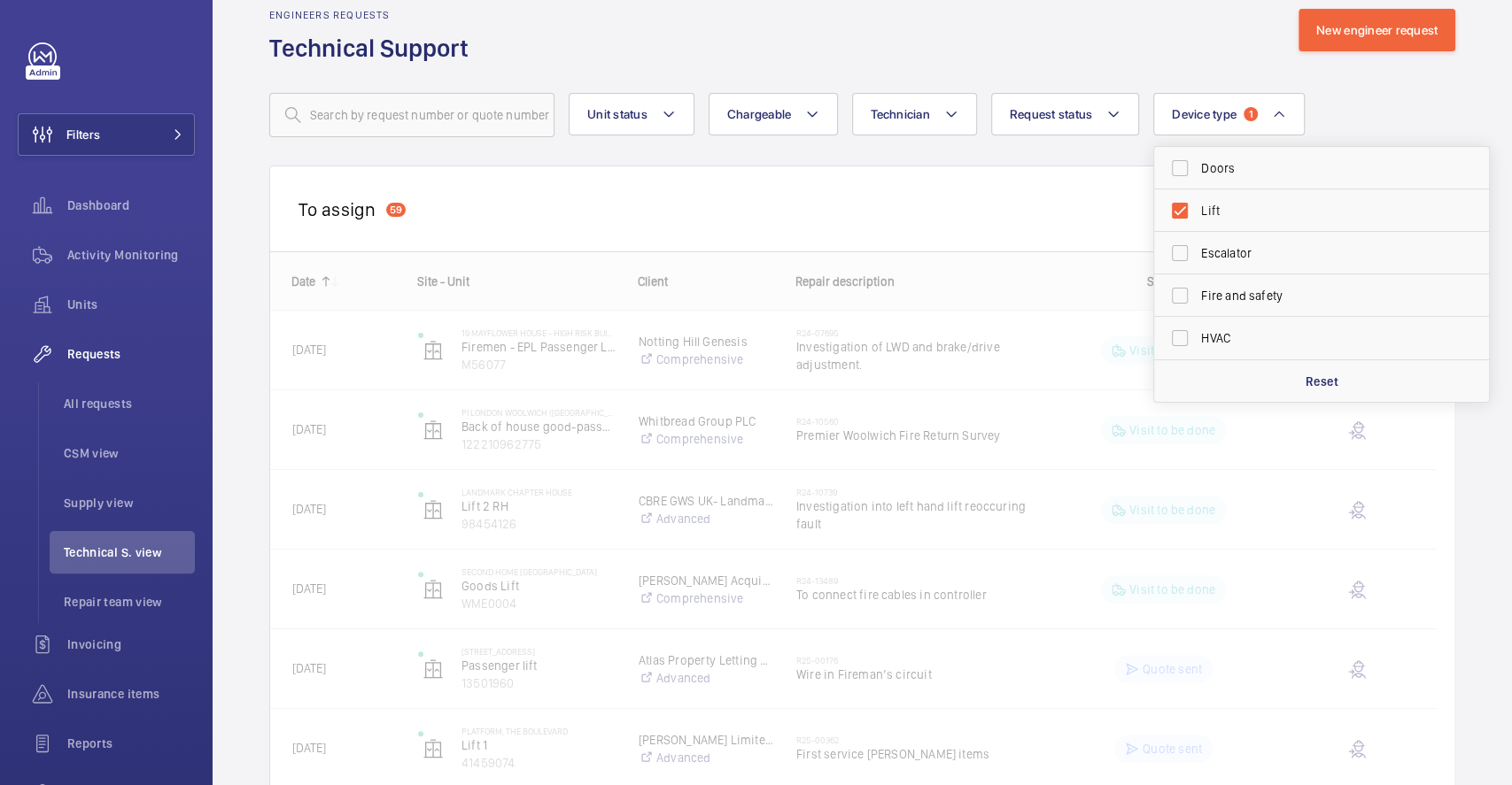
click at [1357, 98] on div "Unit status Chargeable Technician Request status Device type 1 Doors Lift Escal…" at bounding box center [862, 115] width 1186 height 44
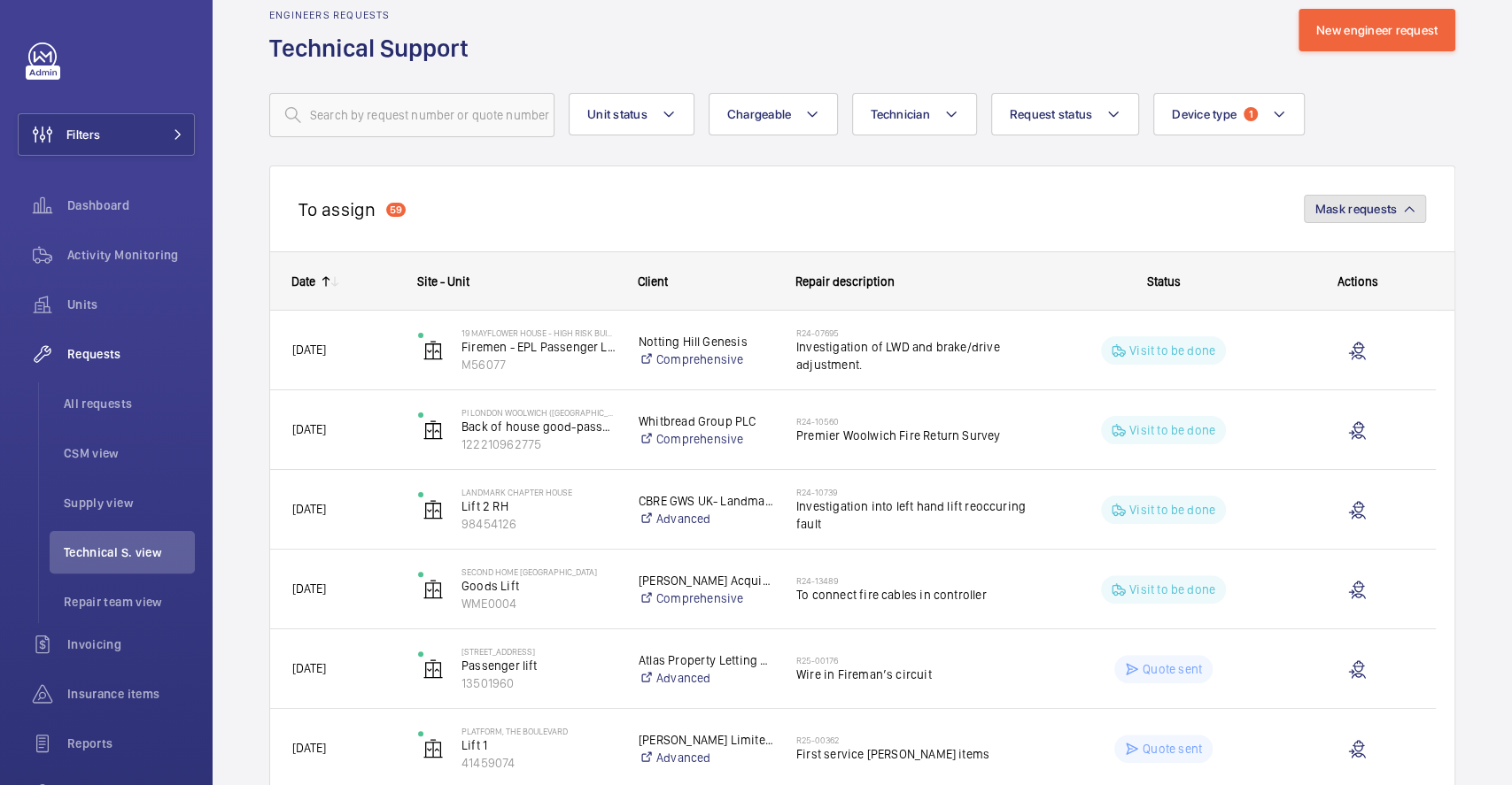
click at [1353, 214] on span "Mask requests" at bounding box center [1356, 209] width 81 height 14
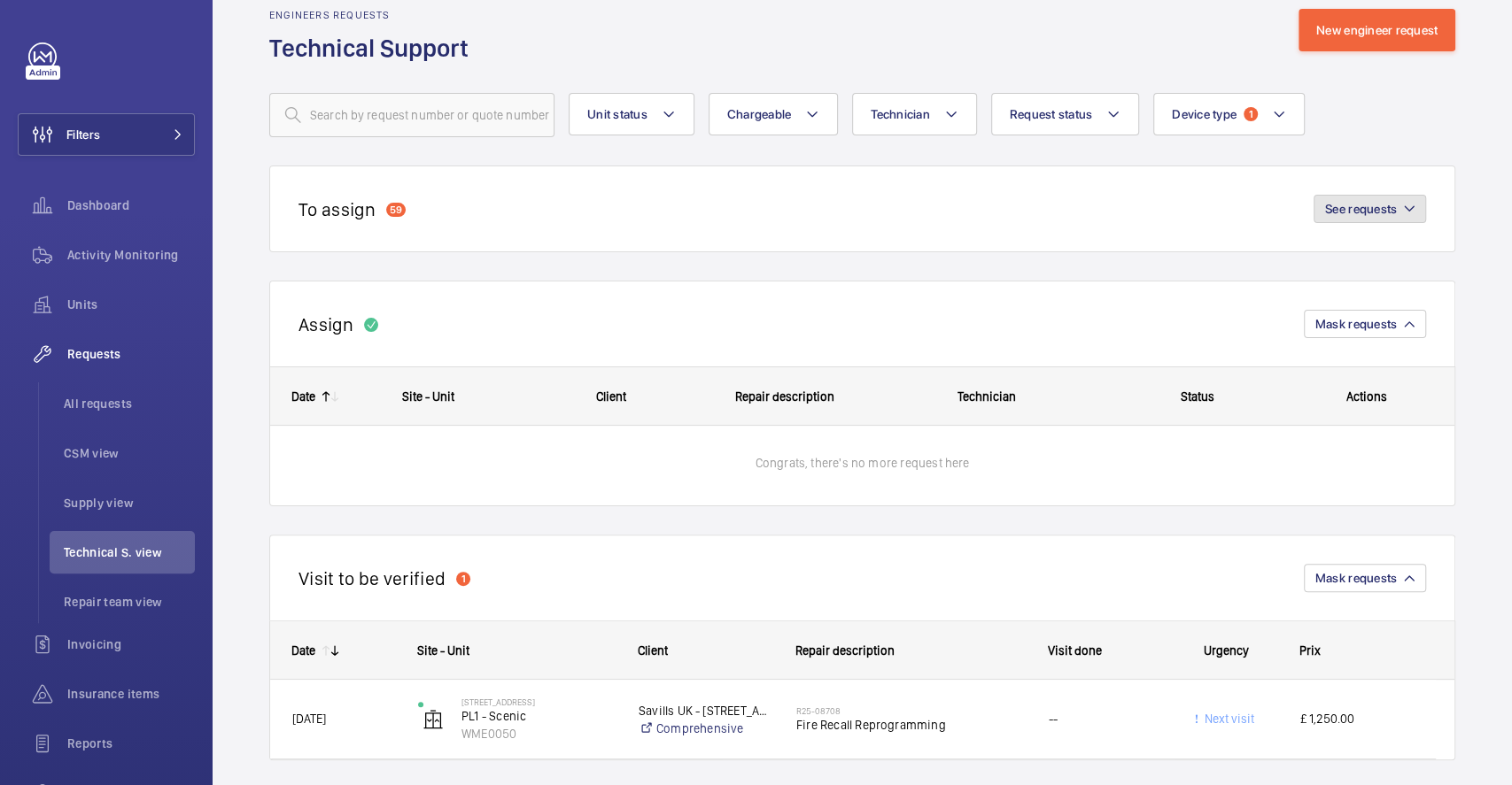
click at [1353, 214] on span "See requests" at bounding box center [1360, 209] width 71 height 14
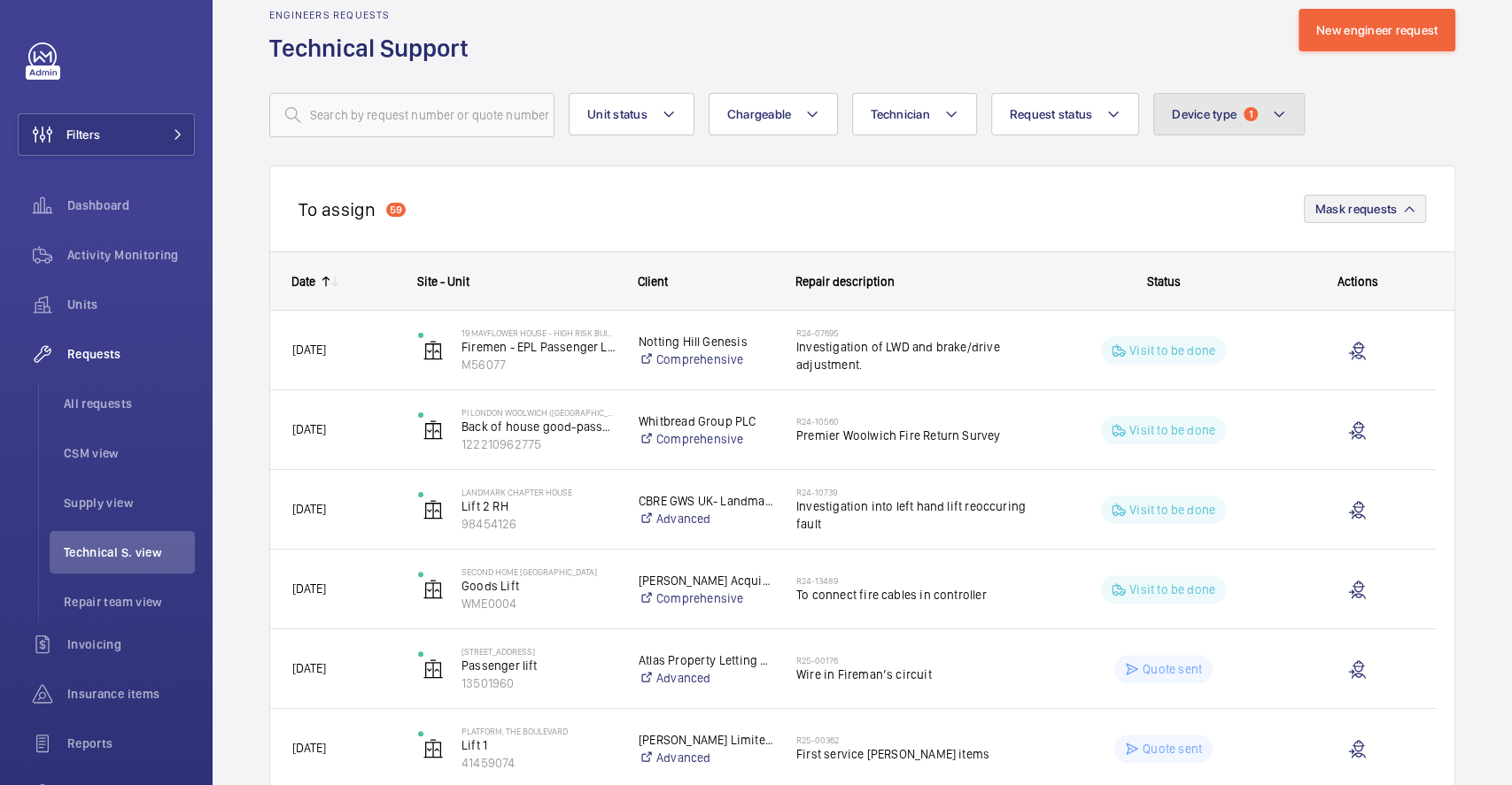
click at [1199, 115] on span "Device type" at bounding box center [1205, 115] width 65 height 14
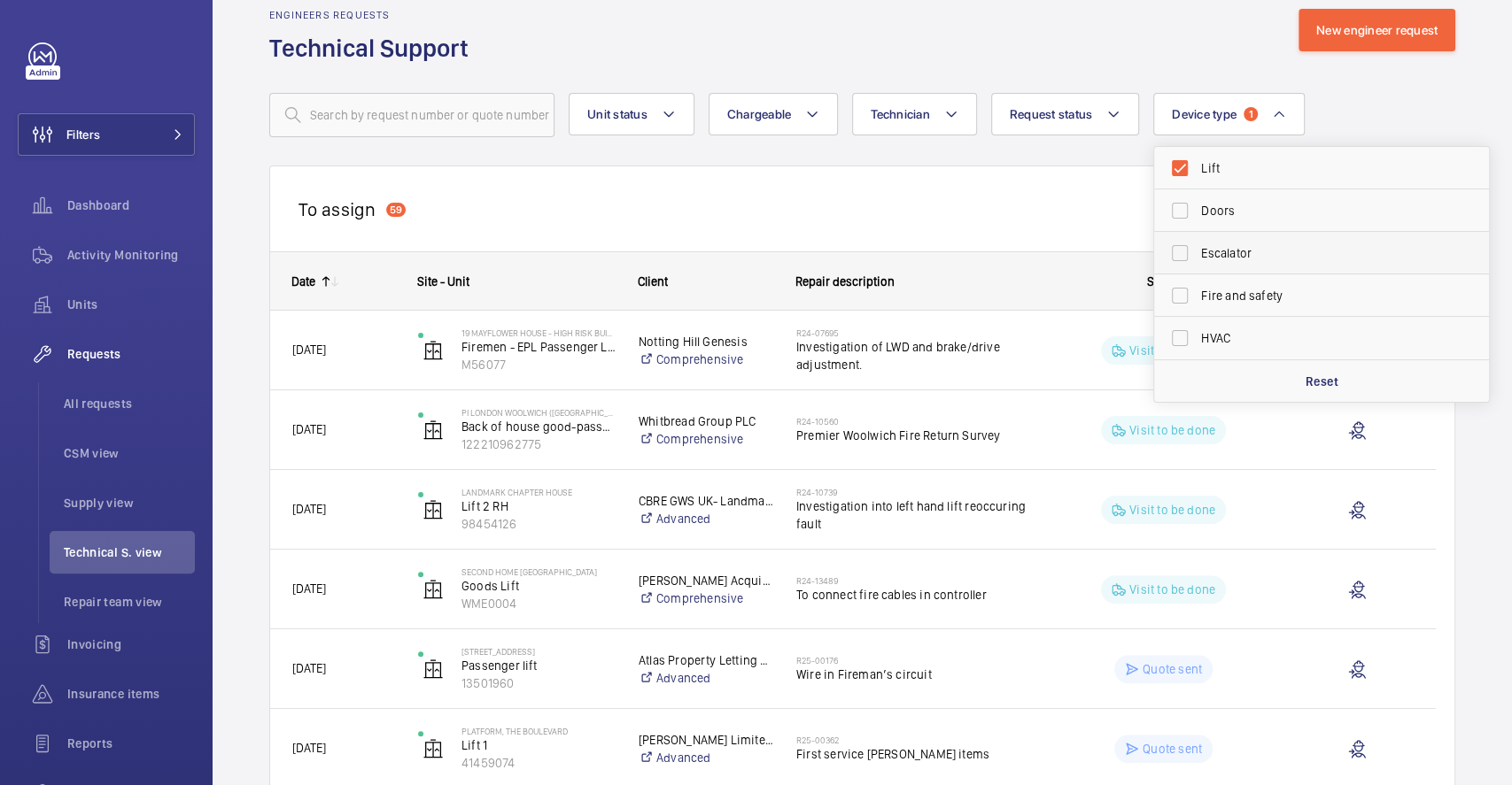
click at [1175, 254] on label "Escalator" at bounding box center [1308, 253] width 308 height 42
click at [1175, 254] on input "Escalator" at bounding box center [1179, 253] width 35 height 35
checkbox input "true"
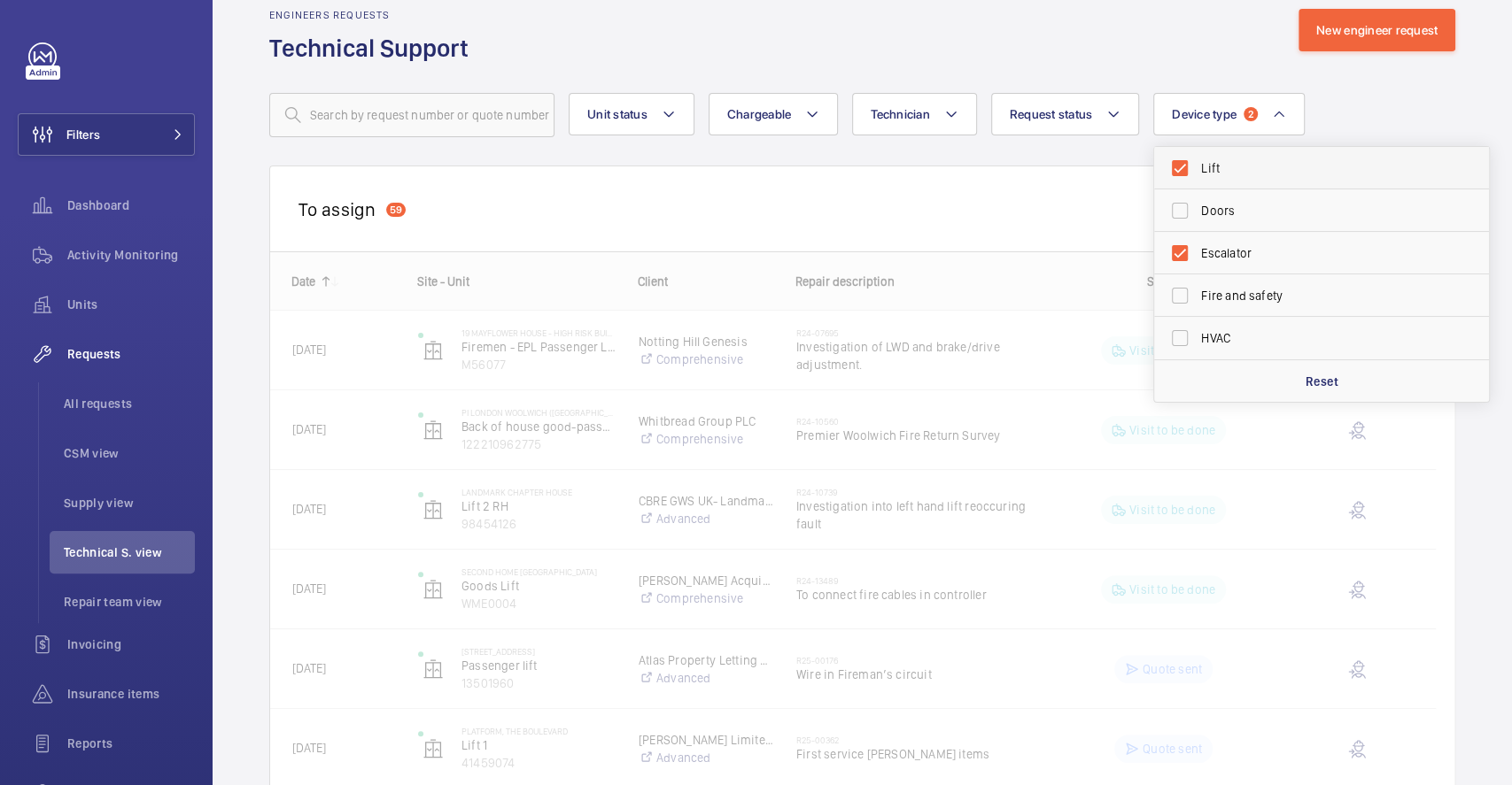
click at [1181, 170] on label "Lift" at bounding box center [1308, 168] width 308 height 42
click at [1181, 170] on input "Lift" at bounding box center [1179, 168] width 35 height 35
checkbox input "false"
click at [1389, 117] on div "Unit status Chargeable Technician Request status Device type 1 Lift Doors Escal…" at bounding box center [862, 115] width 1186 height 44
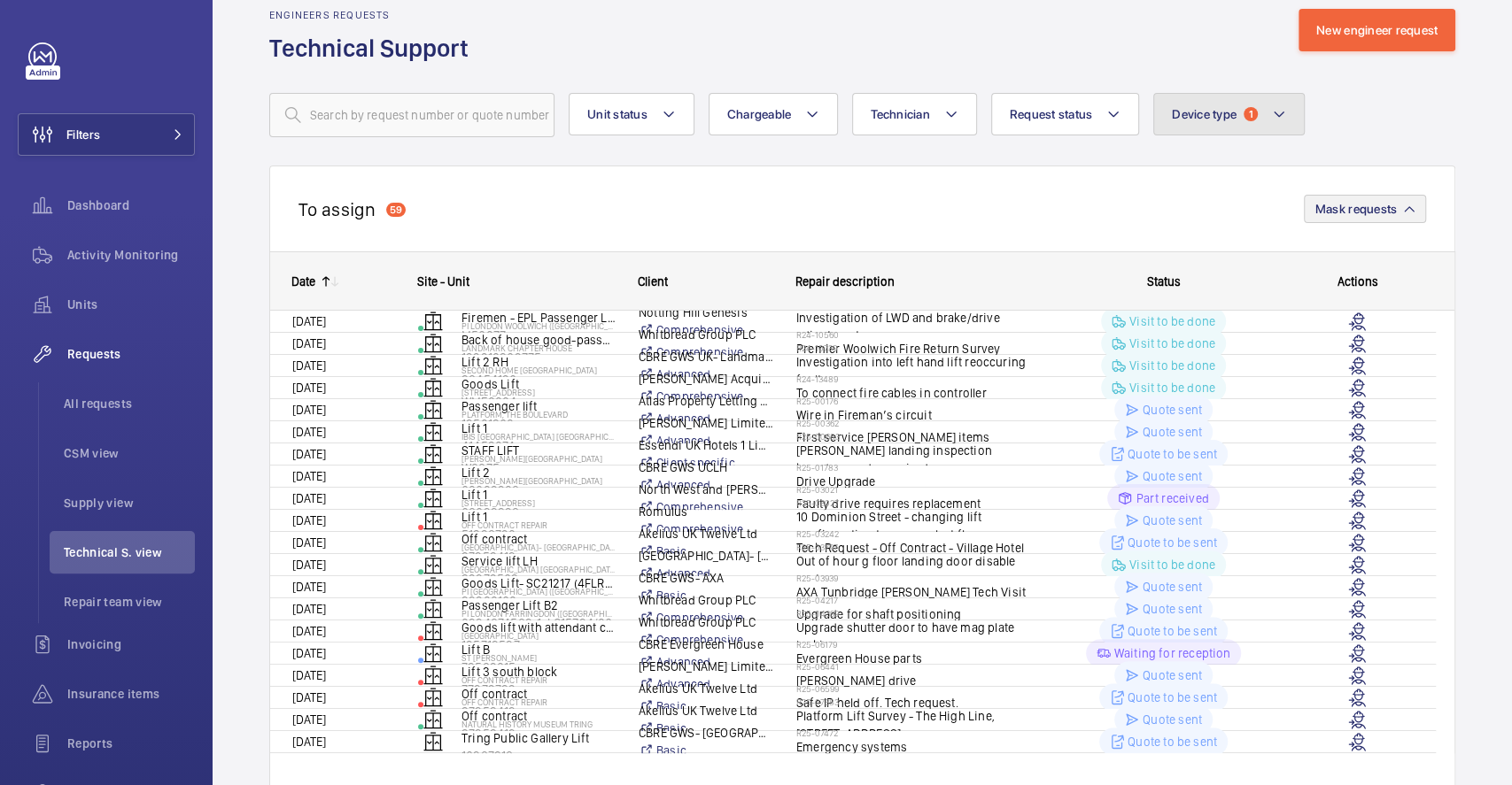
click at [1205, 124] on button "Device type 1" at bounding box center [1229, 114] width 152 height 42
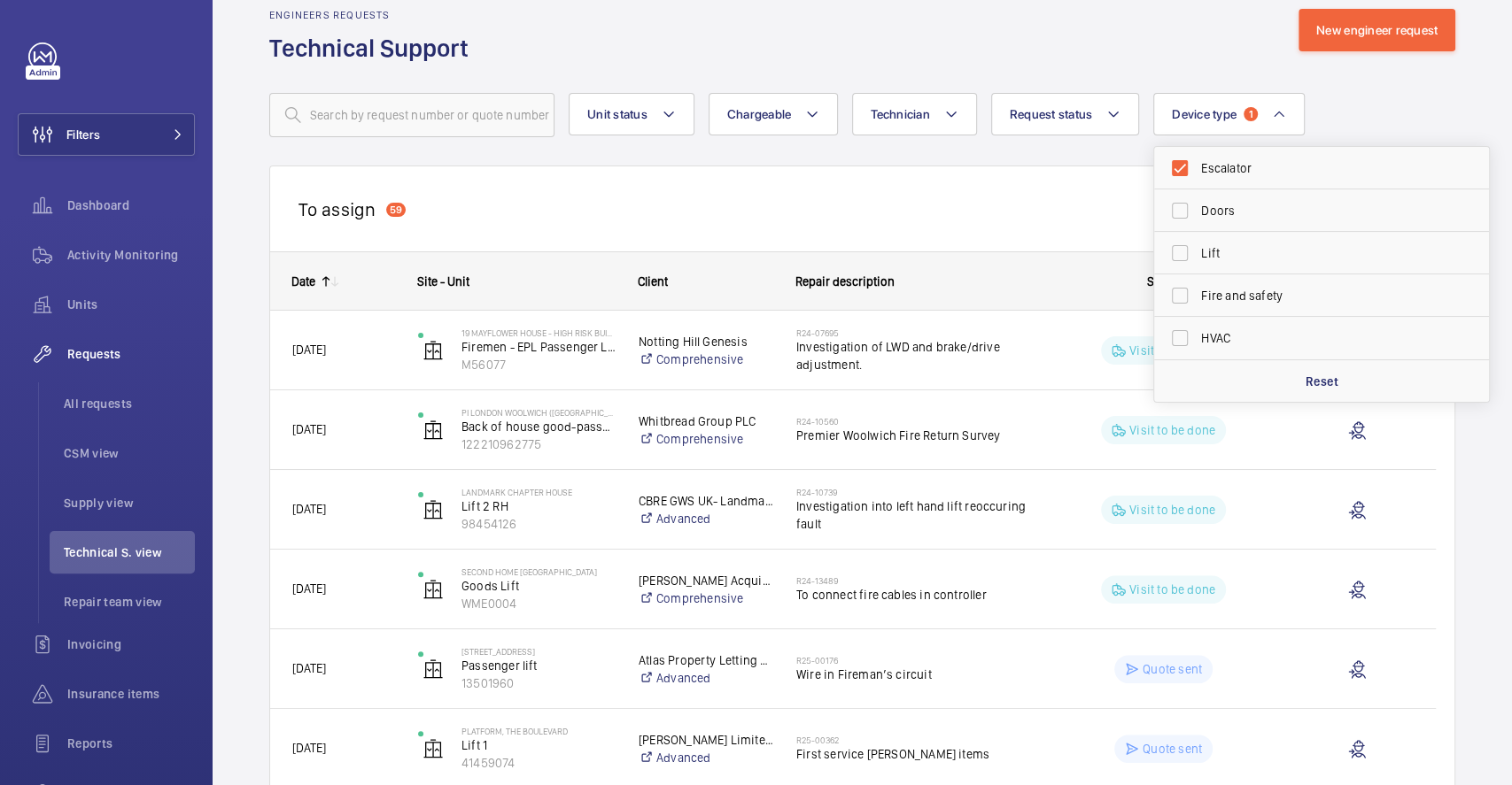
click at [1363, 96] on div "Unit status Chargeable Technician Request status Device type 1 Escalator Doors …" at bounding box center [862, 115] width 1186 height 44
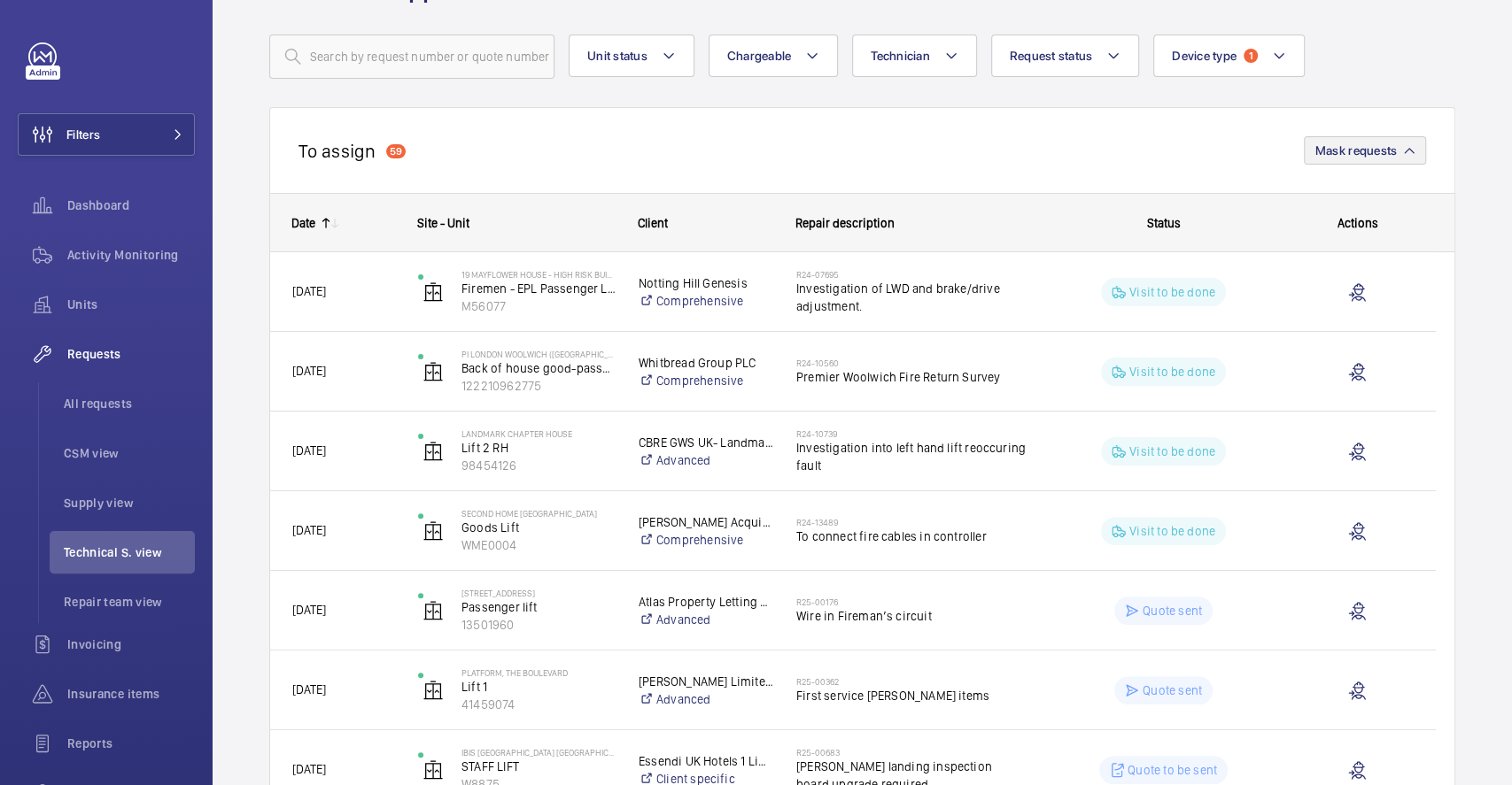
scroll to position [80, 0]
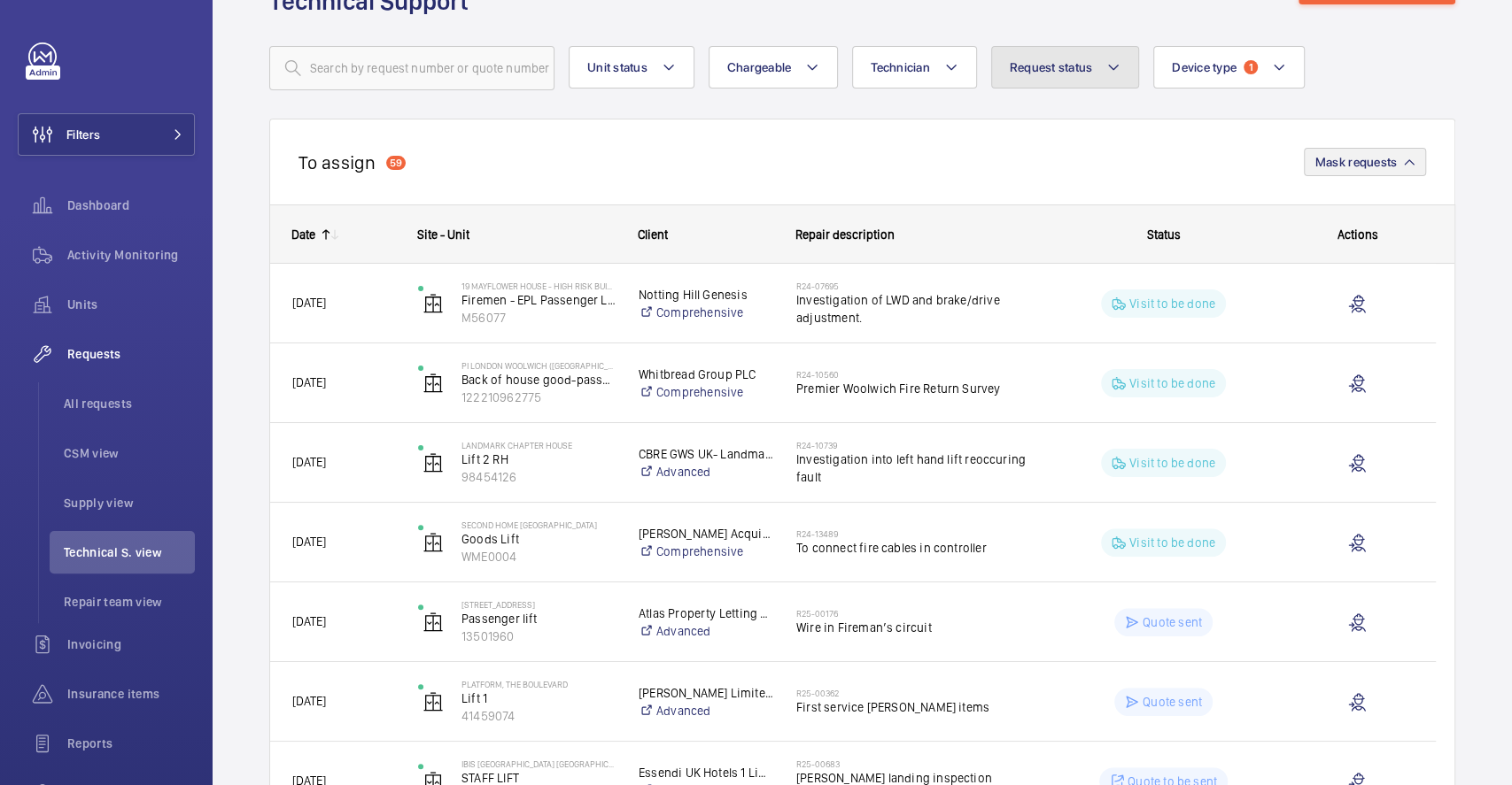
click at [1105, 88] on button "Request status" at bounding box center [1066, 67] width 149 height 42
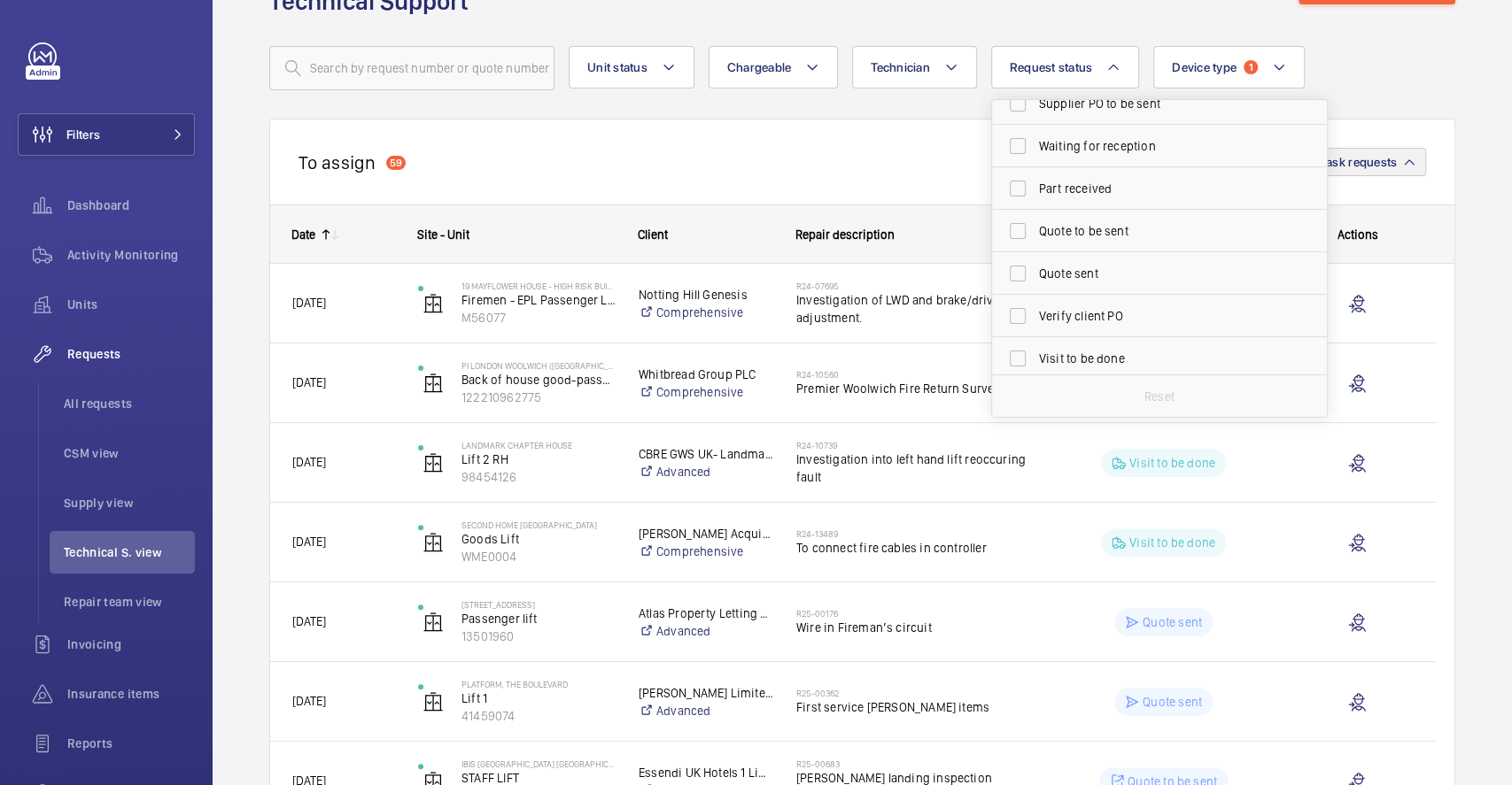
scroll to position [235, 0]
click at [1085, 313] on span "Visit to be done" at bounding box center [1161, 312] width 244 height 18
click at [1036, 313] on input "Visit to be done" at bounding box center [1017, 311] width 35 height 35
checkbox input "true"
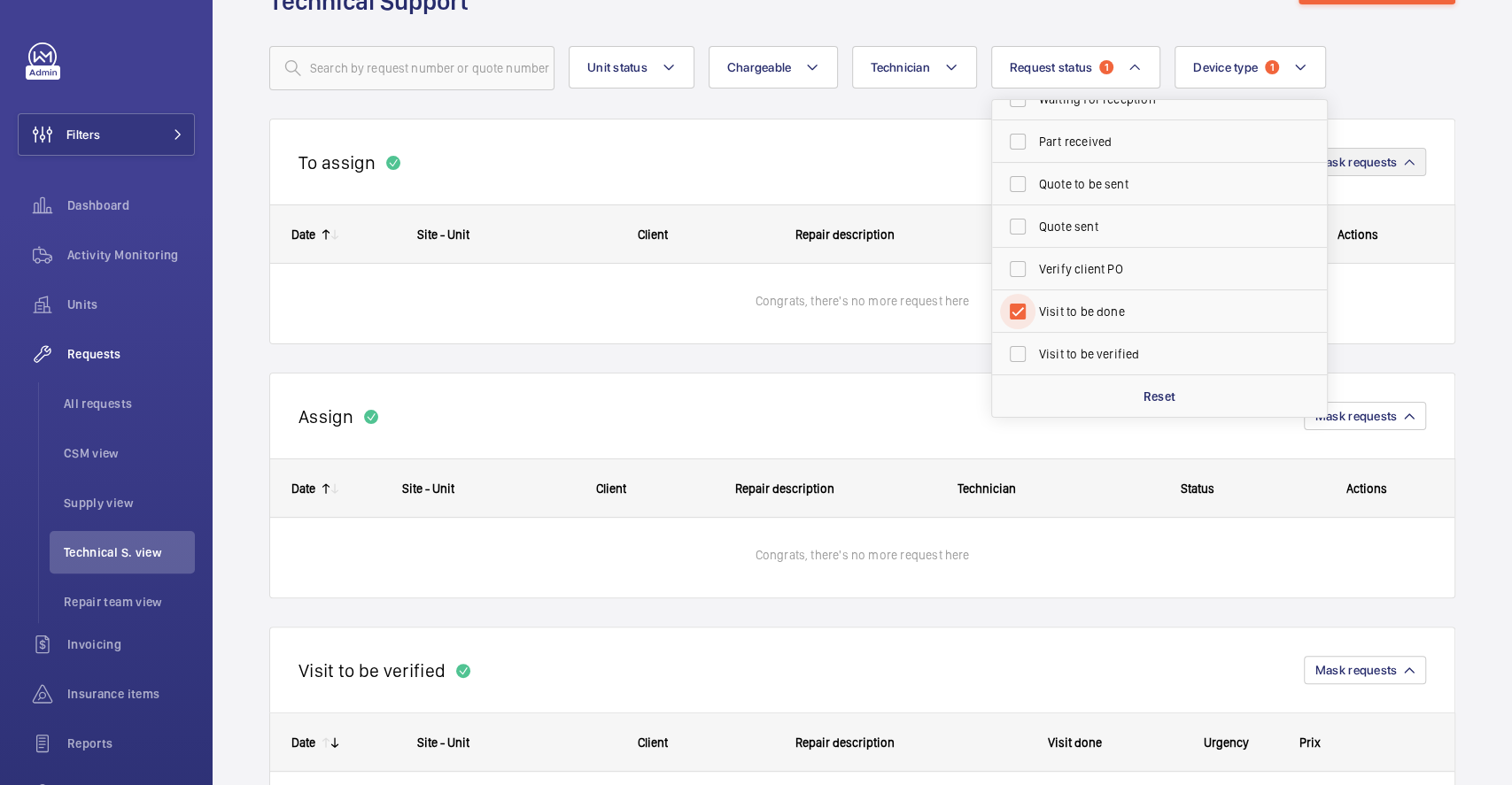
scroll to position [80, 0]
click at [101, 602] on span "Repair team view" at bounding box center [129, 603] width 131 height 18
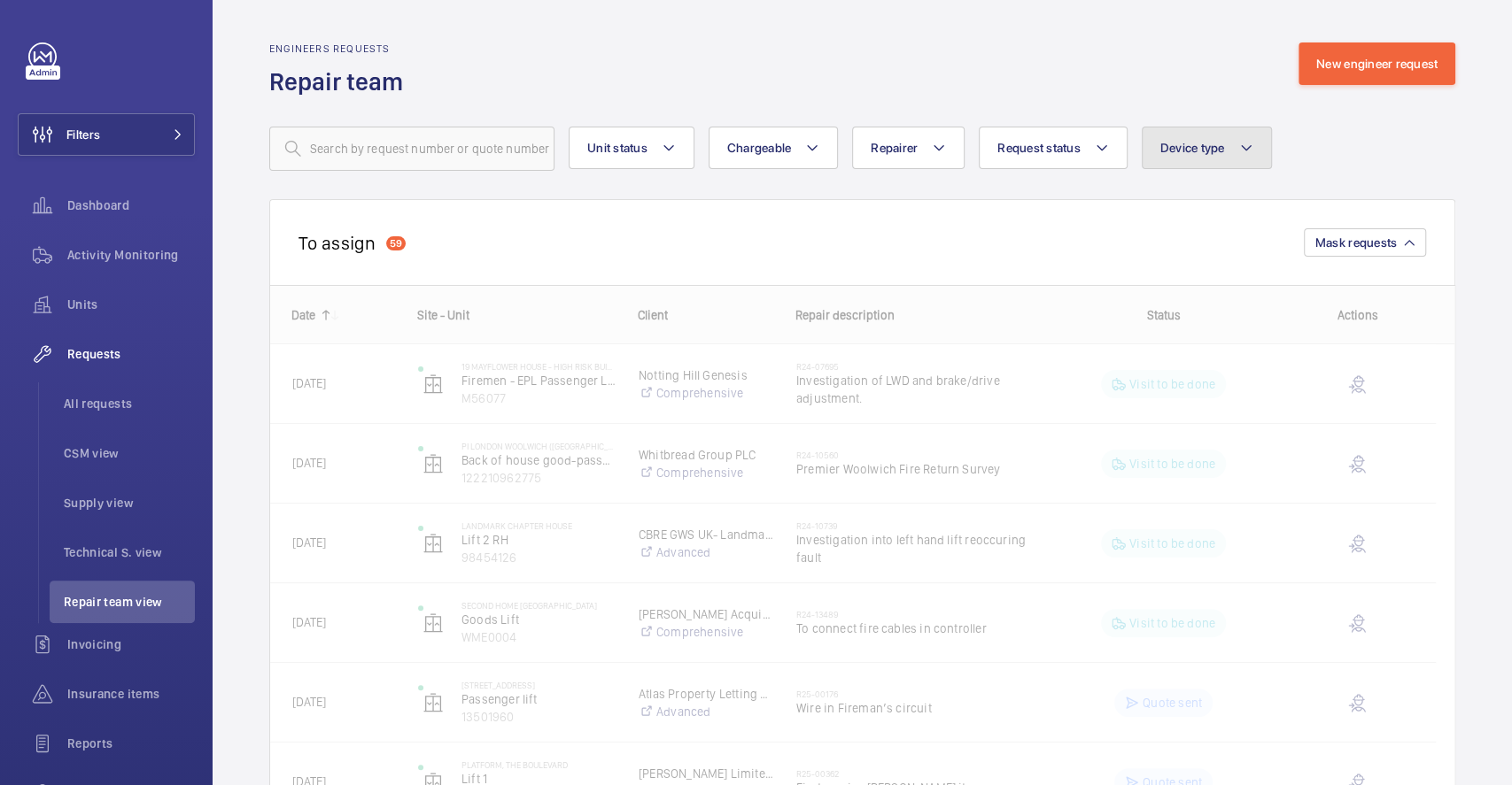
click at [1188, 152] on span "Device type" at bounding box center [1193, 148] width 65 height 14
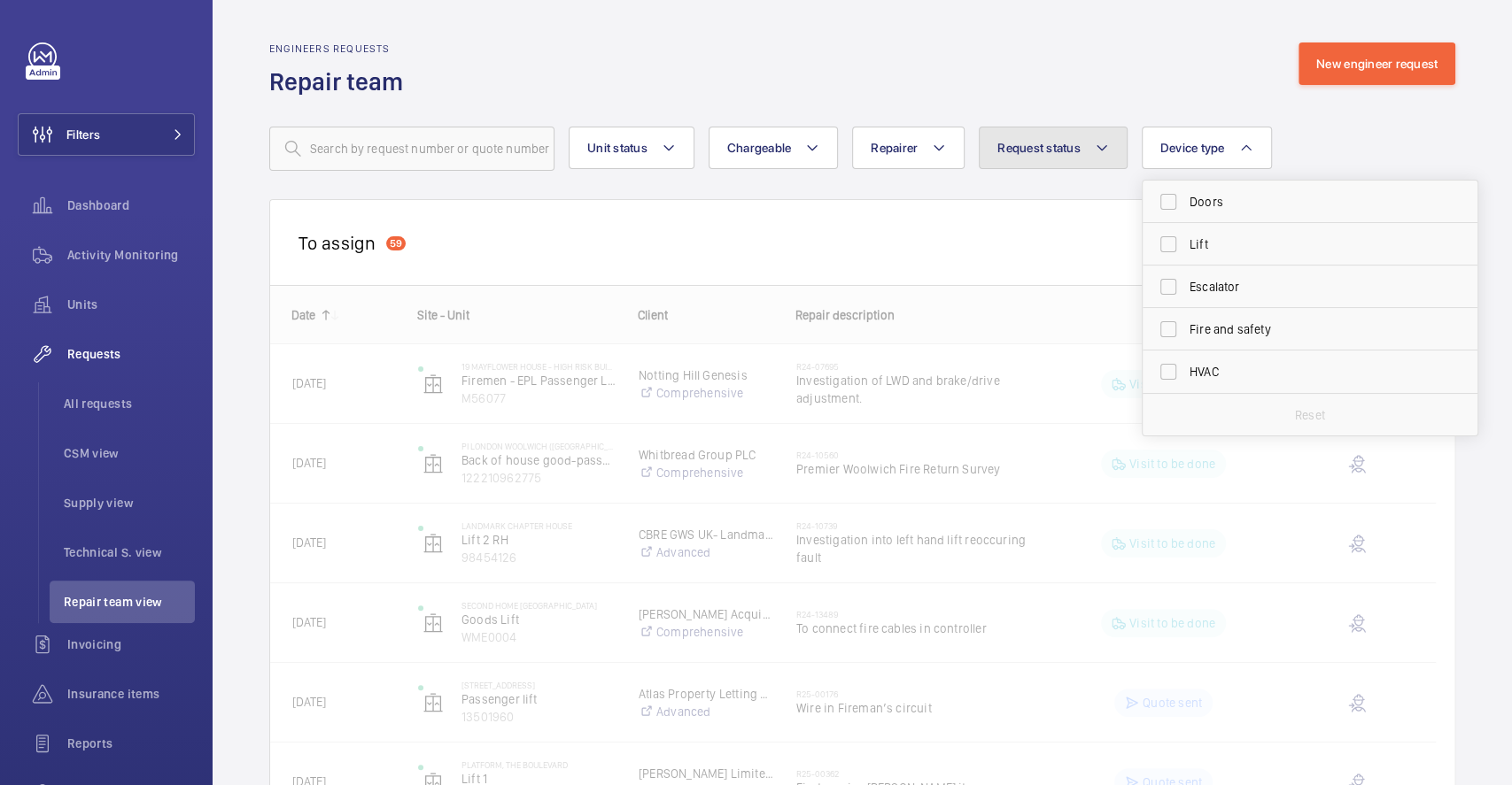
click at [1113, 152] on button "Request status" at bounding box center [1053, 147] width 149 height 42
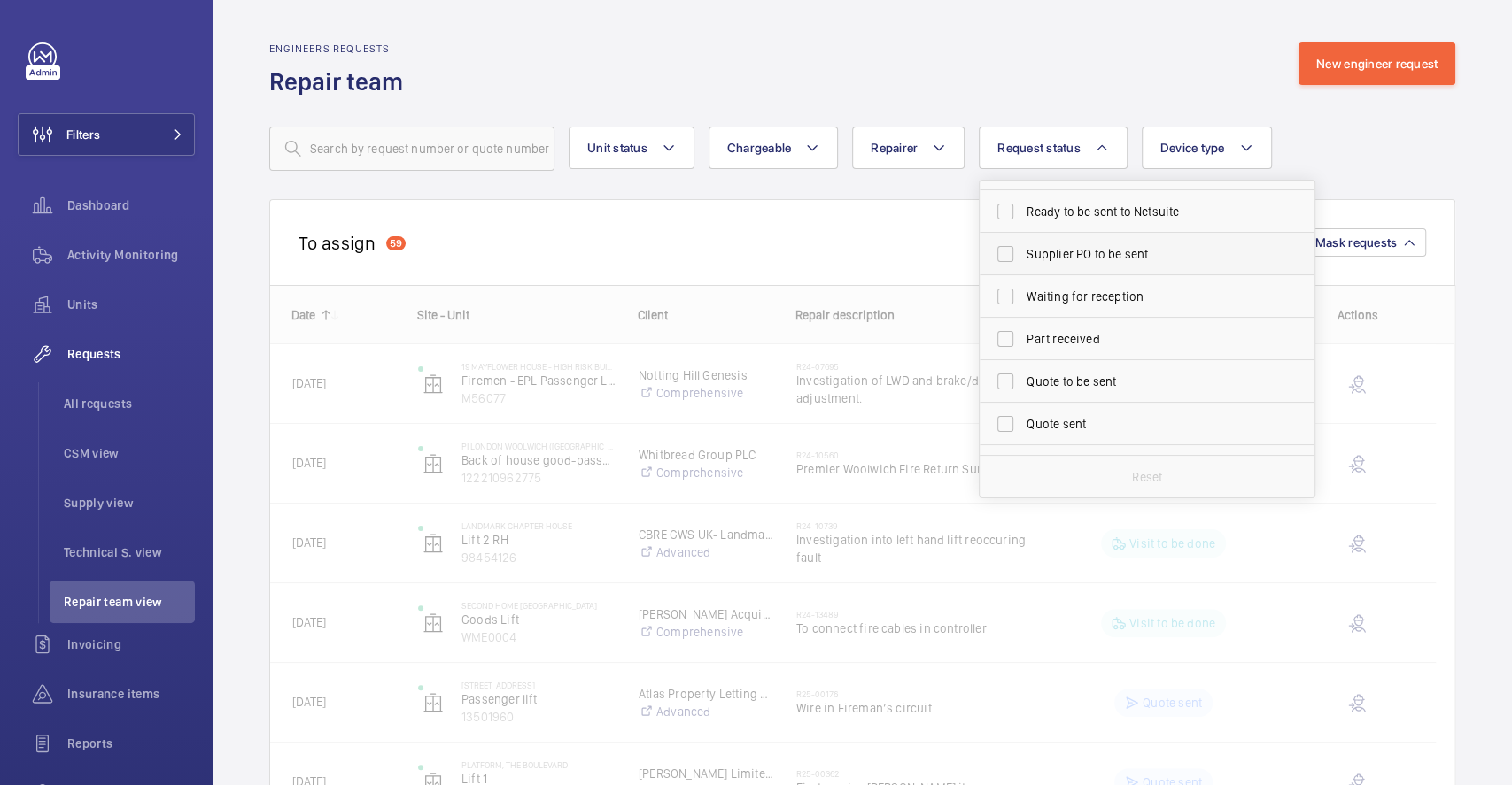
scroll to position [235, 0]
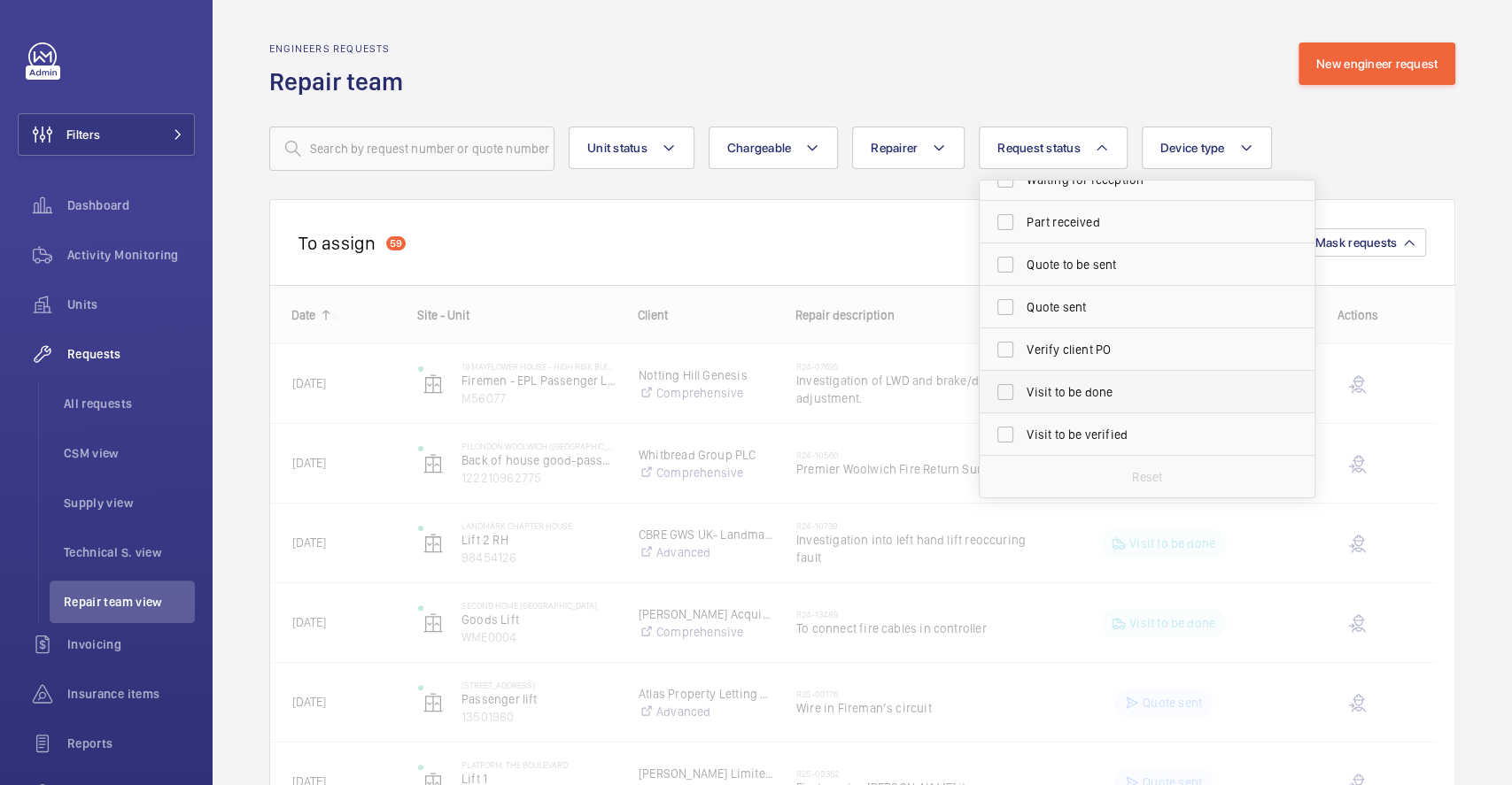
click at [1003, 386] on label "Visit to be done" at bounding box center [1133, 392] width 308 height 42
click at [1003, 386] on input "Visit to be done" at bounding box center [1005, 392] width 35 height 35
checkbox input "true"
click at [1153, 46] on div "Engineers requests Repair team New engineer request" at bounding box center [862, 70] width 1186 height 56
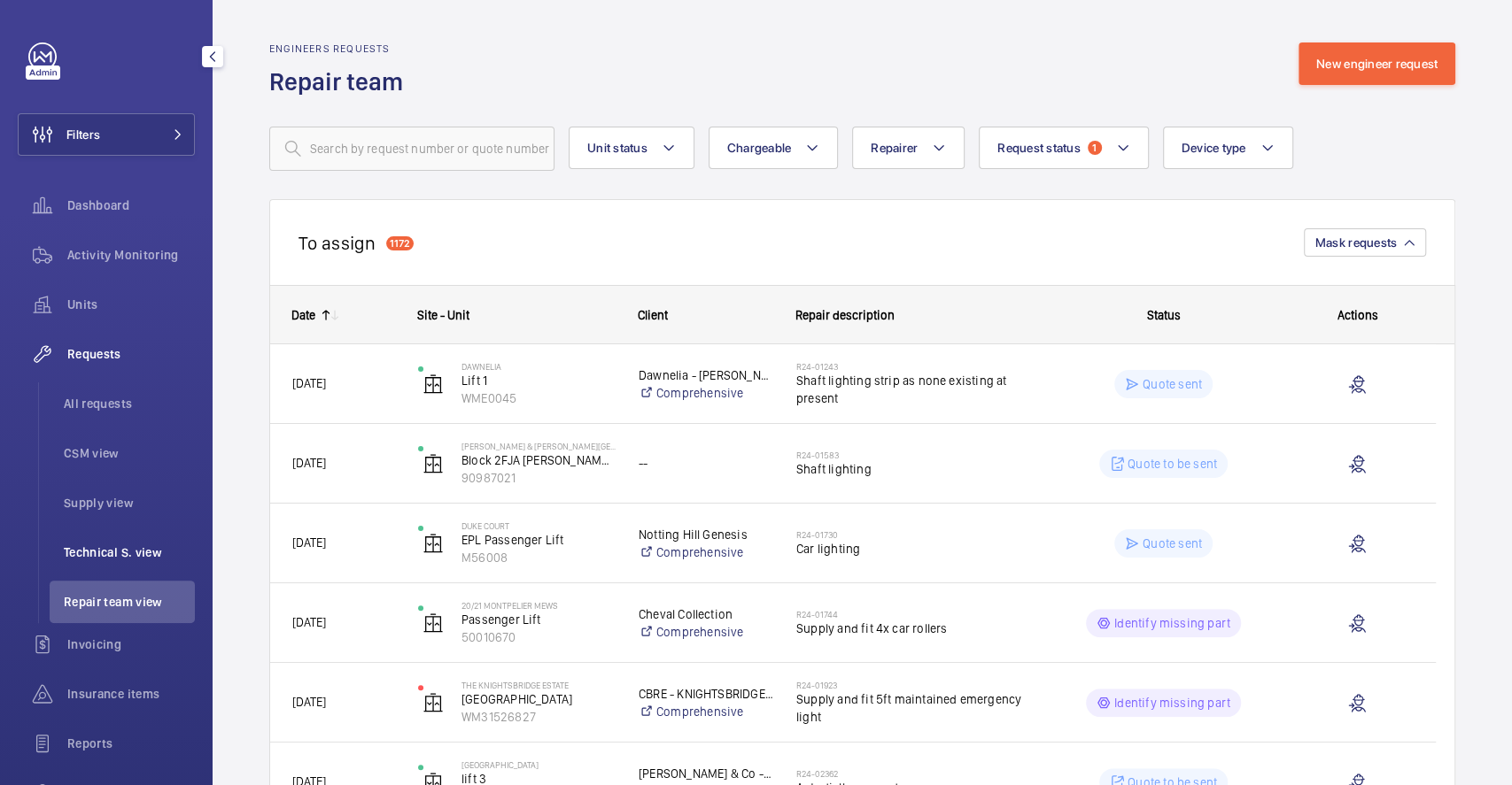
click at [122, 542] on li "Technical S. view" at bounding box center [122, 552] width 146 height 42
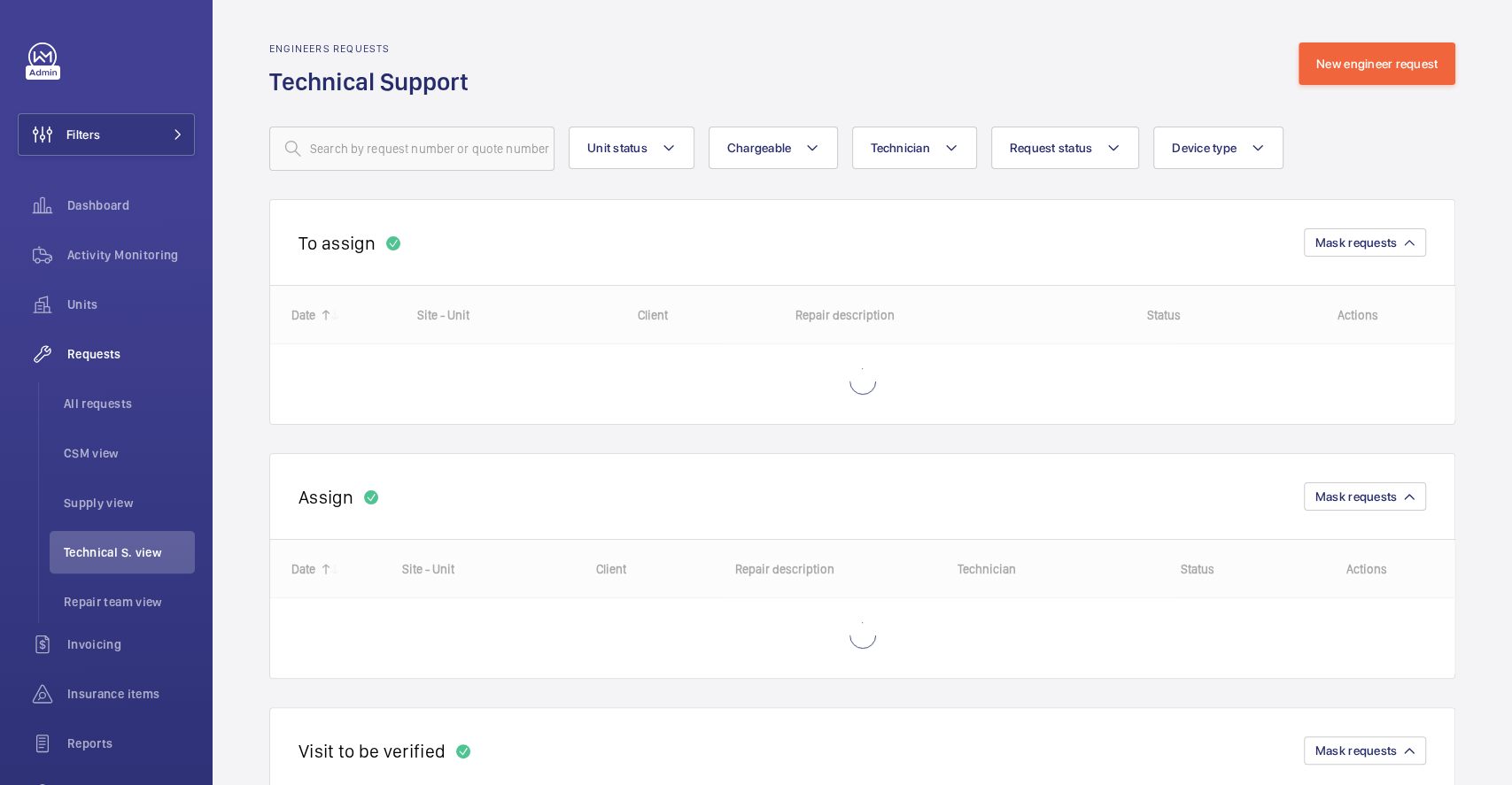
scroll to position [191, 0]
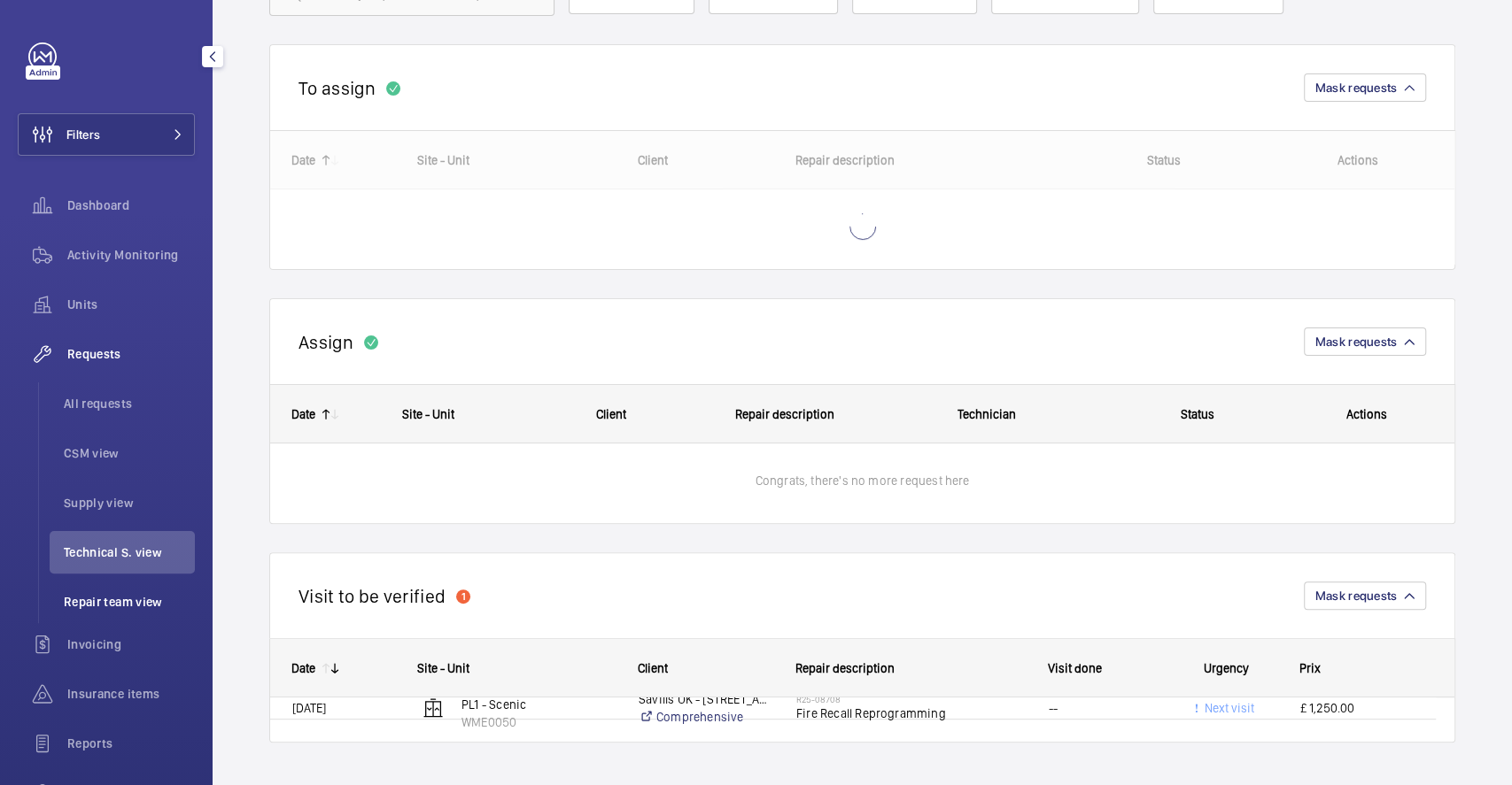
scroll to position [154, 0]
click at [127, 603] on span "Repair team view" at bounding box center [129, 603] width 131 height 18
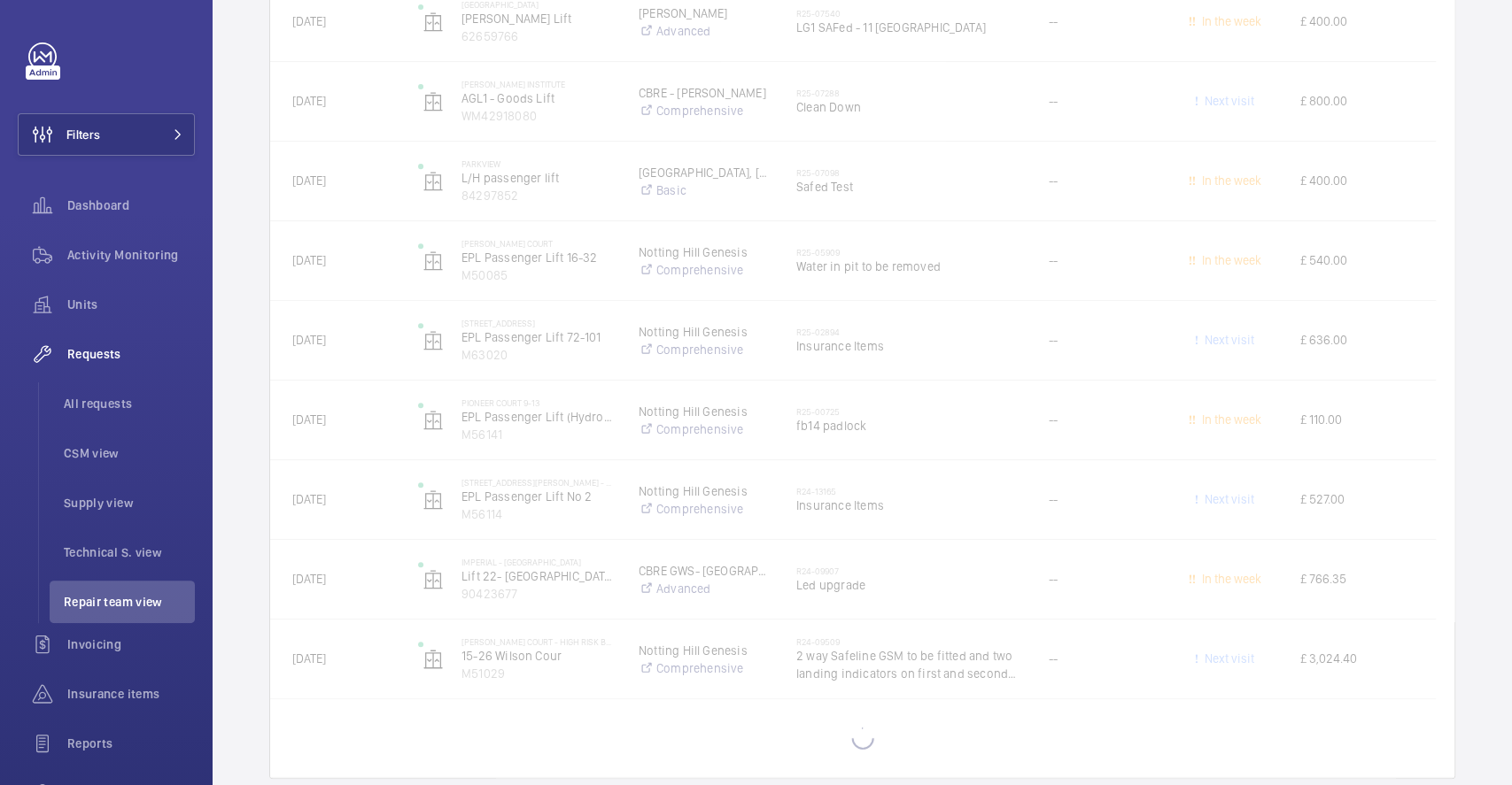
scroll to position [4926, 0]
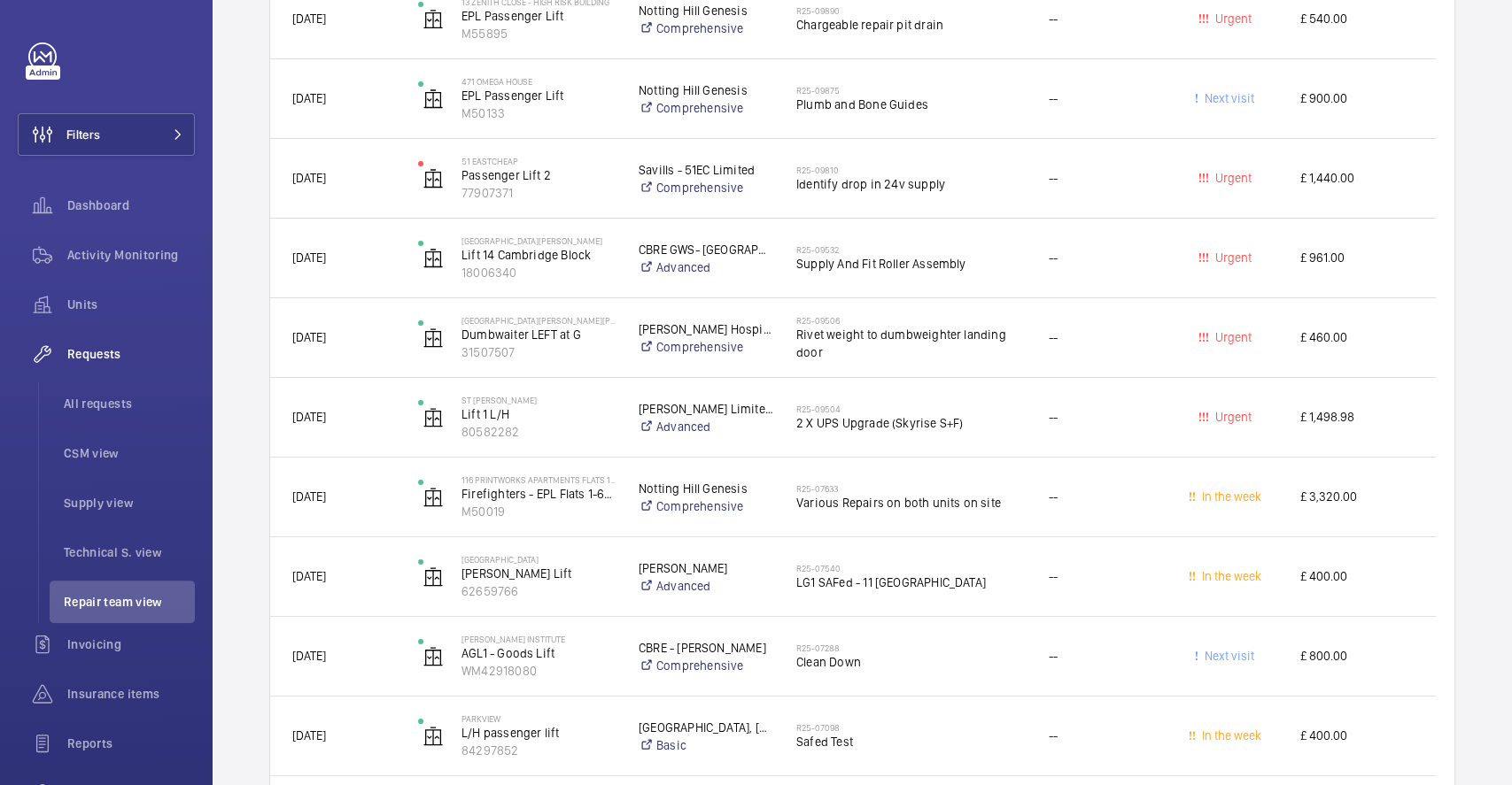
scroll to position [3668, 0]
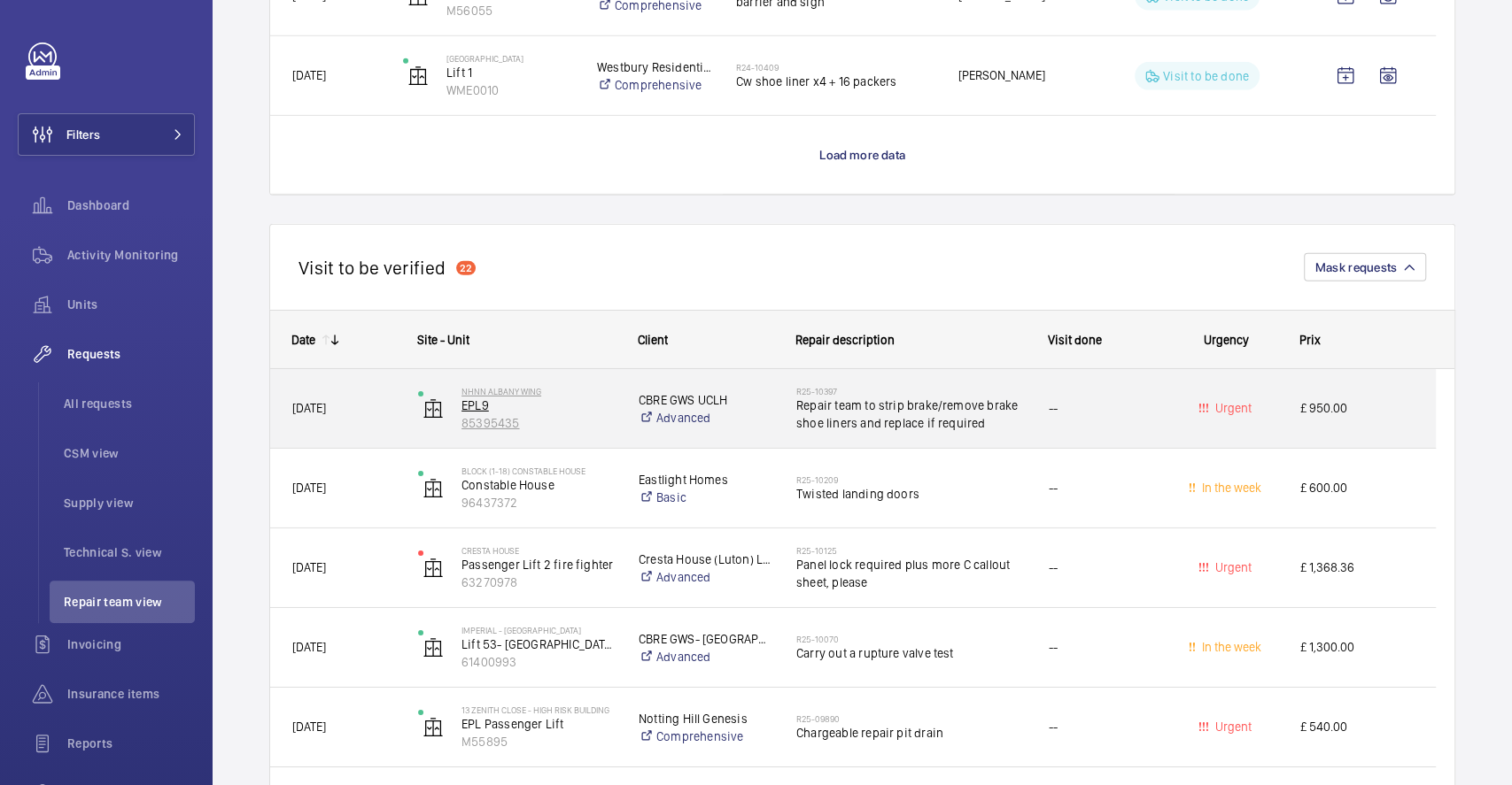
click at [577, 408] on p "EPL9" at bounding box center [539, 406] width 155 height 18
